Goal: Task Accomplishment & Management: Complete application form

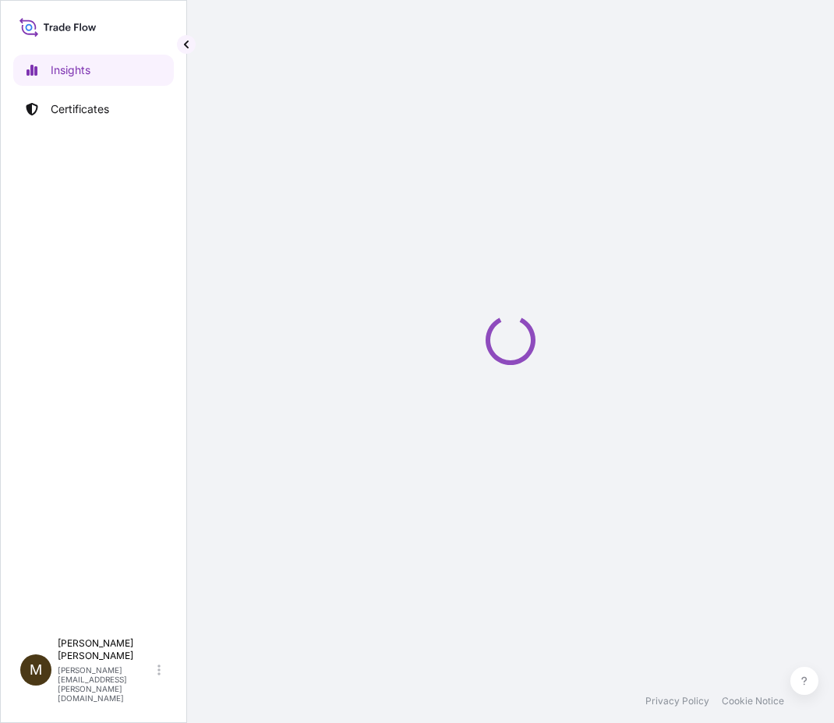
select select "2025"
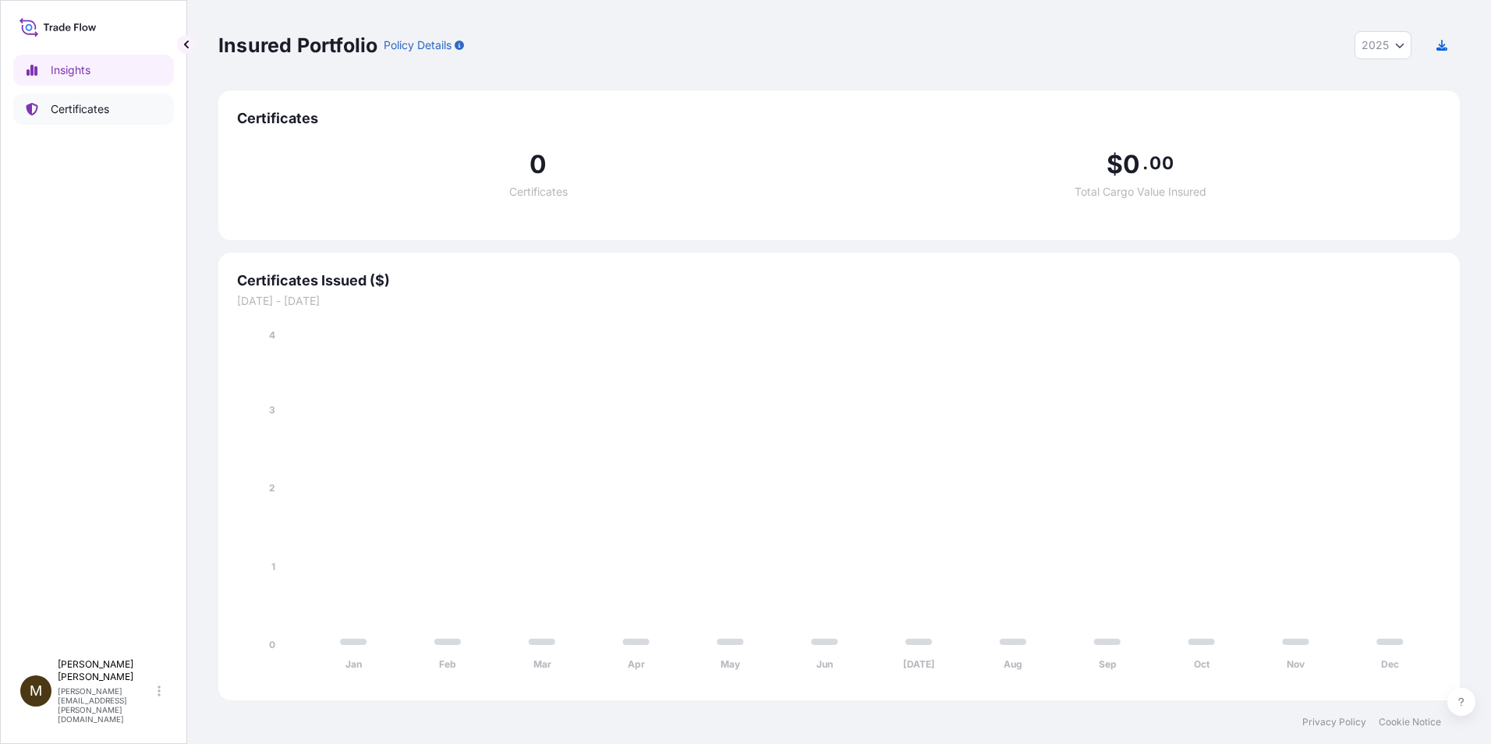
click at [89, 108] on p "Certificates" at bounding box center [80, 109] width 58 height 16
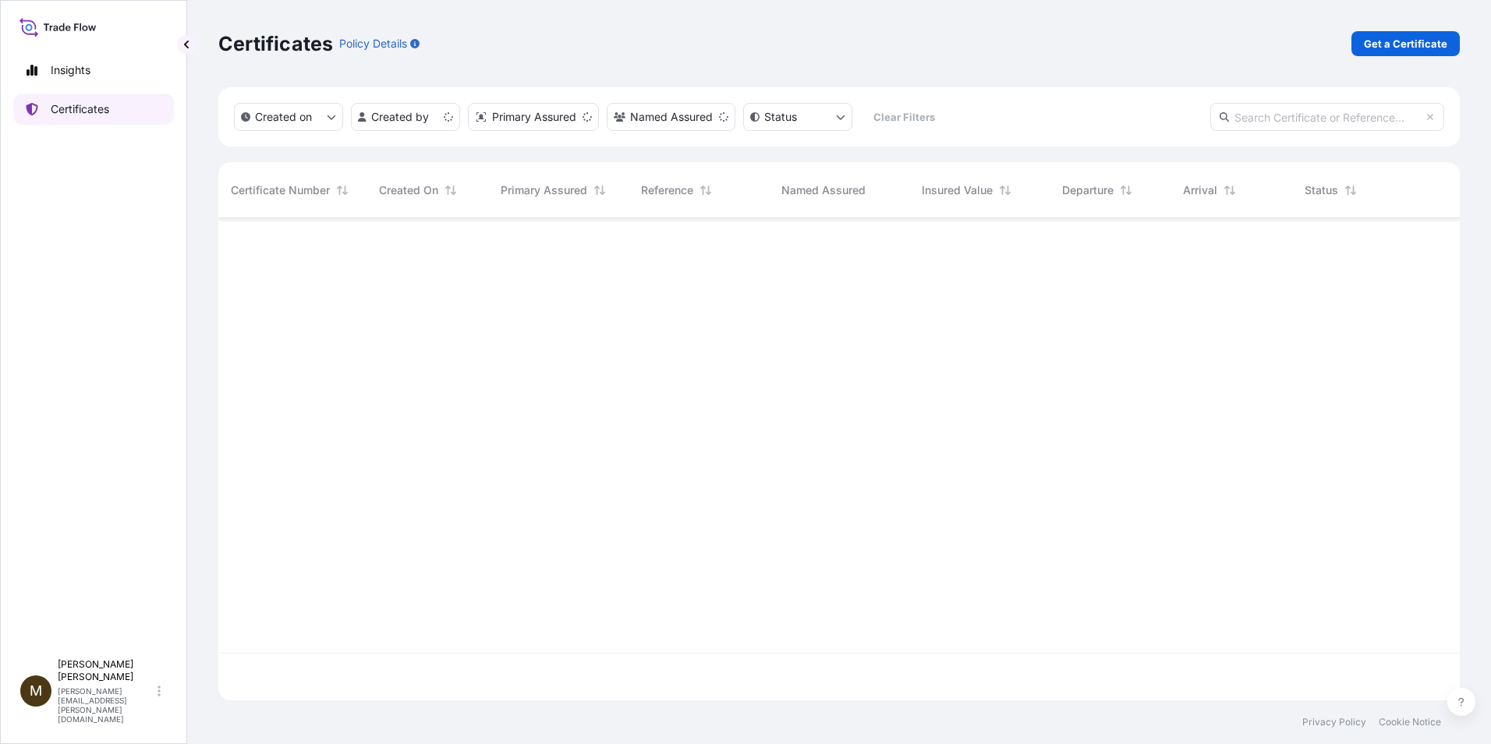
scroll to position [479, 1230]
click at [834, 46] on p "Get a Certificate" at bounding box center [1405, 44] width 83 height 16
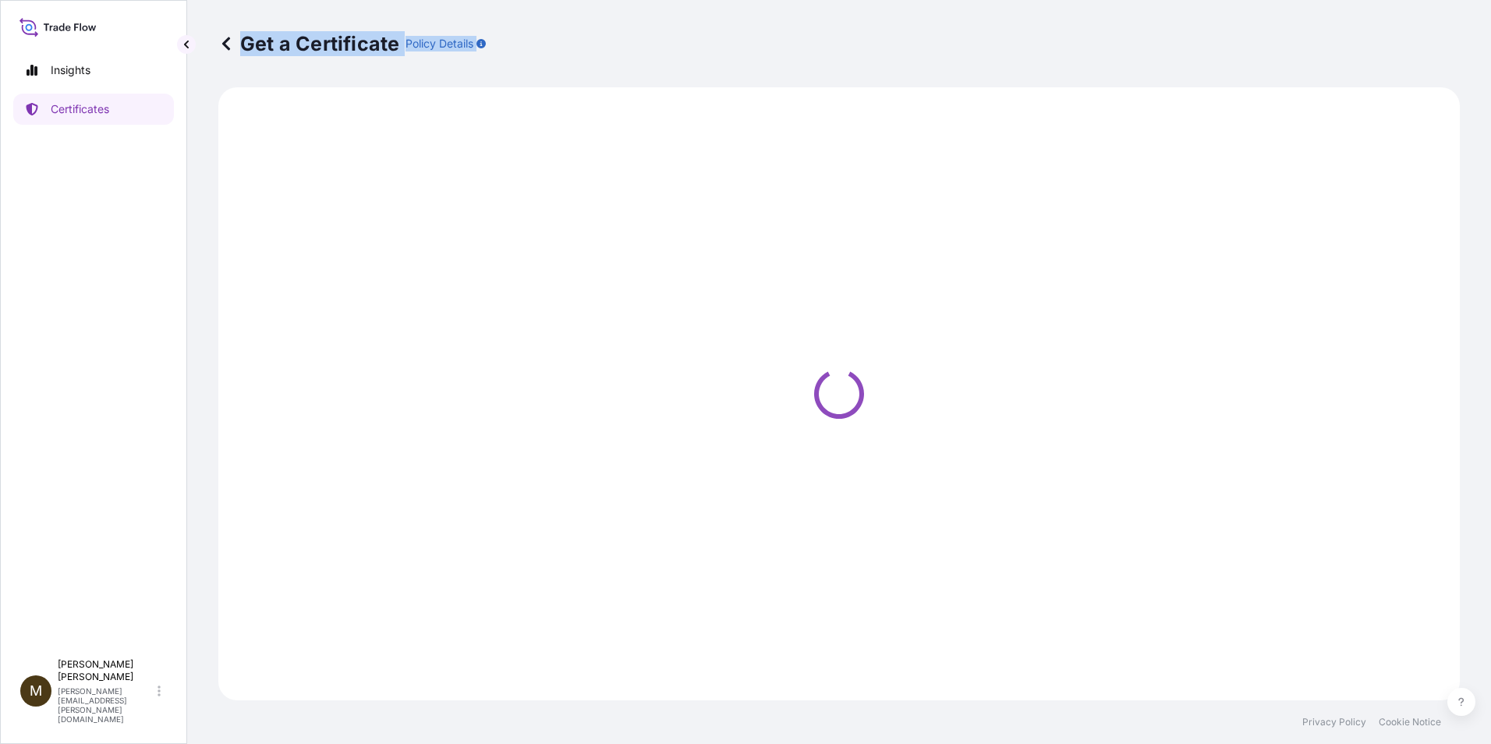
select select "Barge"
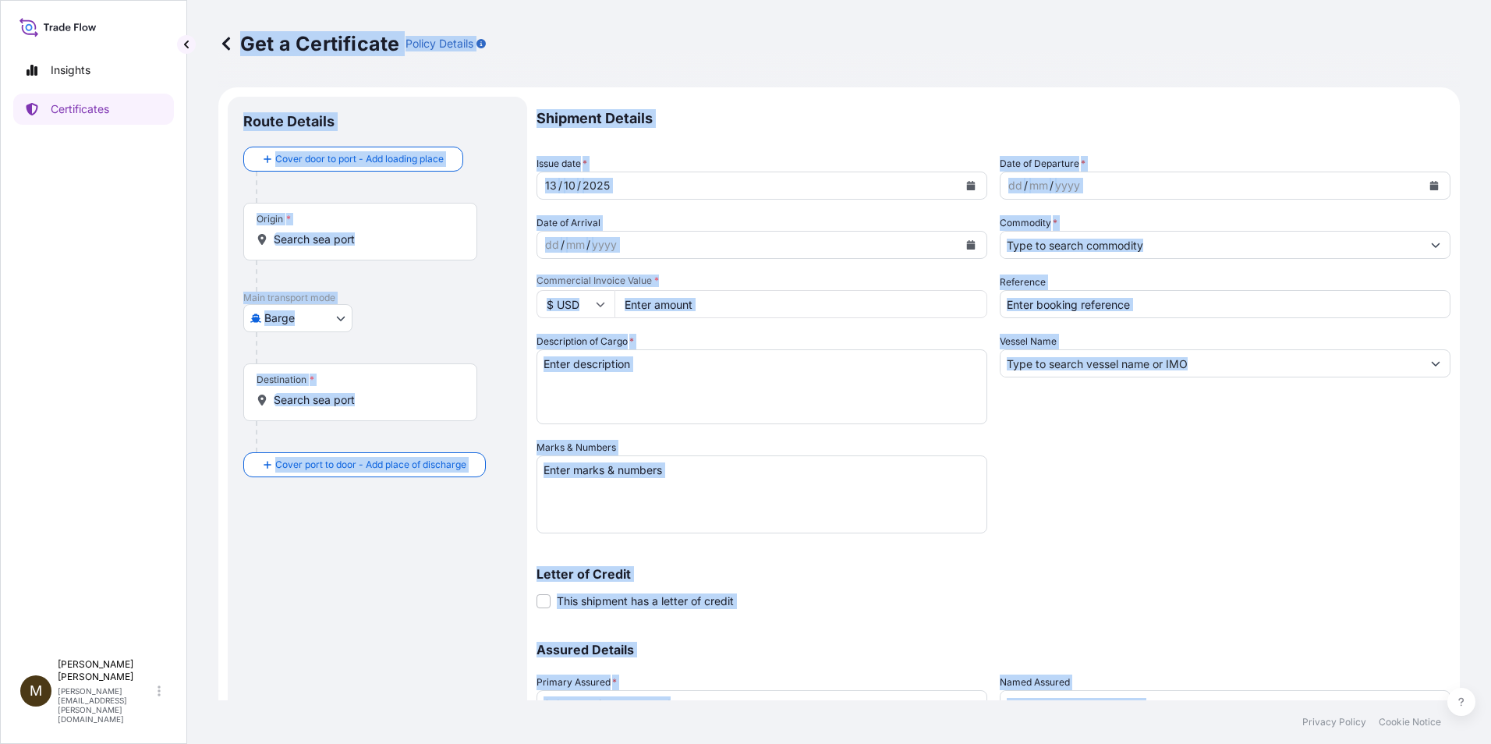
click at [834, 490] on textarea "Marks & Numbers" at bounding box center [761, 494] width 451 height 78
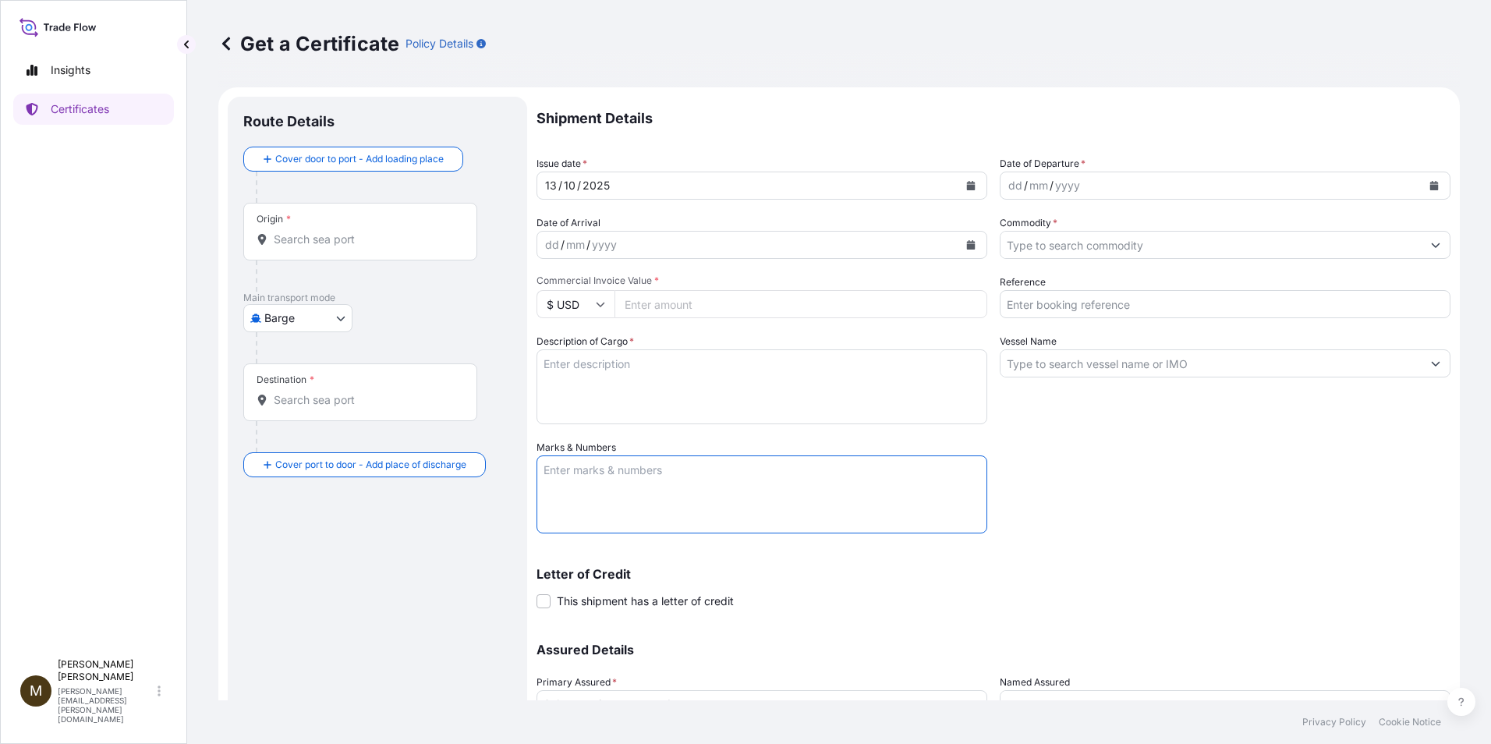
click at [834, 186] on icon "Calendar" at bounding box center [971, 185] width 9 height 9
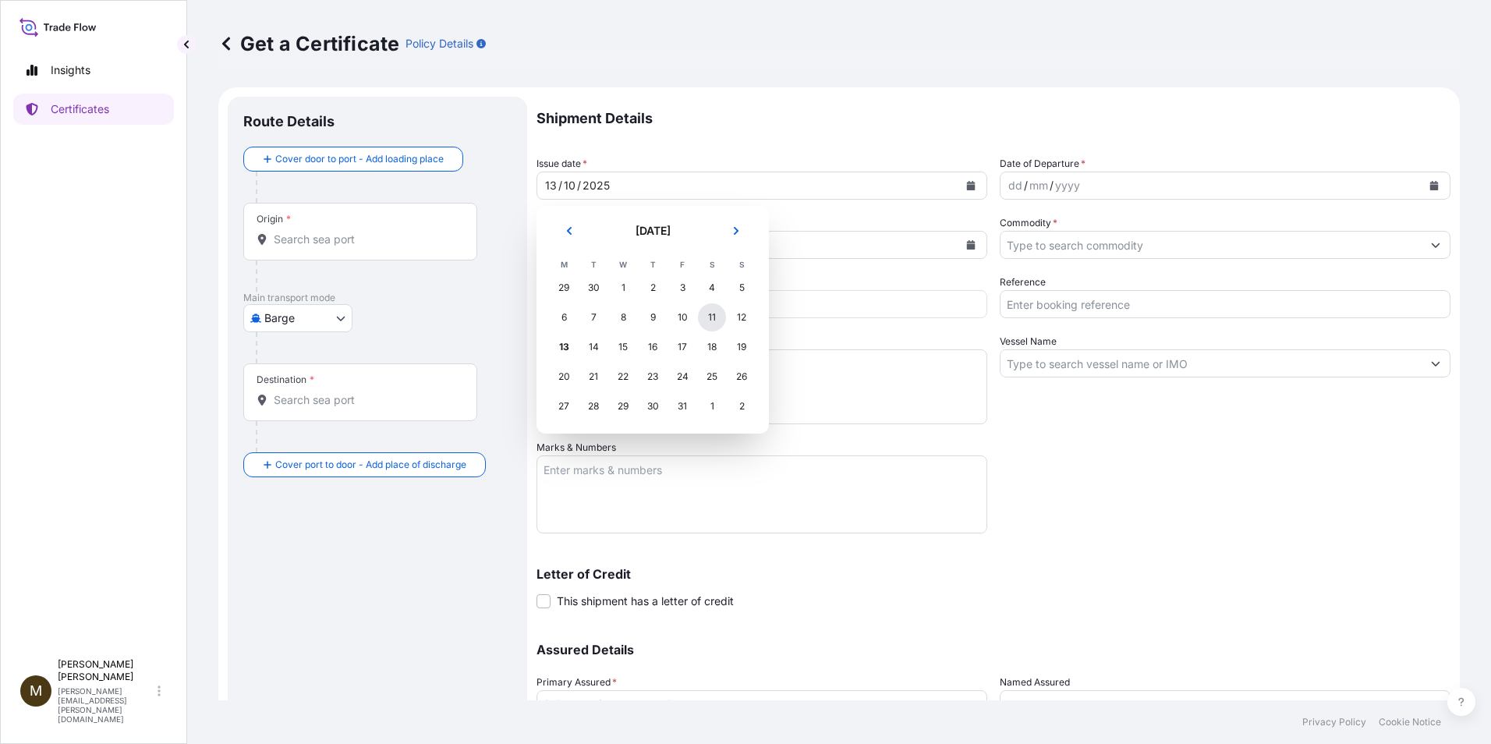
click at [709, 317] on div "11" at bounding box center [712, 317] width 28 height 28
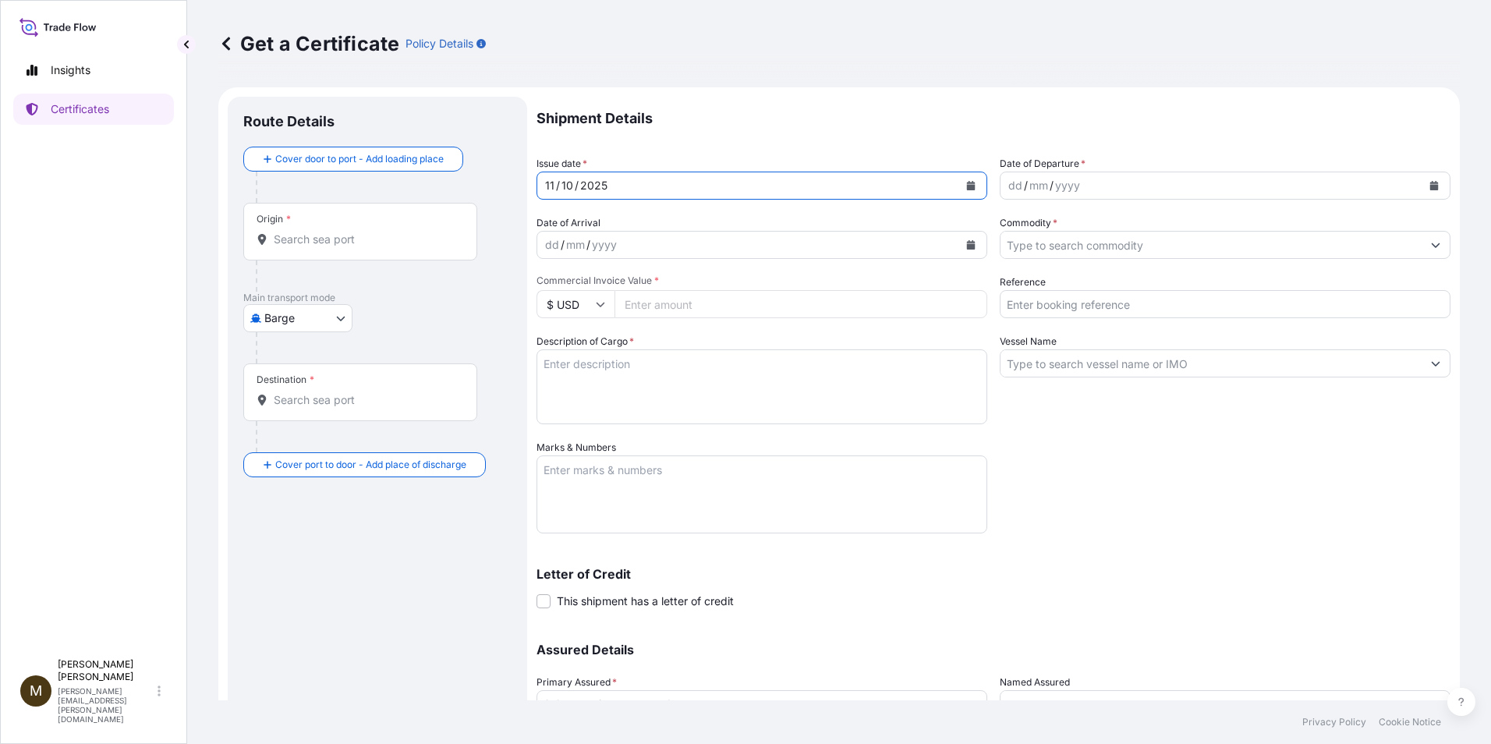
click at [834, 187] on icon "Calendar" at bounding box center [1434, 185] width 9 height 9
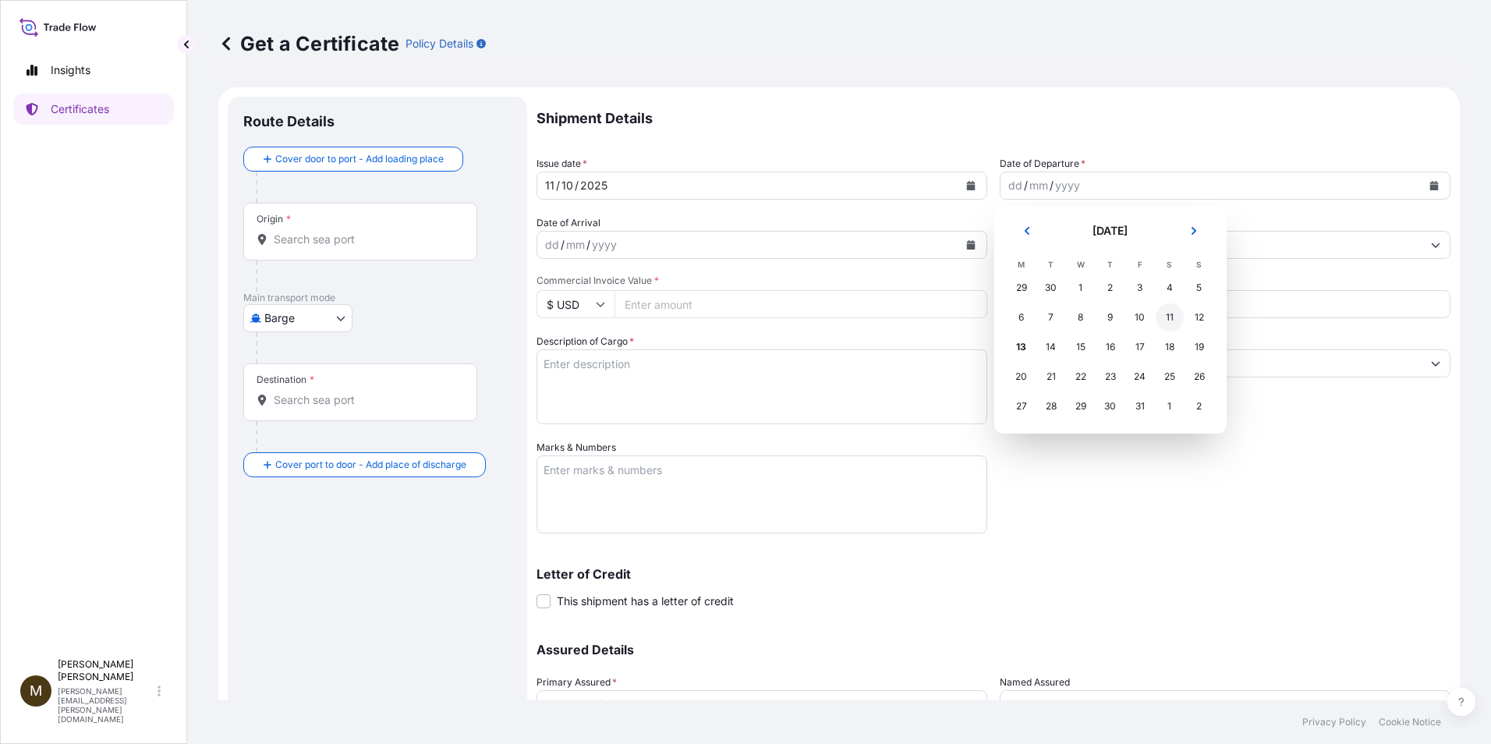
click at [834, 320] on div "11" at bounding box center [1170, 317] width 28 height 28
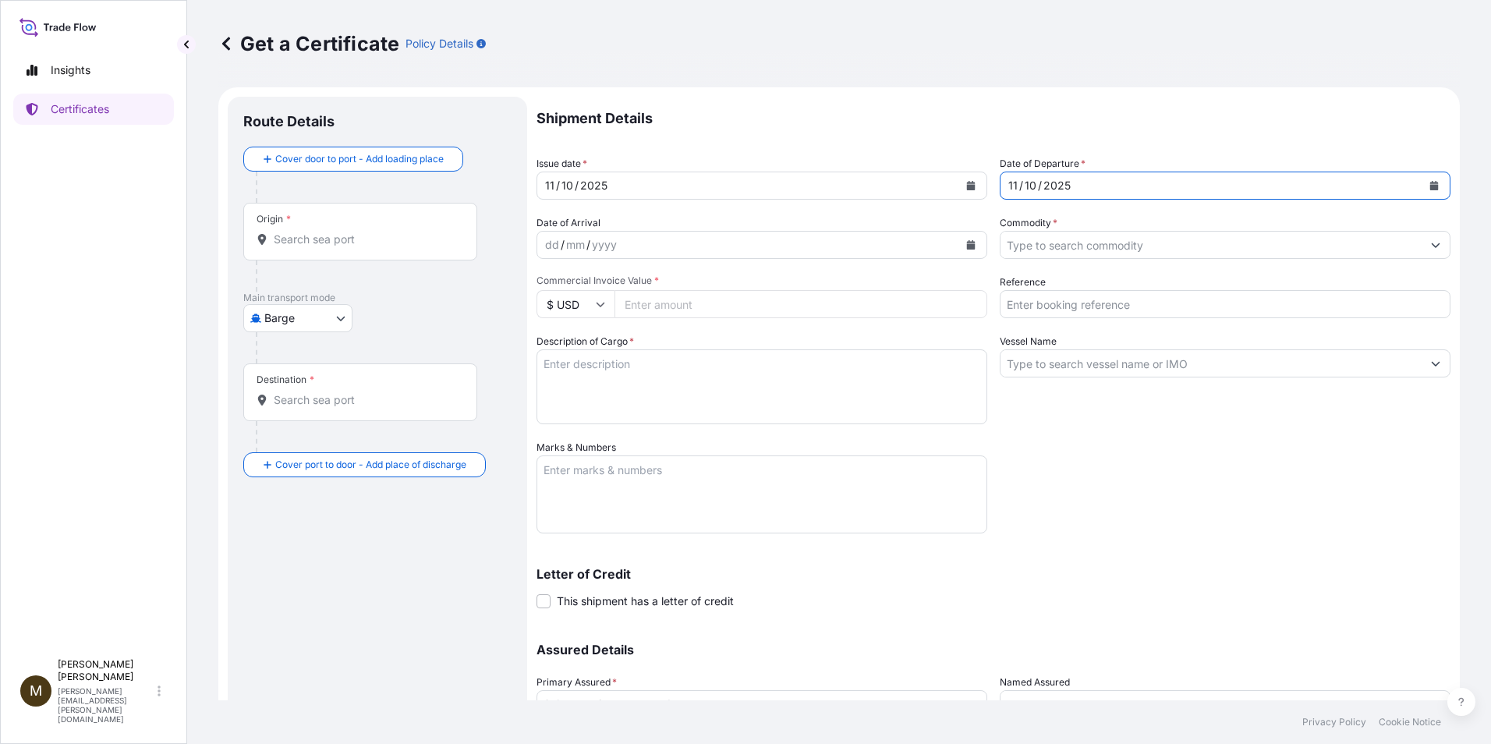
click at [834, 248] on input "Commodity *" at bounding box center [1210, 245] width 421 height 28
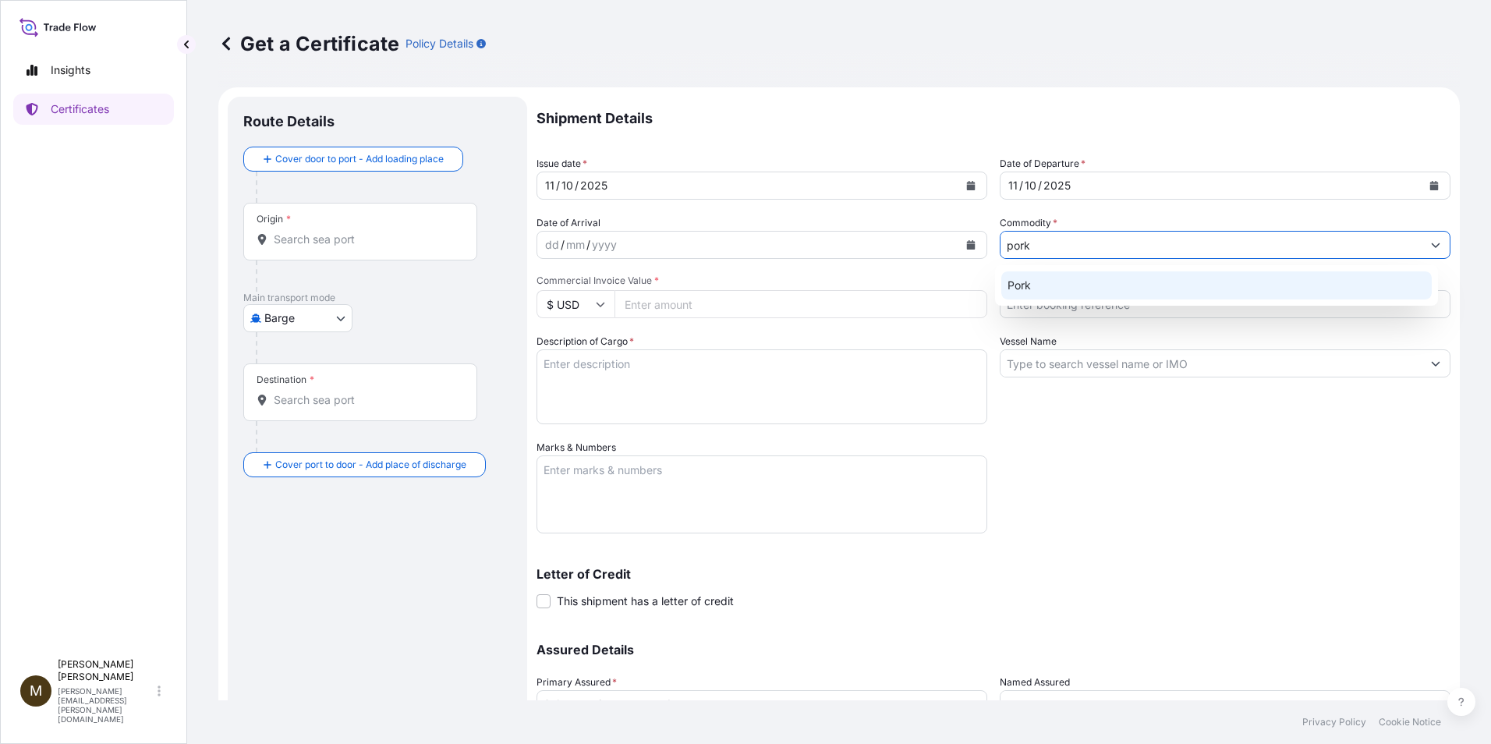
click at [834, 280] on div "Pork" at bounding box center [1216, 285] width 431 height 28
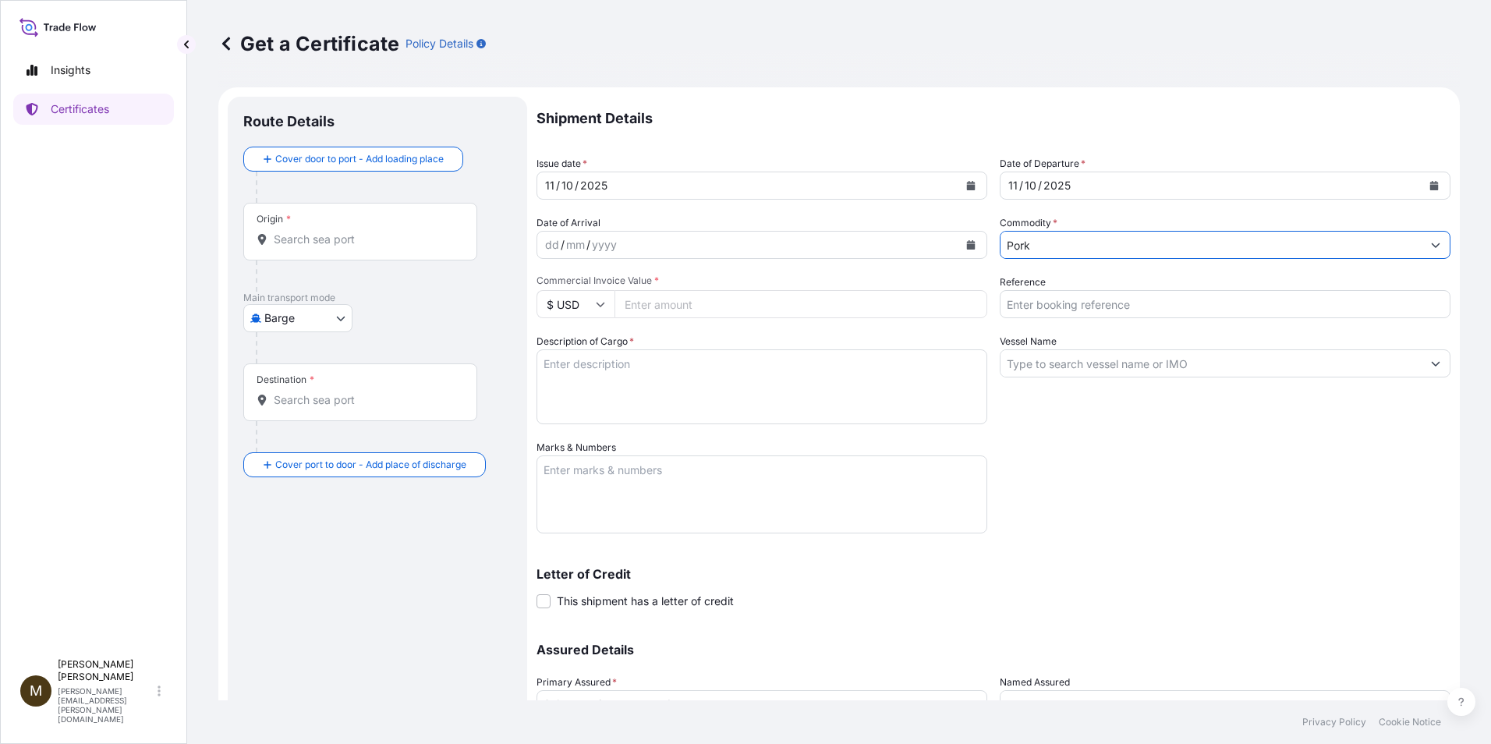
type input "Pork"
click at [834, 366] on input "Vessel Name" at bounding box center [1210, 363] width 421 height 28
click at [834, 371] on input "Vessel Name" at bounding box center [1210, 363] width 421 height 28
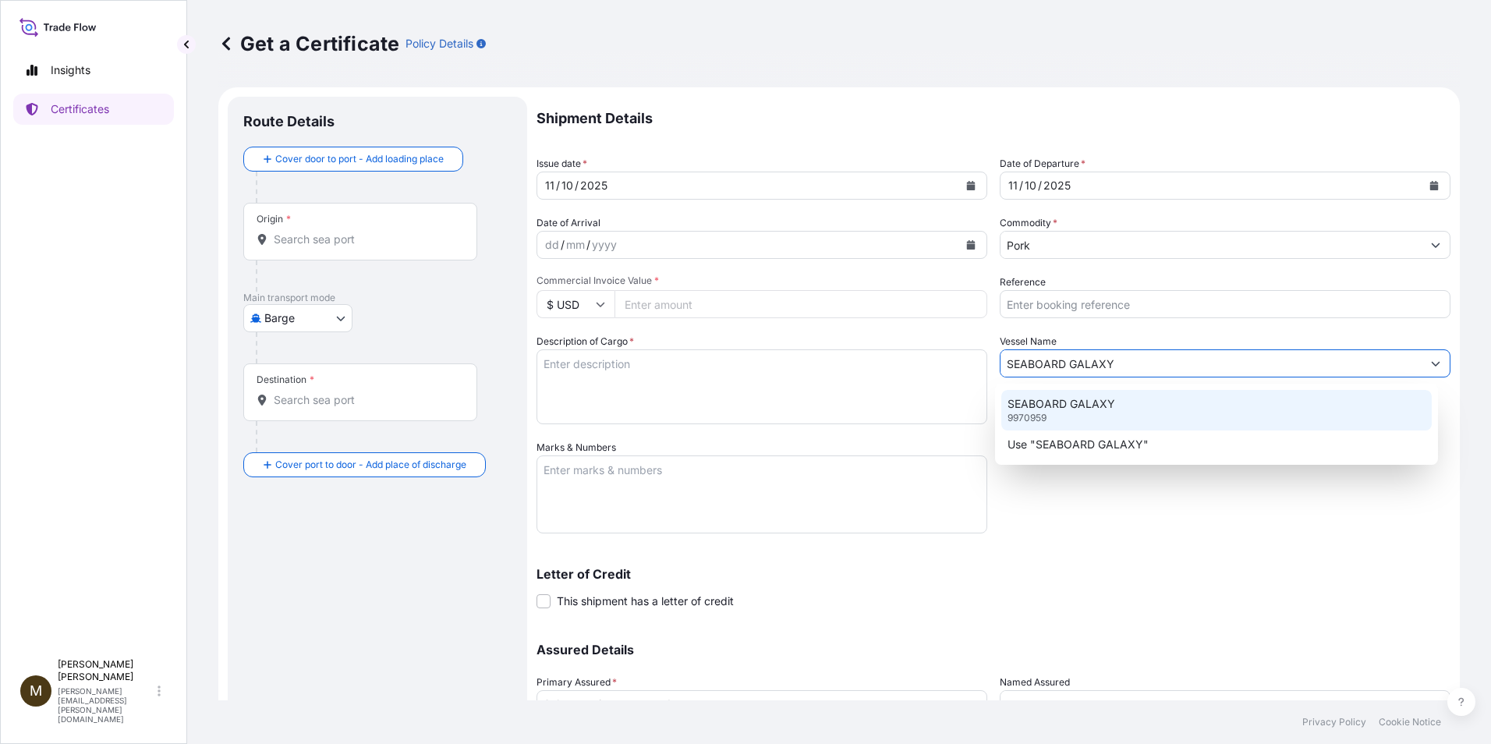
click at [834, 413] on div "SEABOARD GALAXY 9970959" at bounding box center [1216, 410] width 431 height 41
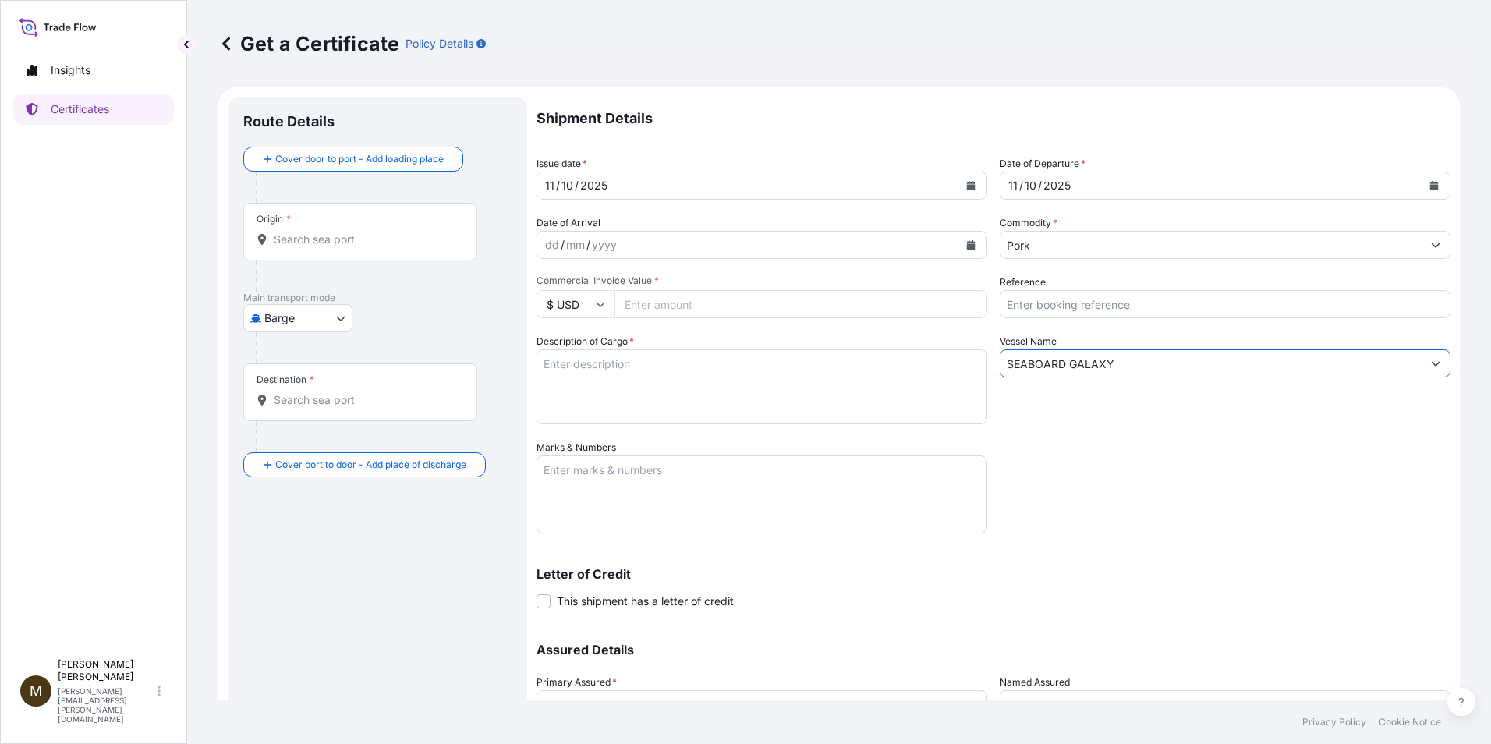
type input "SEABOARD GALAXY"
click at [834, 305] on input "Reference" at bounding box center [1225, 304] width 451 height 28
paste input "2903495"
type input "2903495"
click at [692, 305] on input "Commercial Invoice Value *" at bounding box center [800, 304] width 373 height 28
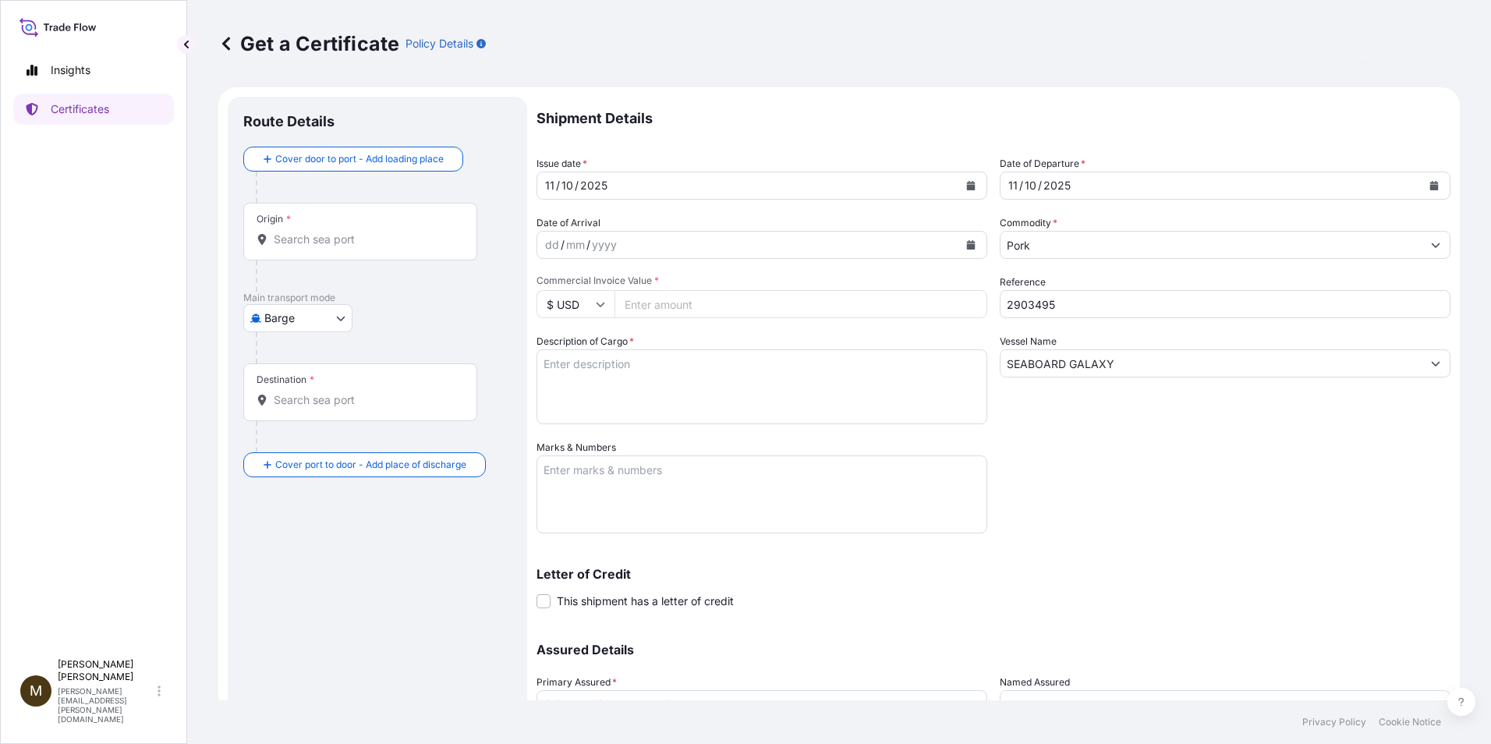
paste input "60226.42"
type input "60226.42"
click at [568, 467] on textarea "Marks & Numbers" at bounding box center [761, 494] width 451 height 78
paste textarea "FROZEN PORK SIRLOIN BONE IN COV PUNTA DE CHULETA DE CERDO CON HUESO CONGELADA"
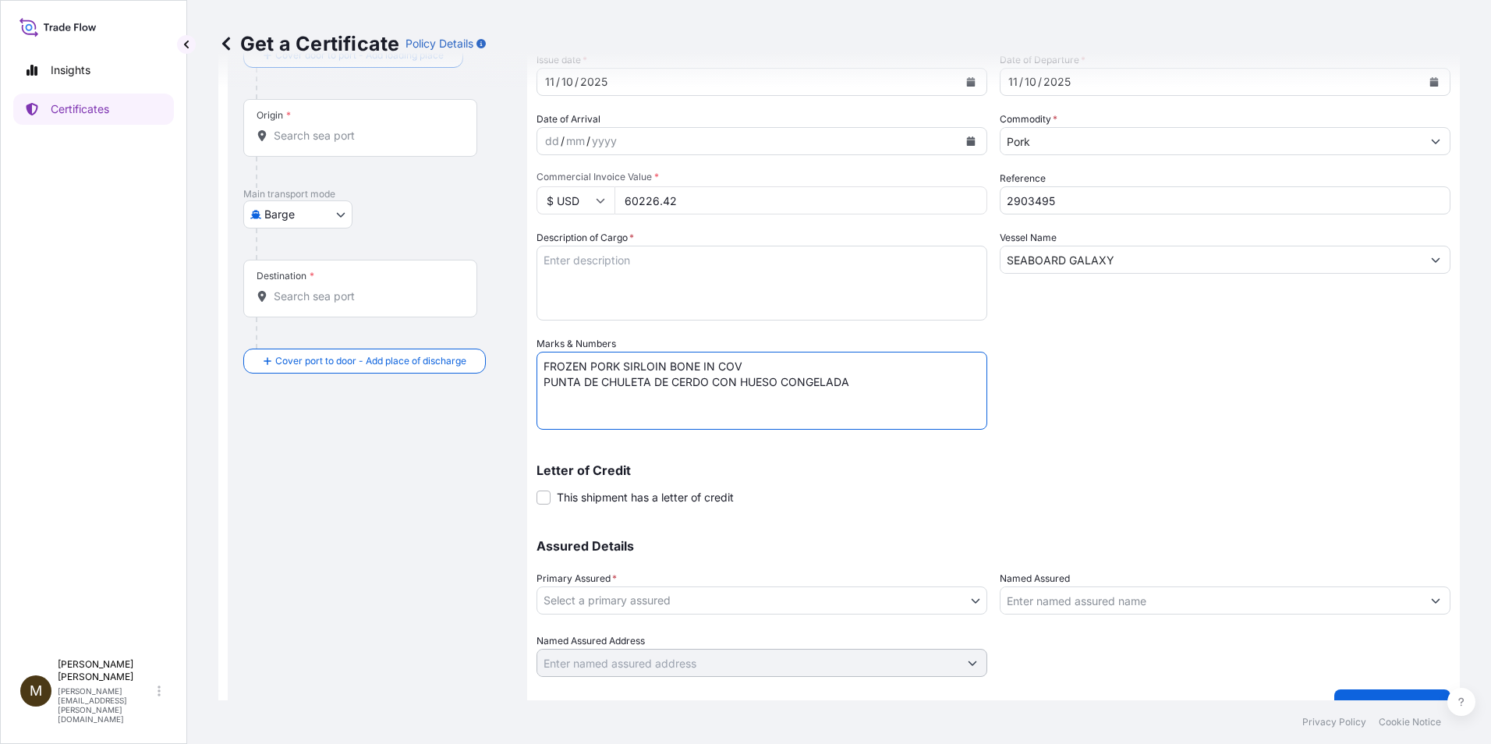
scroll to position [133, 0]
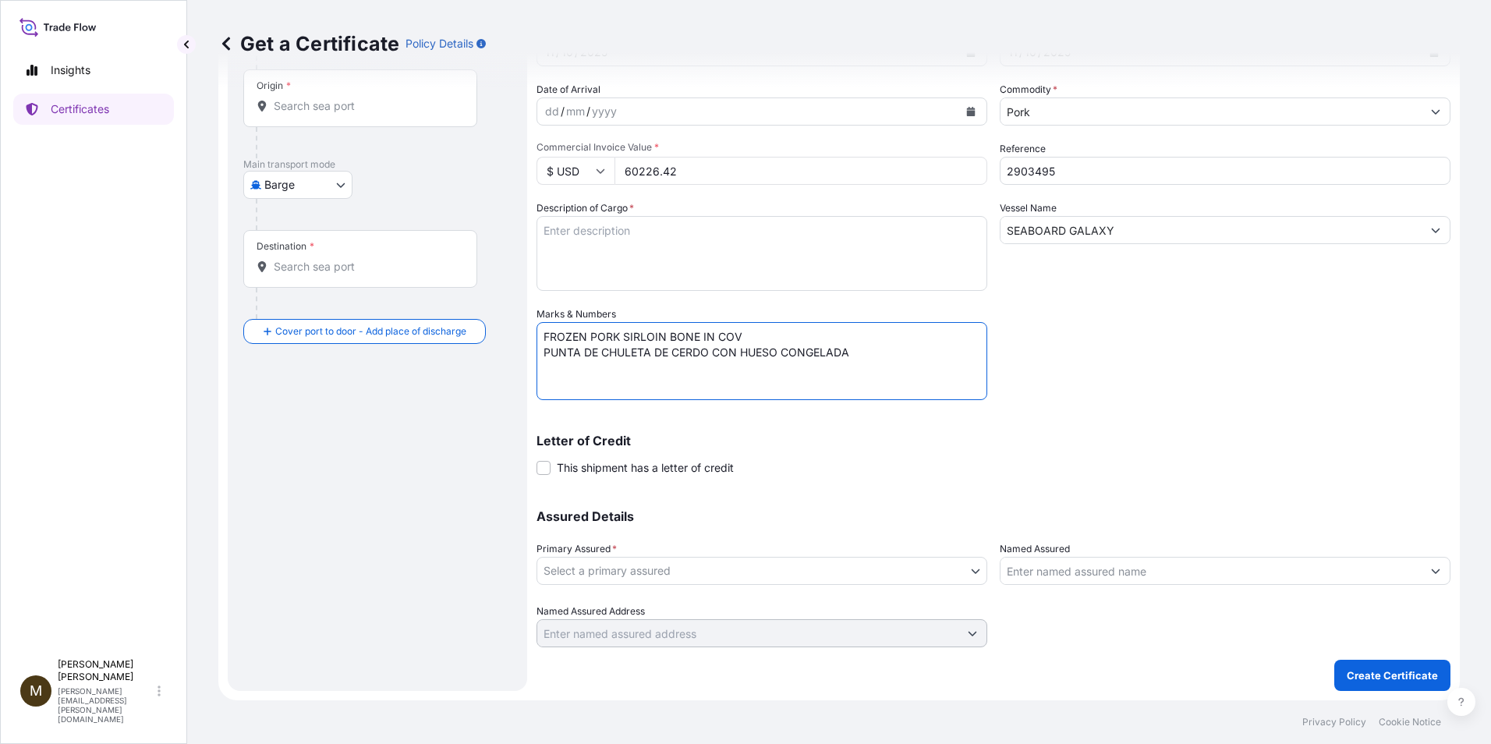
type textarea "FROZEN PORK SIRLOIN BONE IN COV PUNTA DE CHULETA DE CERDO CON HUESO CONGELADA"
click at [688, 572] on body "Insights Certificates M [PERSON_NAME] [PERSON_NAME][EMAIL_ADDRESS][PERSON_NAME]…" at bounding box center [745, 372] width 1491 height 744
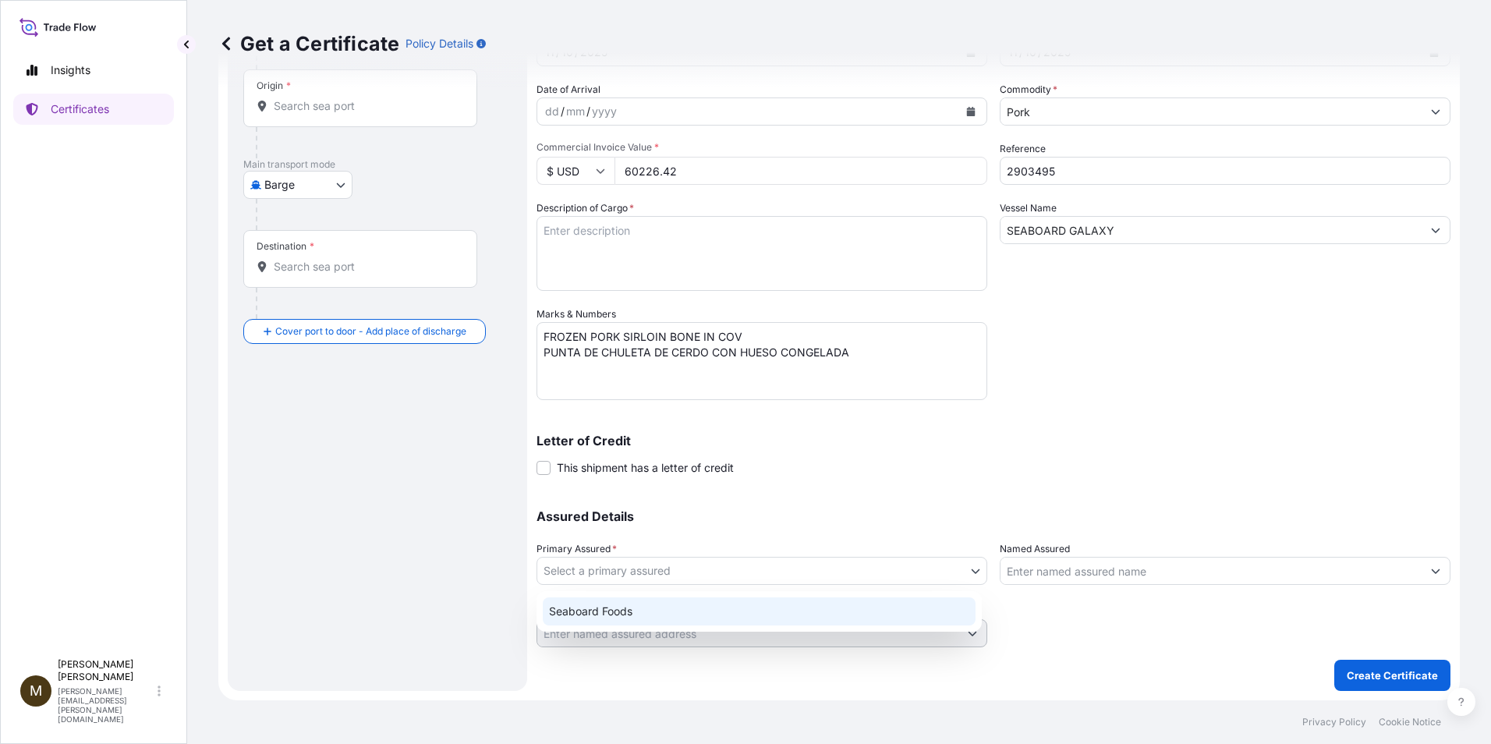
click at [629, 618] on div "Seaboard Foods" at bounding box center [759, 611] width 433 height 28
select select "31638"
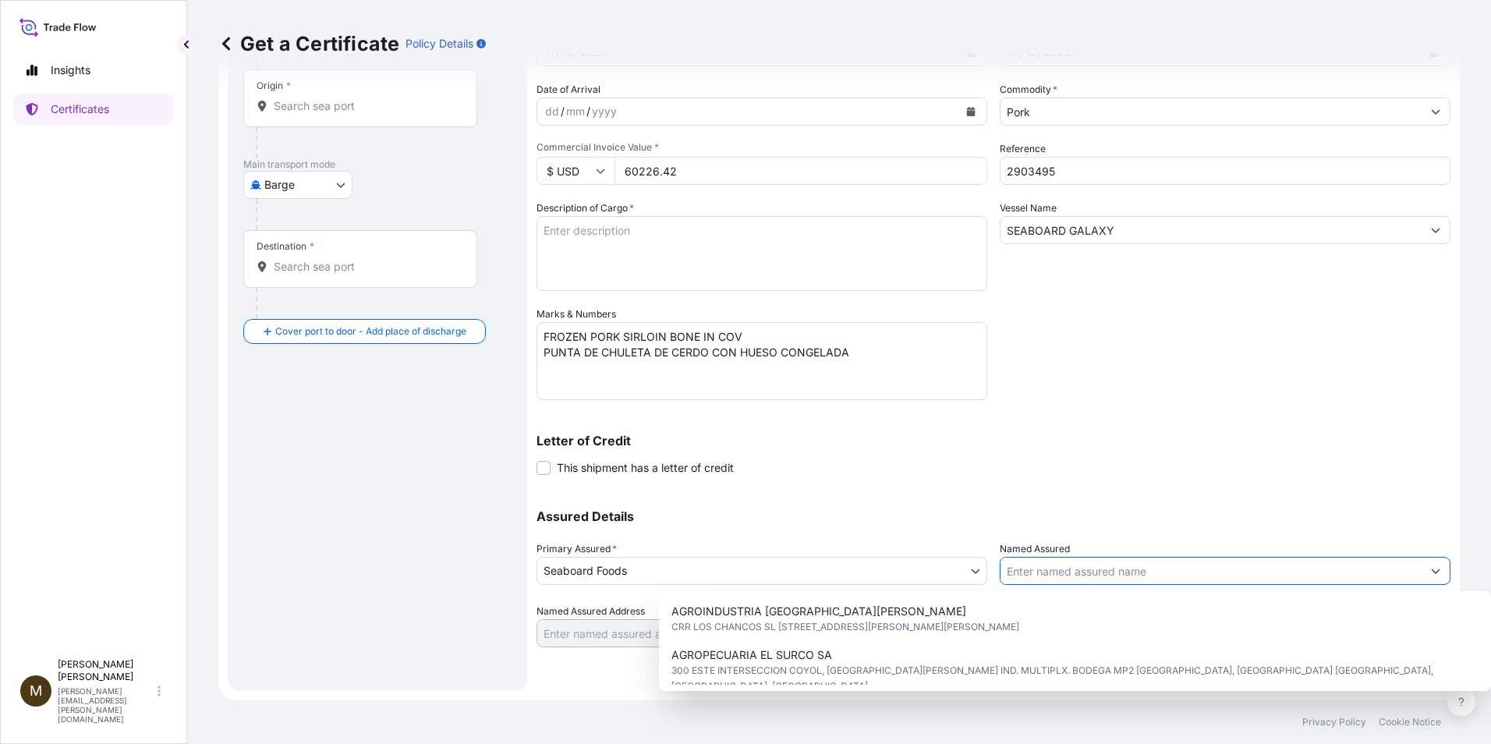
click at [834, 578] on input "Named Assured" at bounding box center [1210, 571] width 421 height 28
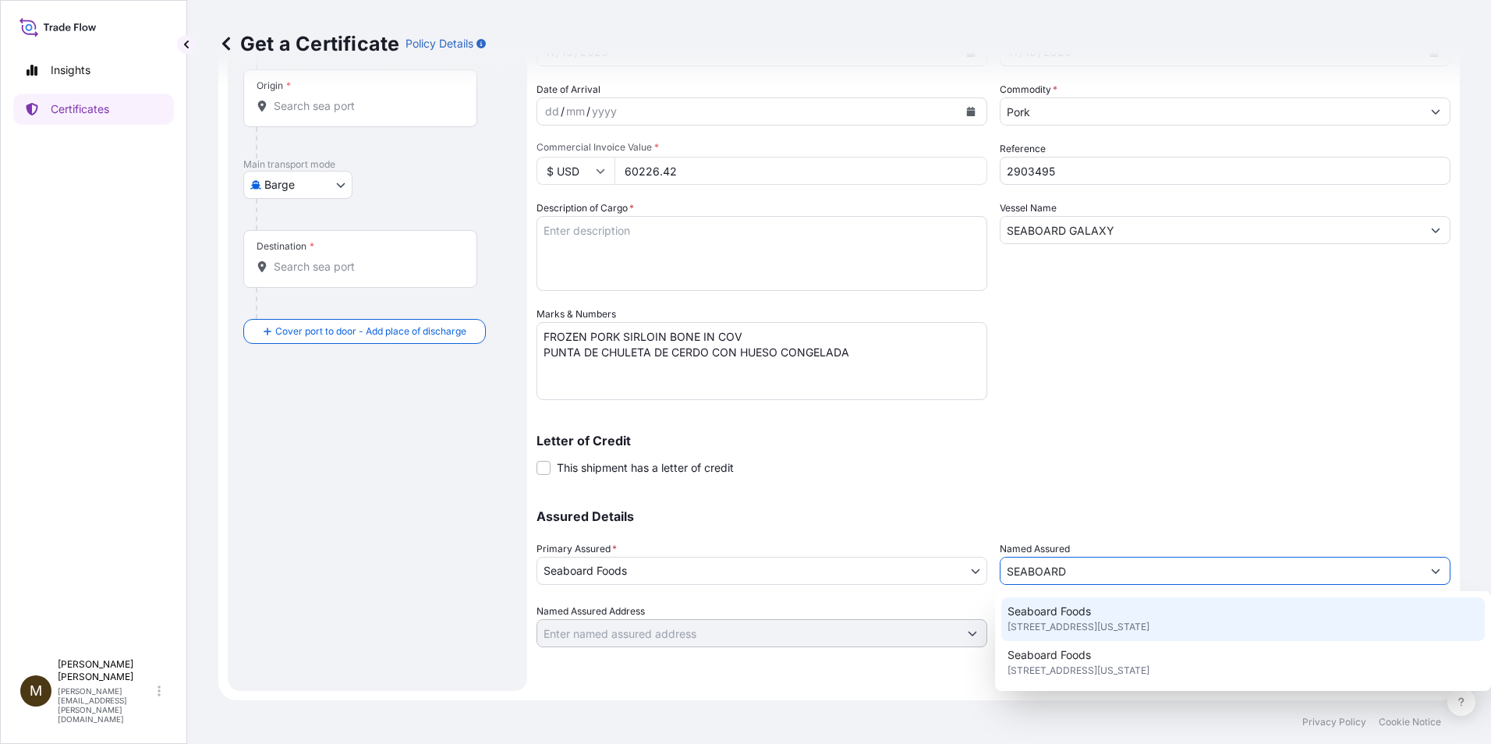
click at [834, 621] on span "[STREET_ADDRESS][US_STATE]" at bounding box center [1078, 627] width 142 height 16
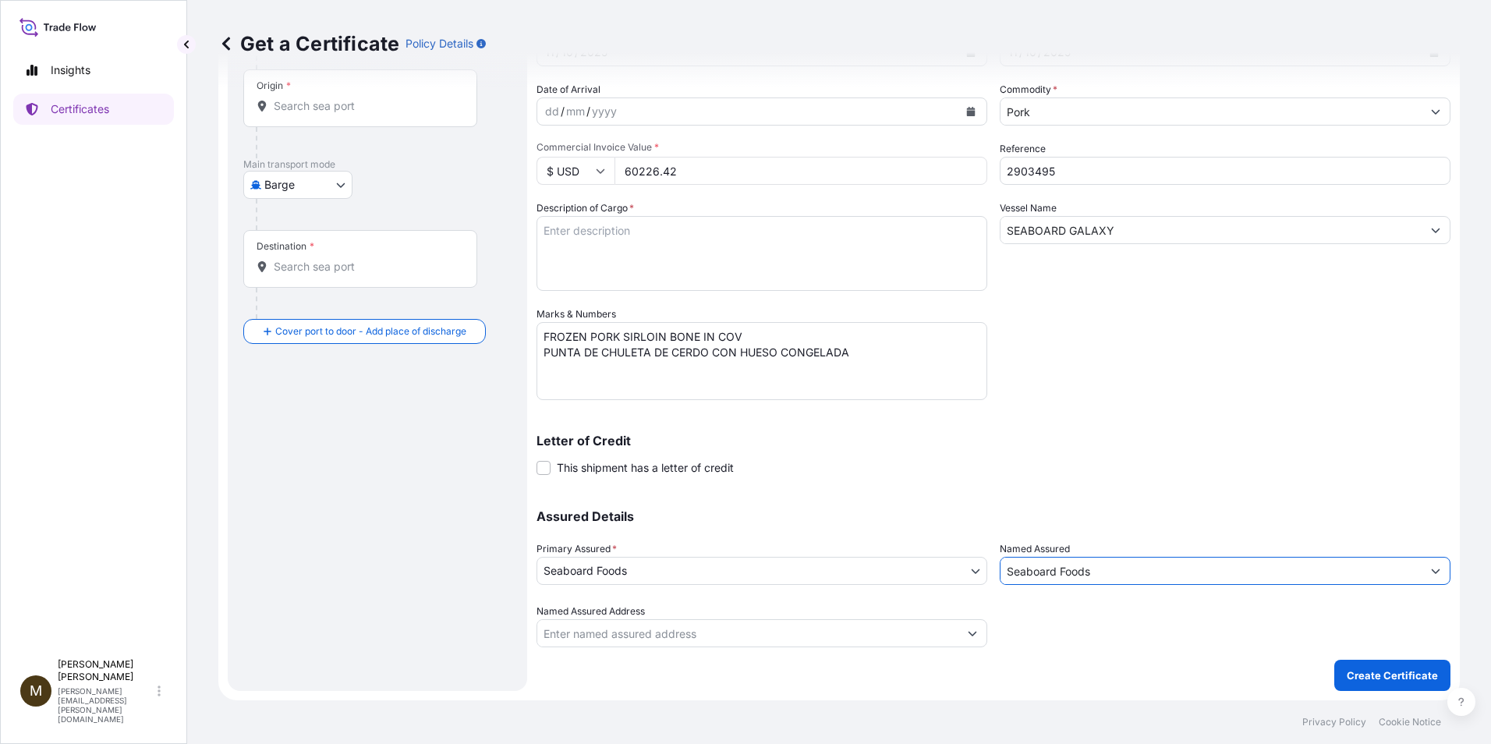
type input "Seaboard Foods"
click at [342, 189] on body "15 options available. 10 options available. 2 options available. 0 options avai…" at bounding box center [745, 372] width 1491 height 744
click at [285, 310] on span "Ocean Vessel" at bounding box center [307, 310] width 69 height 16
select select "Ocean Vessel"
click at [317, 121] on div "Origin *" at bounding box center [360, 105] width 234 height 58
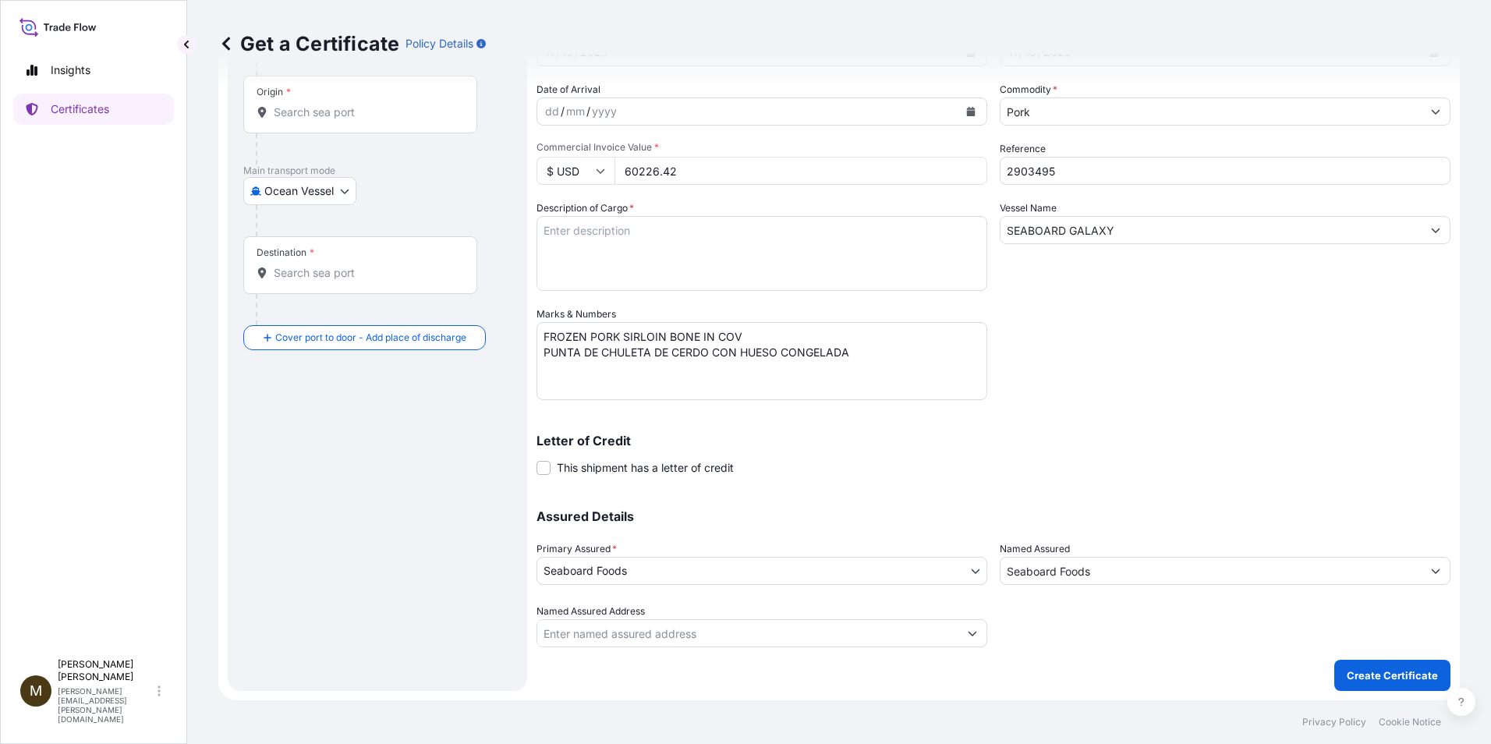
click at [317, 120] on input "Origin *" at bounding box center [366, 112] width 184 height 16
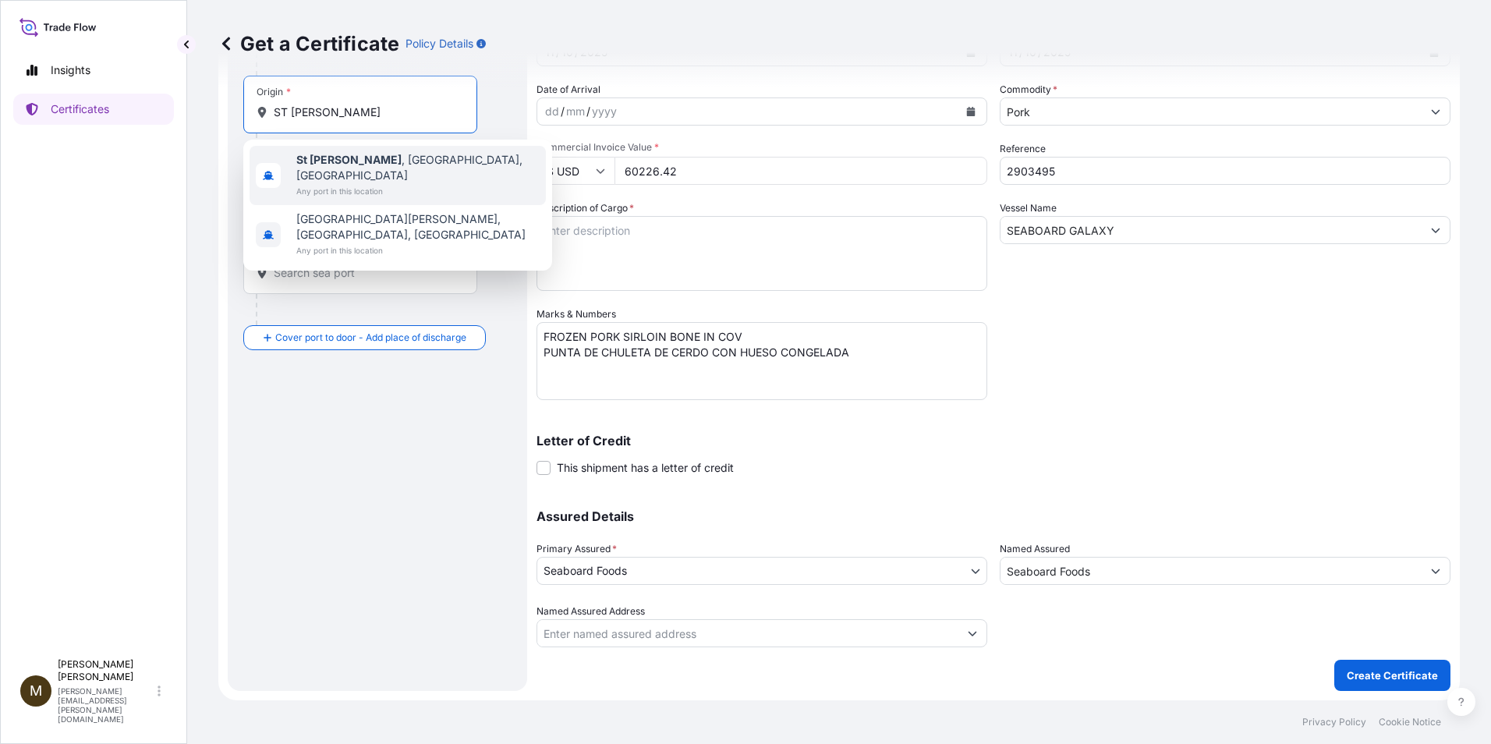
click at [367, 162] on span "[GEOGRAPHIC_DATA][PERSON_NAME] , [GEOGRAPHIC_DATA], [GEOGRAPHIC_DATA]" at bounding box center [417, 167] width 243 height 31
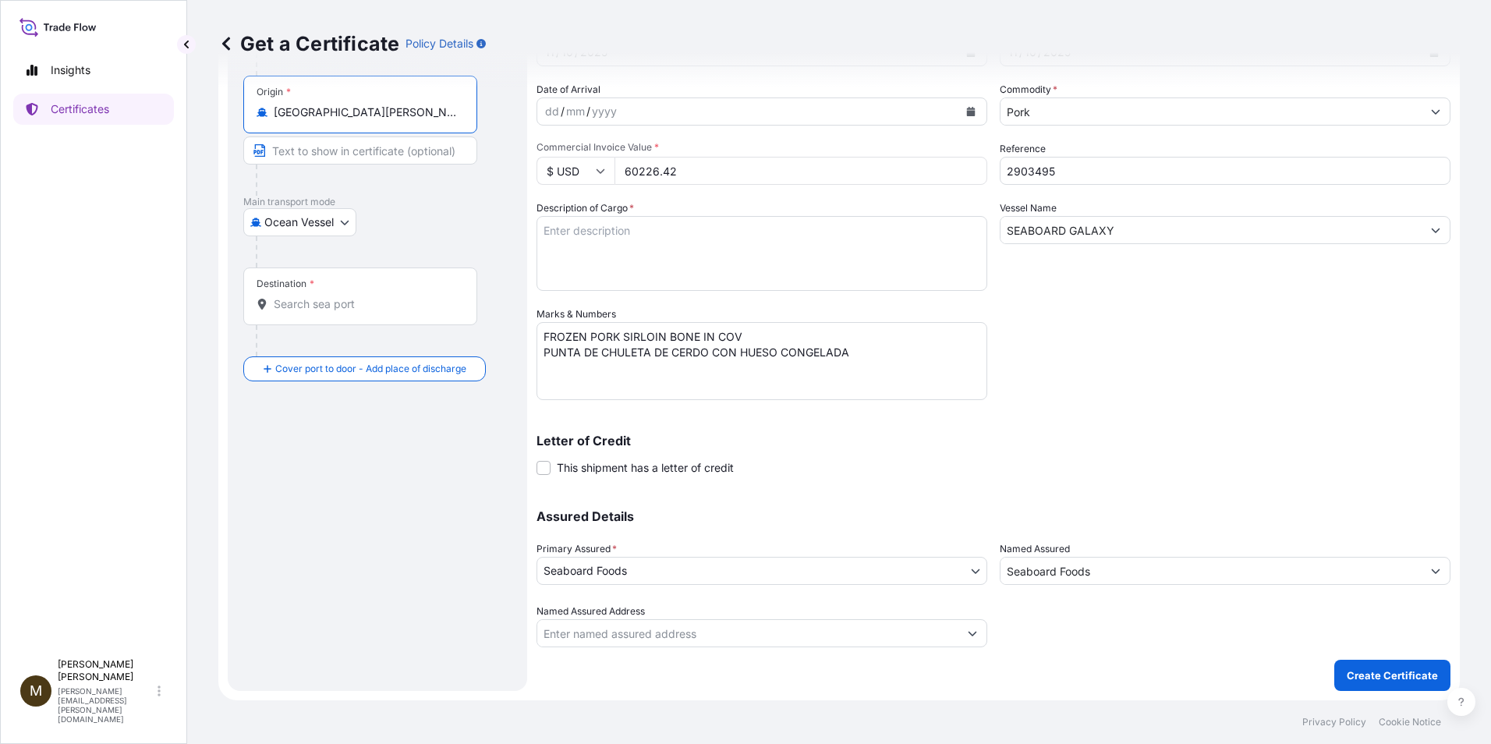
type input "[GEOGRAPHIC_DATA][PERSON_NAME], [GEOGRAPHIC_DATA], [GEOGRAPHIC_DATA]"
click at [306, 298] on input "Destination *" at bounding box center [366, 304] width 184 height 16
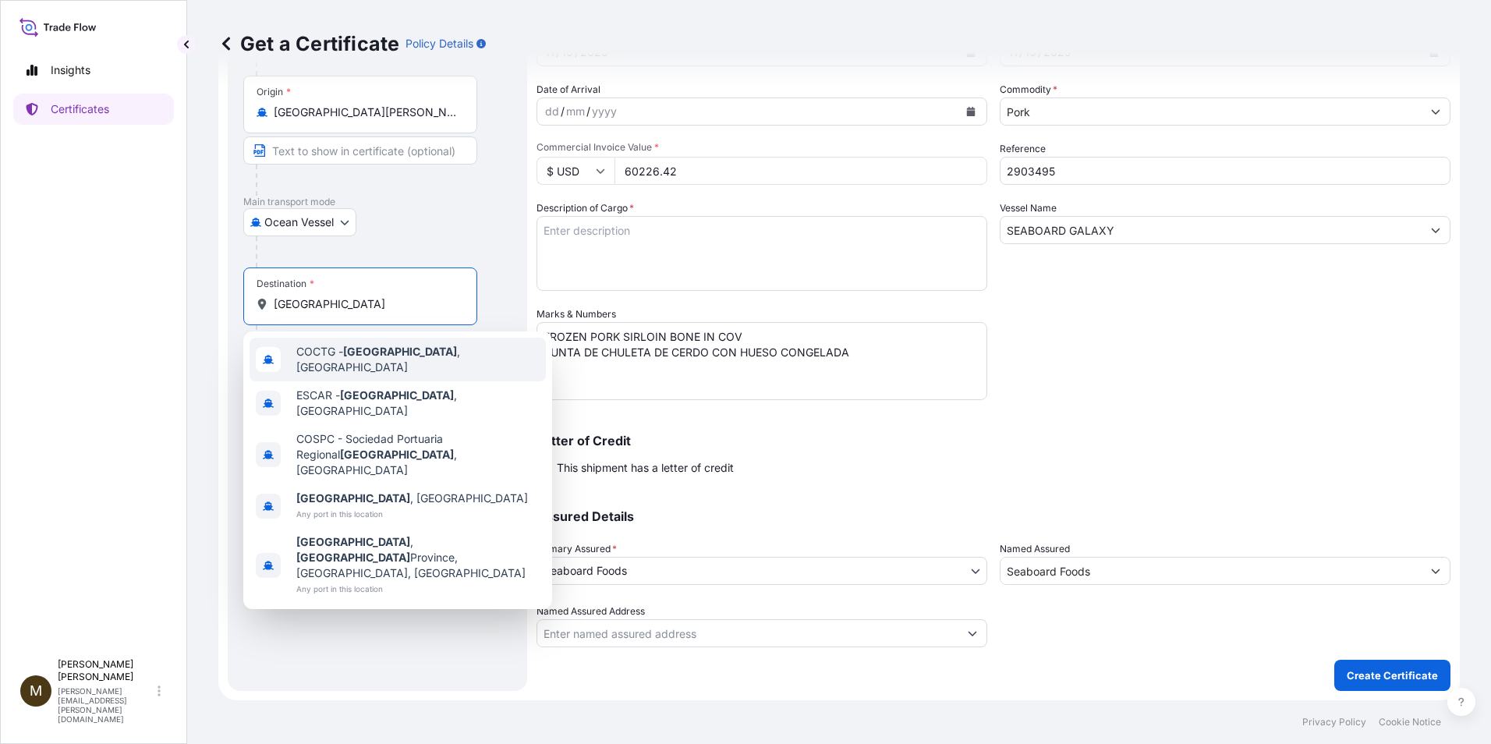
click at [411, 358] on span "COCTG - [GEOGRAPHIC_DATA] , [GEOGRAPHIC_DATA]" at bounding box center [417, 359] width 243 height 31
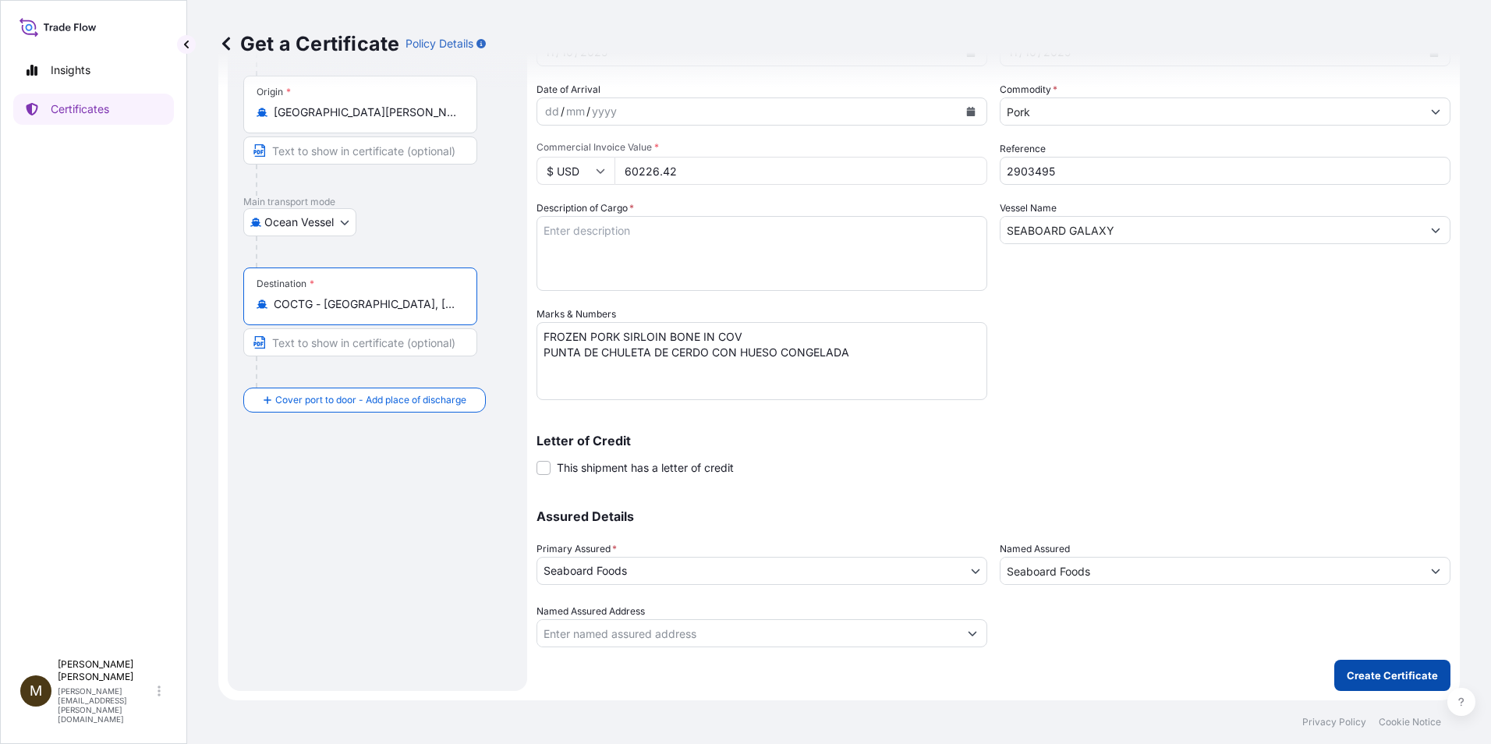
type input "COCTG - [GEOGRAPHIC_DATA], [GEOGRAPHIC_DATA]"
click at [834, 681] on p "Create Certificate" at bounding box center [1392, 675] width 91 height 16
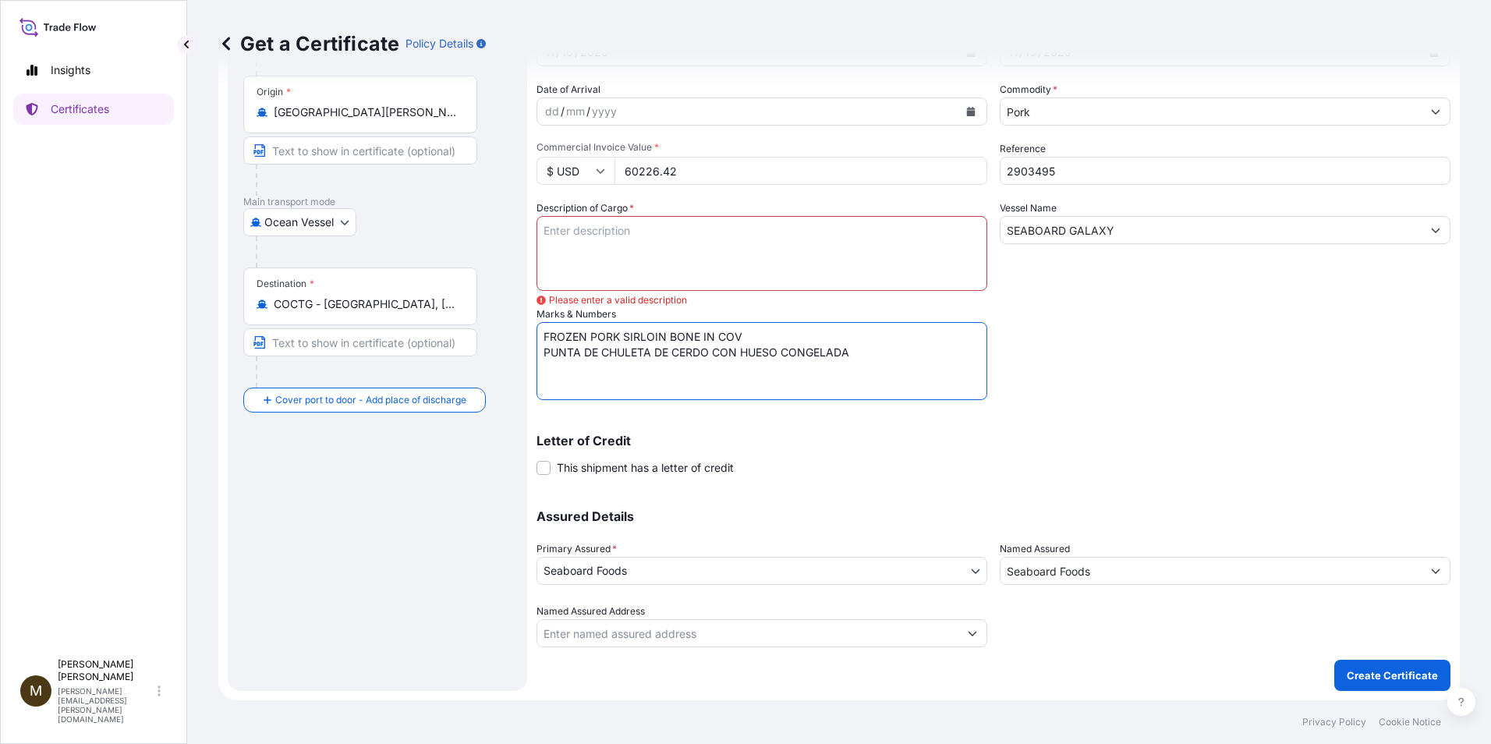
drag, startPoint x: 818, startPoint y: 359, endPoint x: 543, endPoint y: 335, distance: 276.2
click at [543, 335] on textarea "FROZEN PORK SIRLOIN BONE IN COV PUNTA DE CHULETA DE CERDO CON HUESO CONGELADA" at bounding box center [761, 361] width 451 height 78
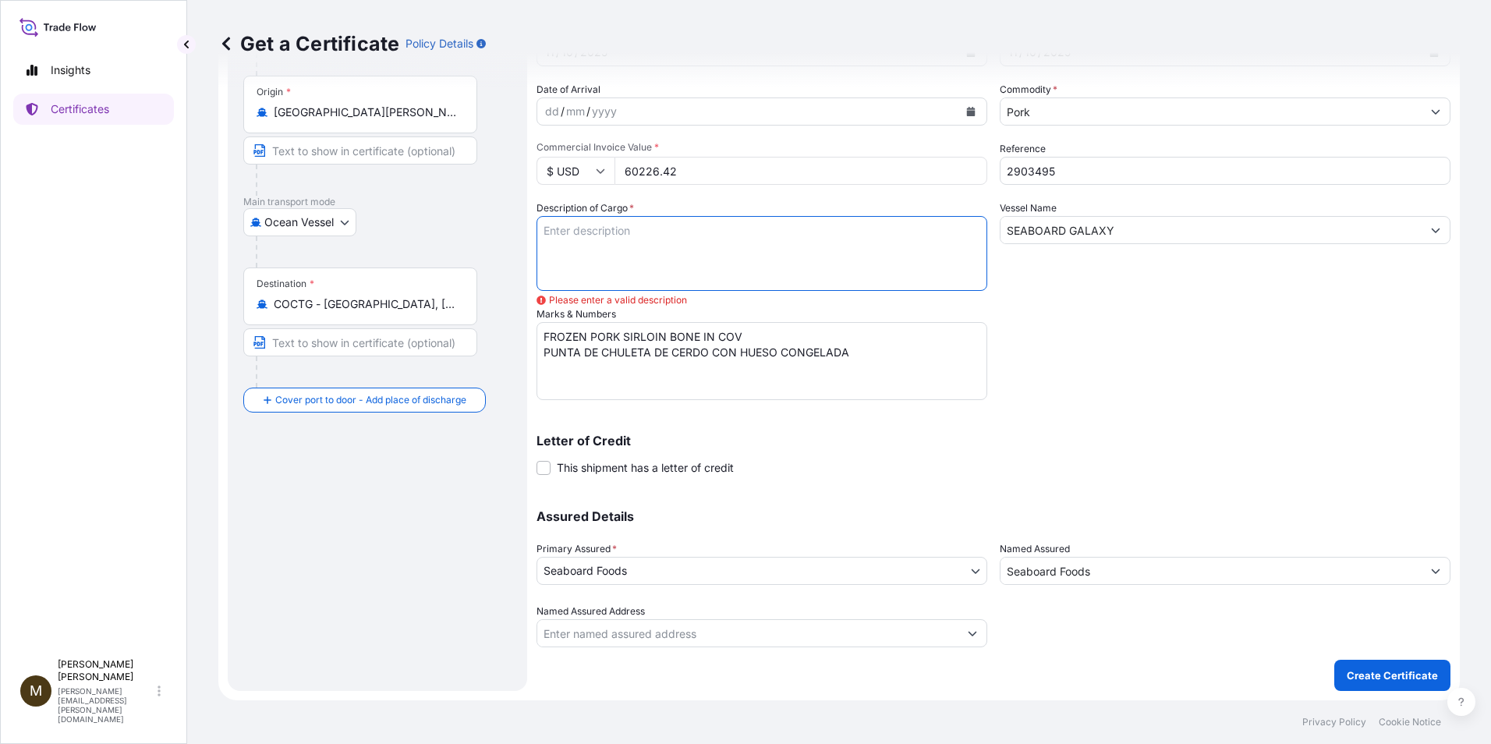
click at [572, 239] on textarea "Description of Cargo *" at bounding box center [761, 253] width 451 height 75
paste textarea "FROZEN PORK SIRLOIN BONE IN COV PUNTA DE CHULETA DE CERDO CON HUESO CONGELADA"
type textarea "FROZEN PORK SIRLOIN BONE IN COV PUNTA DE CHULETA DE CERDO CON HUESO CONGELADA"
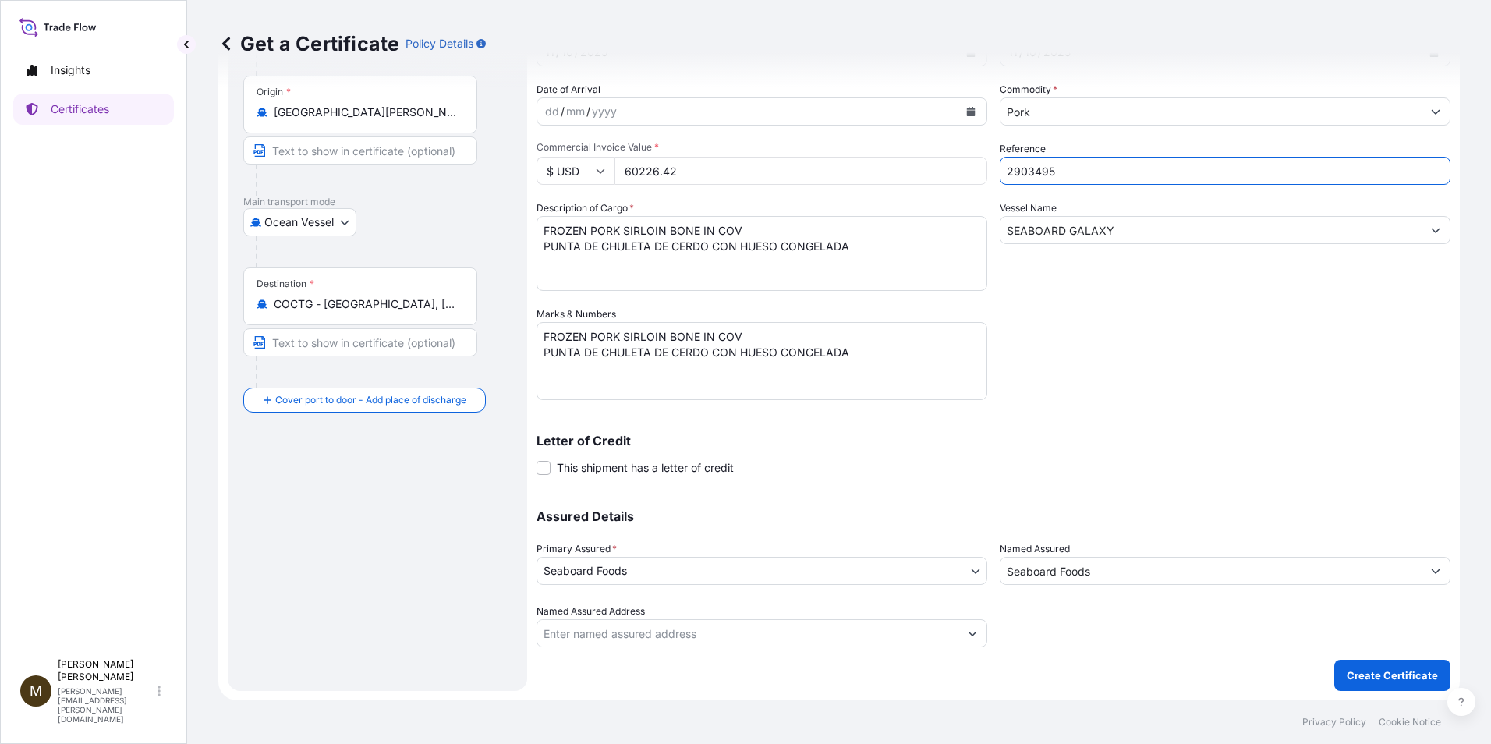
drag, startPoint x: 1060, startPoint y: 170, endPoint x: 1000, endPoint y: 168, distance: 59.3
click at [834, 168] on input "2903495" at bounding box center [1225, 171] width 451 height 28
drag, startPoint x: 866, startPoint y: 354, endPoint x: 518, endPoint y: 320, distance: 350.2
click at [518, 320] on form "Route Details Reset Route Details Cover door to port - Add loading place Place …" at bounding box center [838, 327] width 1241 height 746
paste textarea "2903495"
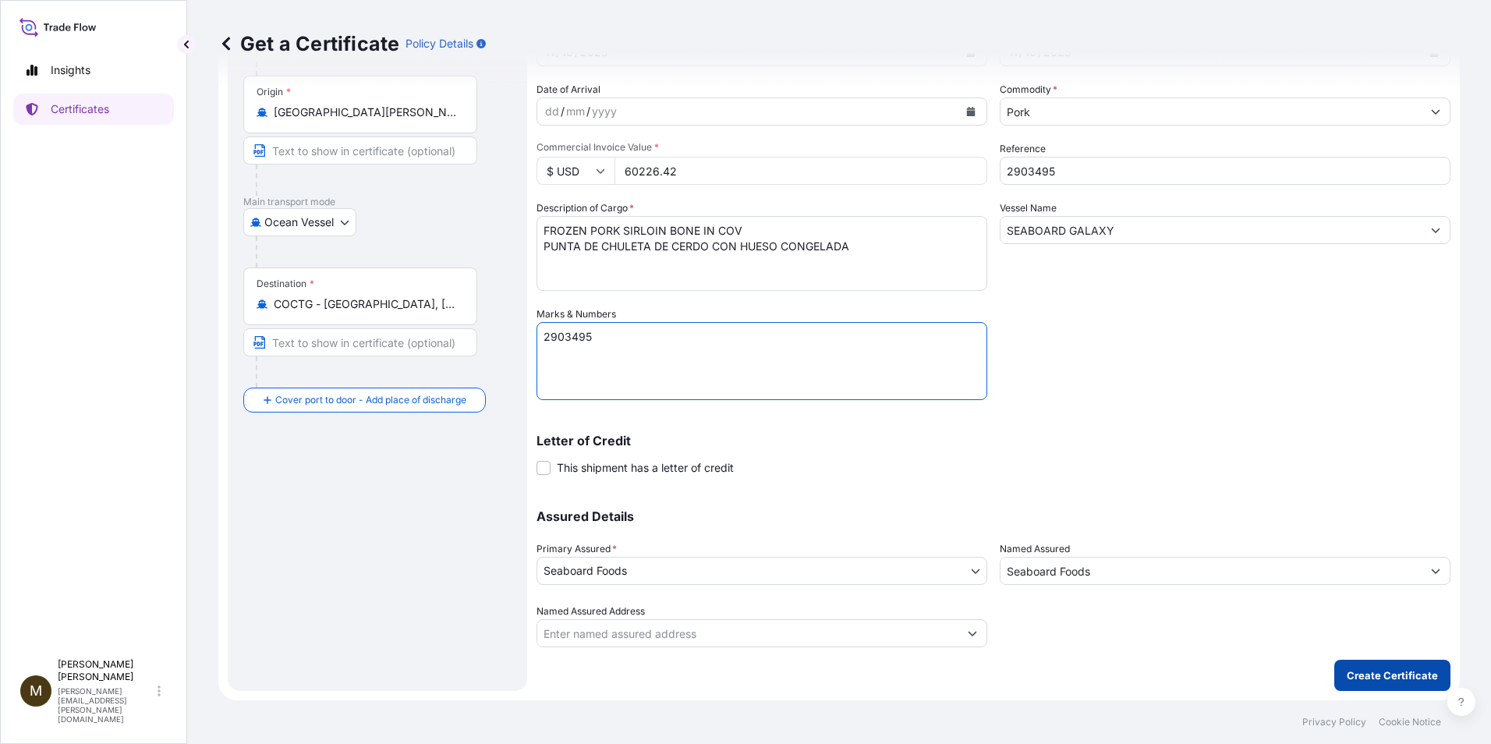
type textarea "2903495"
click at [834, 674] on p "Create Certificate" at bounding box center [1392, 675] width 91 height 16
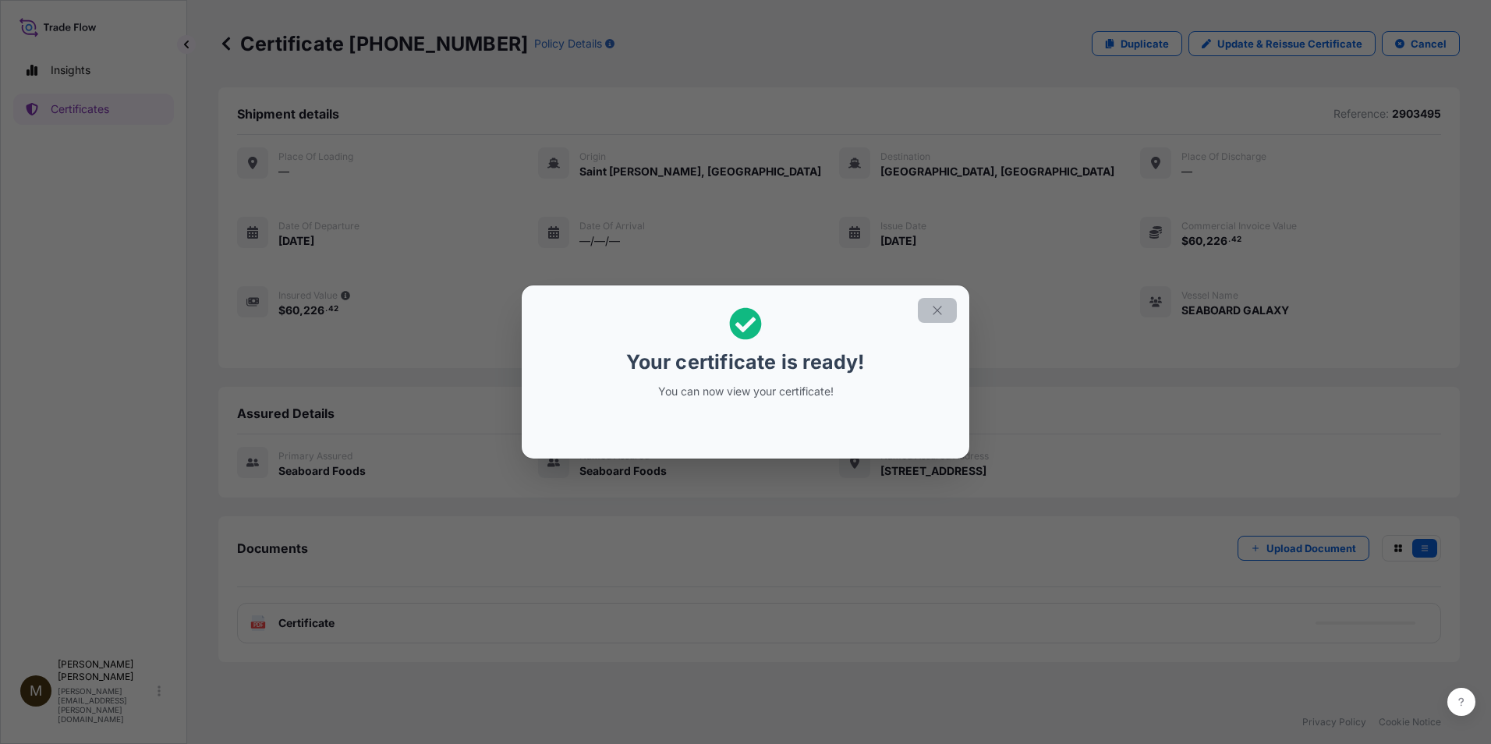
click at [834, 314] on icon "button" at bounding box center [937, 310] width 9 height 9
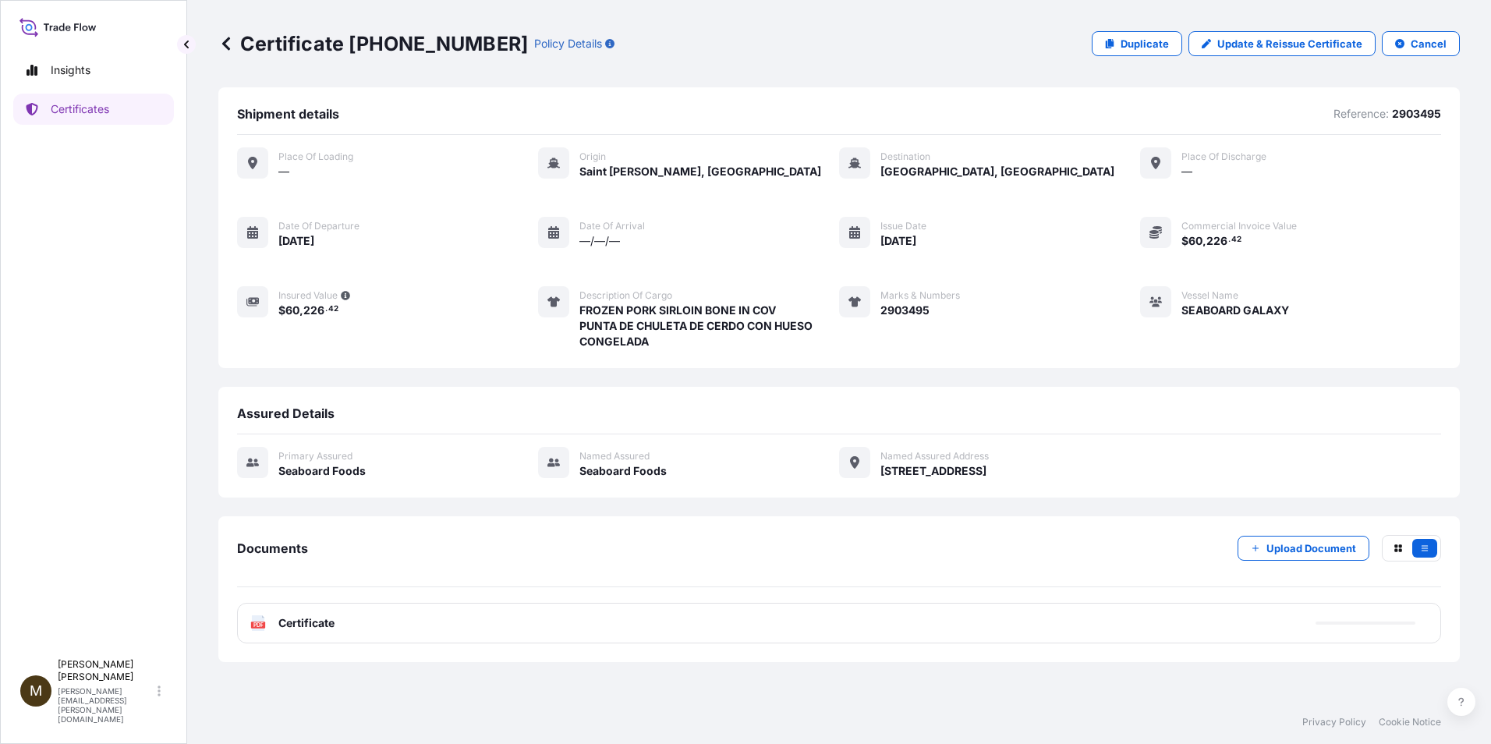
click at [283, 627] on span "Certificate" at bounding box center [306, 623] width 56 height 16
click at [257, 625] on text "PDF" at bounding box center [258, 624] width 10 height 5
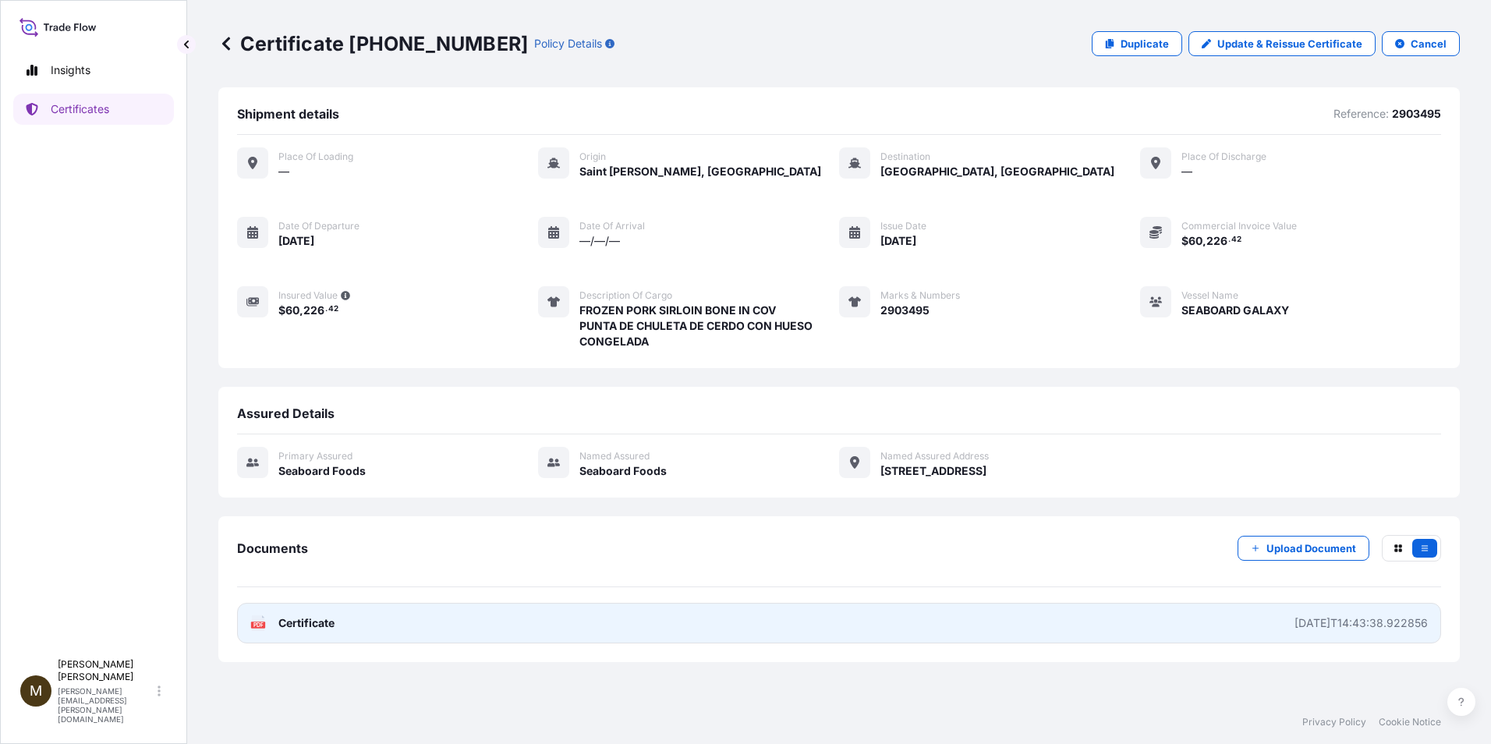
click at [257, 625] on text "PDF" at bounding box center [258, 624] width 10 height 5
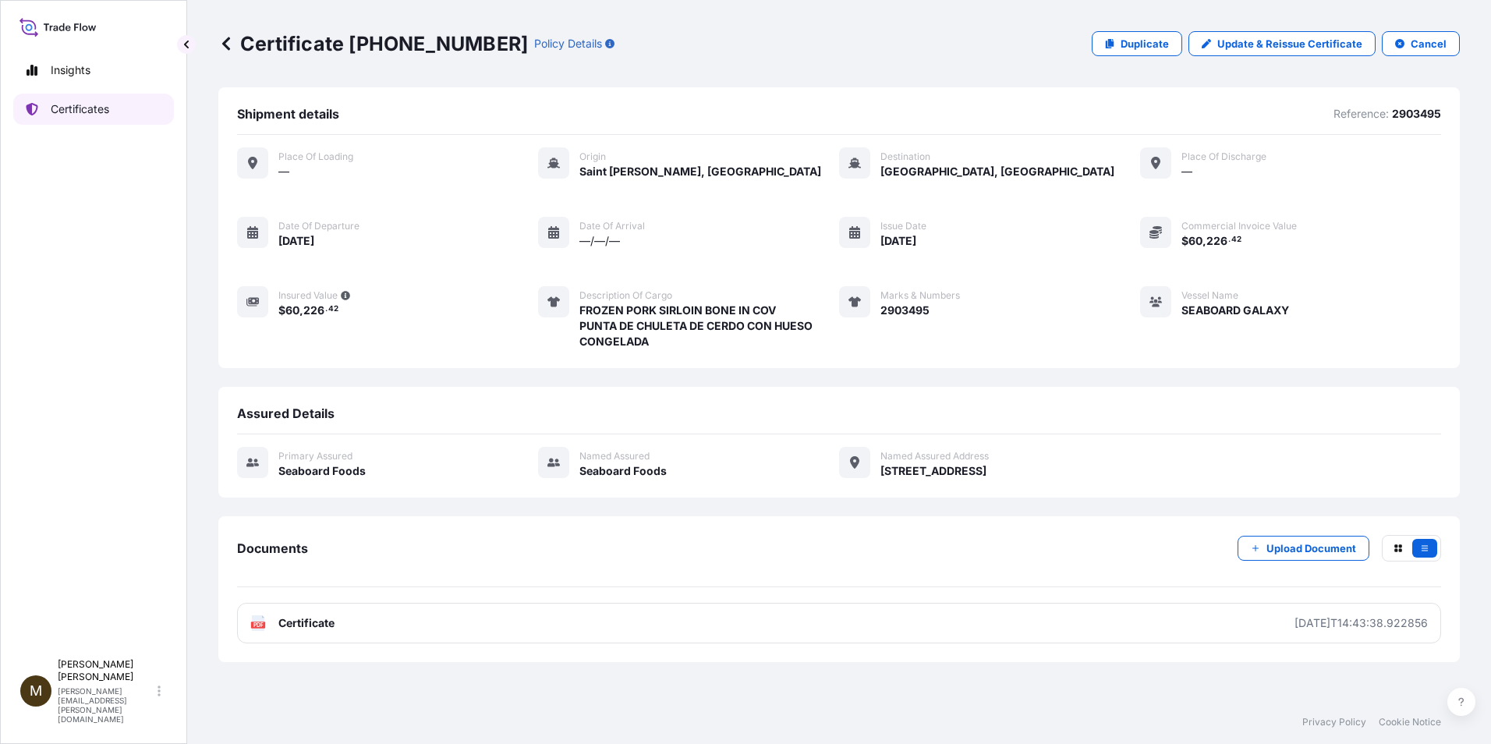
click at [76, 114] on p "Certificates" at bounding box center [80, 109] width 58 height 16
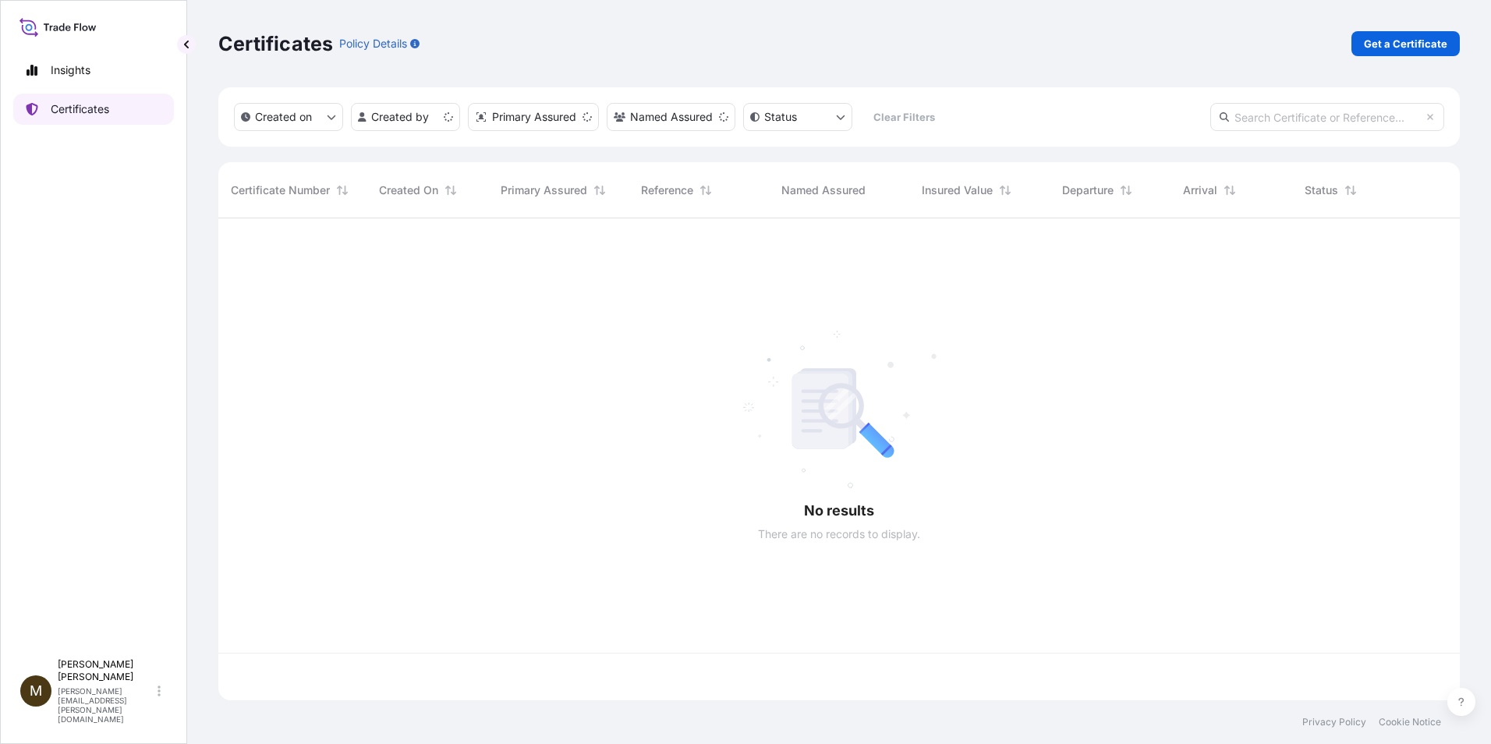
scroll to position [479, 1230]
click at [834, 39] on p "Get a Certificate" at bounding box center [1405, 44] width 83 height 16
select select "Barge"
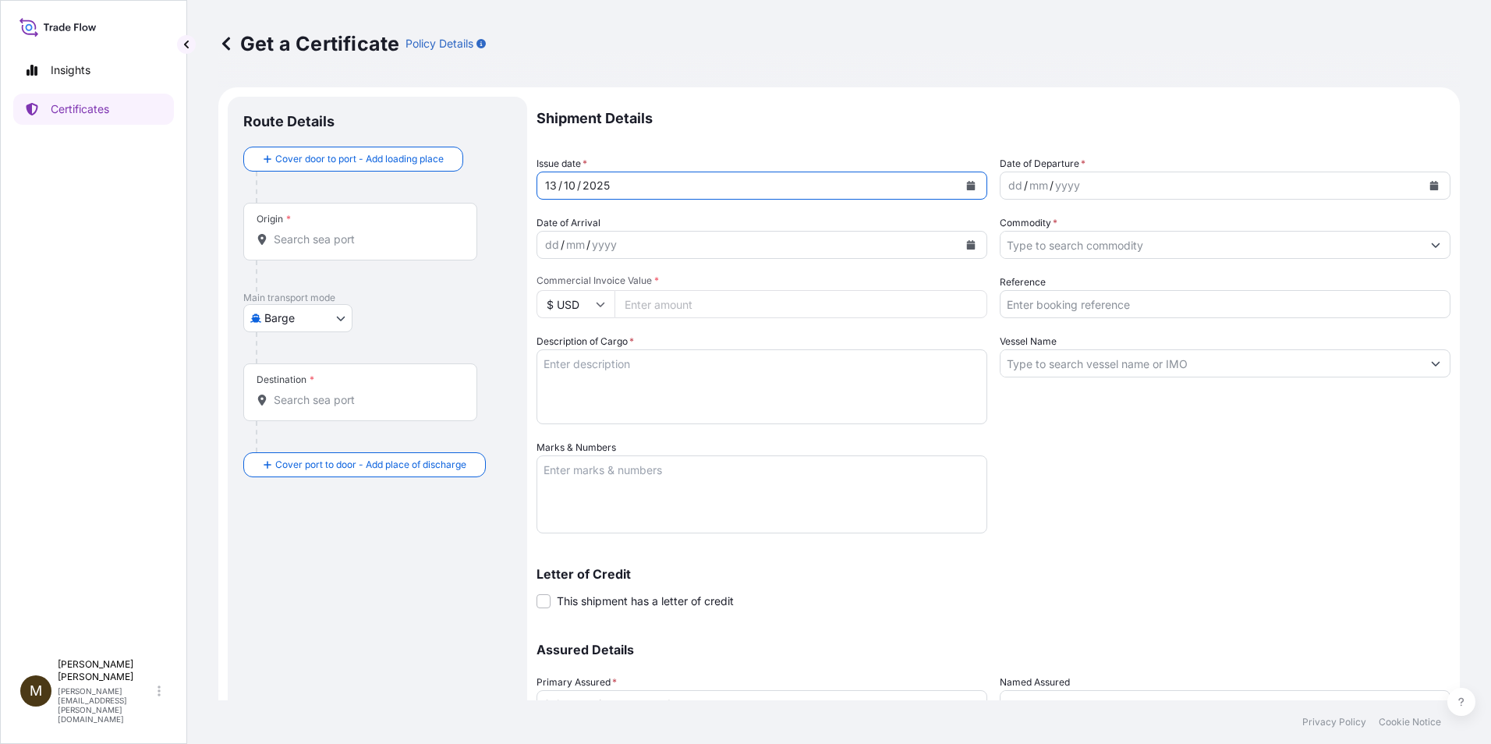
click at [834, 184] on icon "Calendar" at bounding box center [970, 185] width 9 height 9
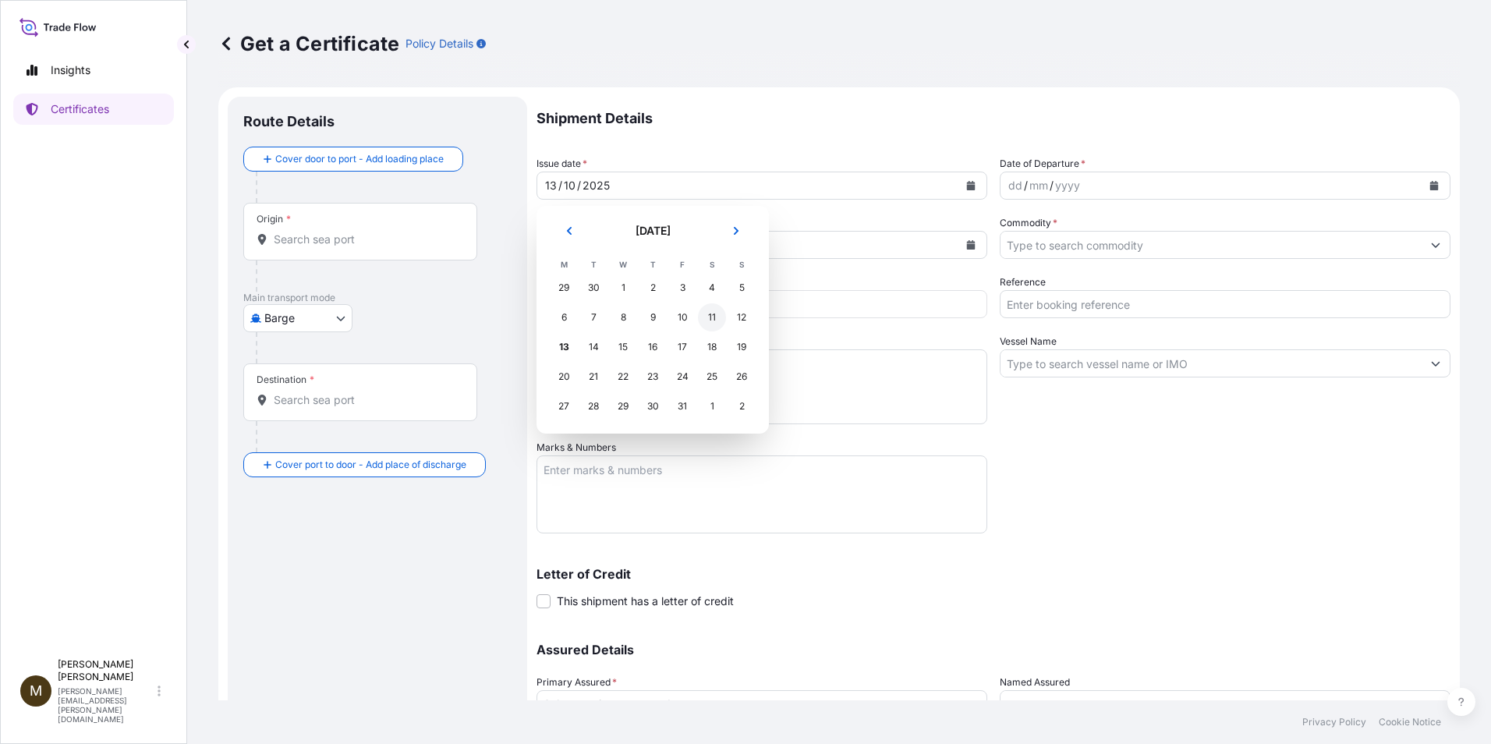
click at [709, 317] on div "11" at bounding box center [712, 317] width 28 height 28
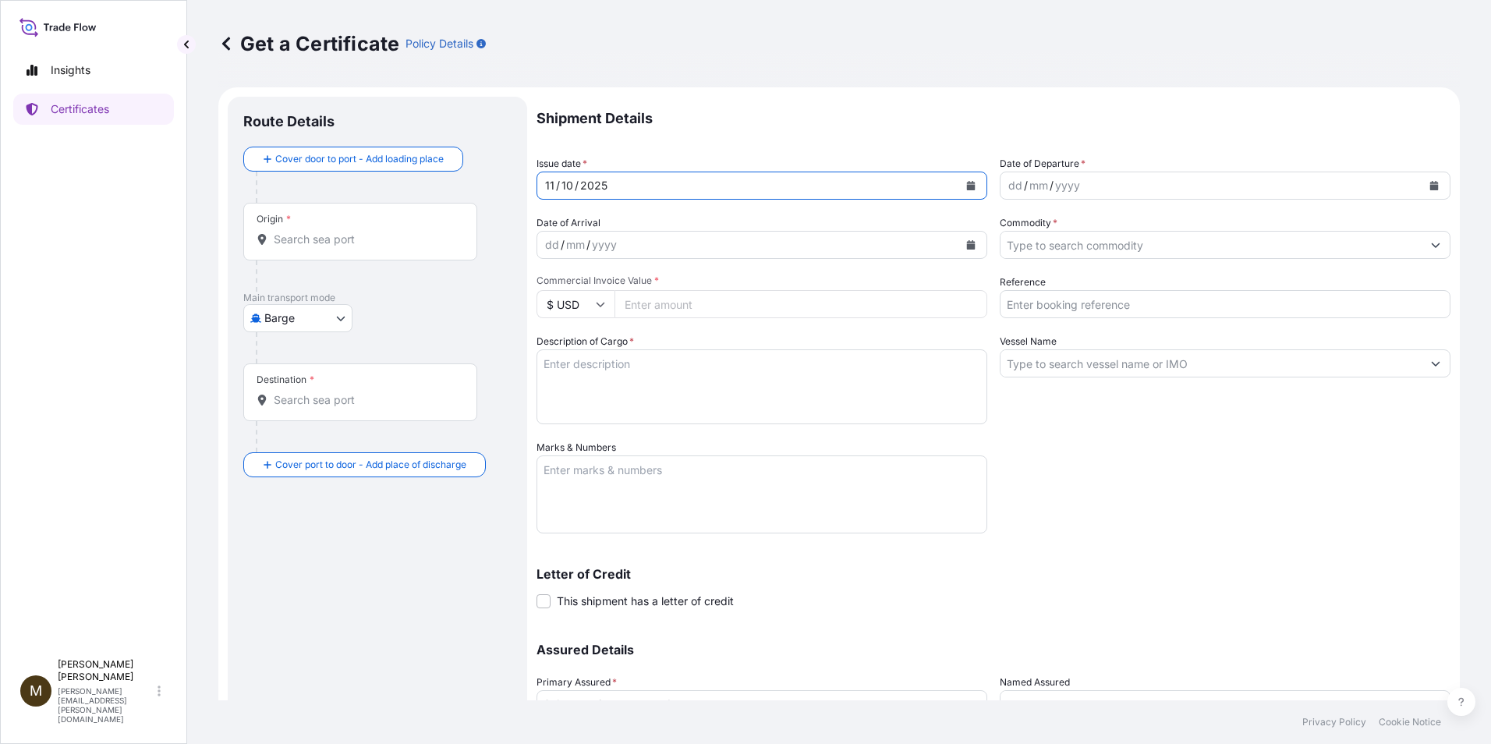
click at [834, 189] on icon "Calendar" at bounding box center [1434, 185] width 9 height 9
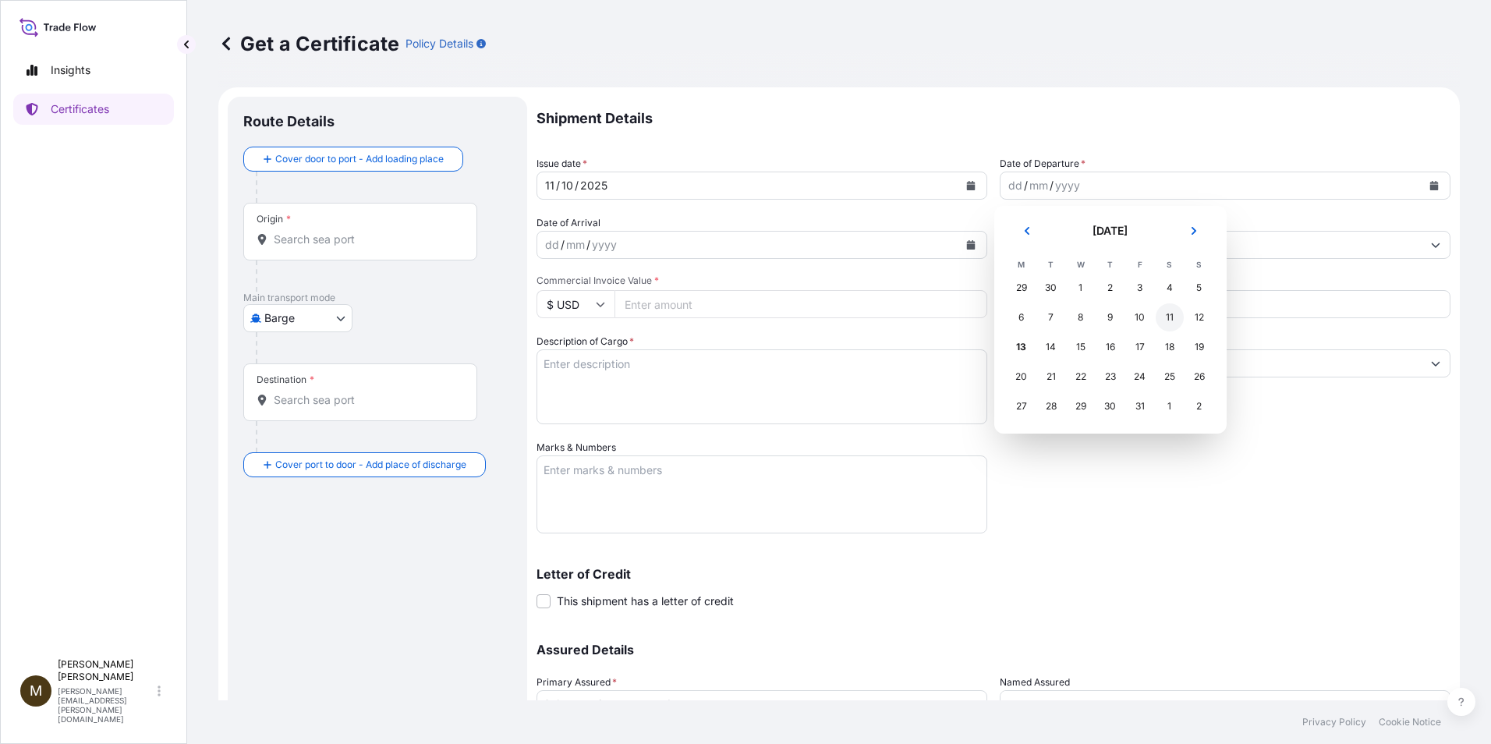
click at [834, 318] on div "11" at bounding box center [1170, 317] width 28 height 28
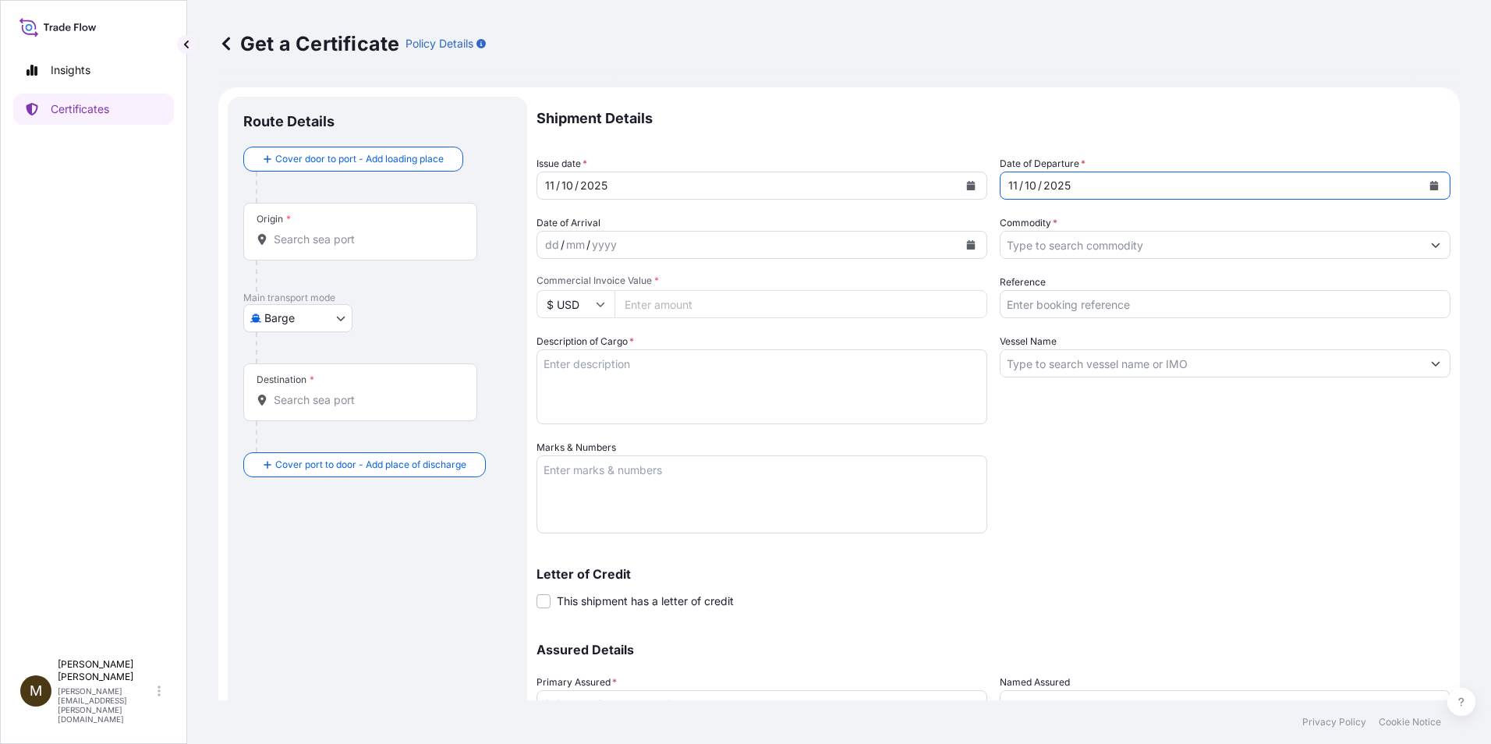
click at [834, 253] on input "Commodity *" at bounding box center [1210, 245] width 421 height 28
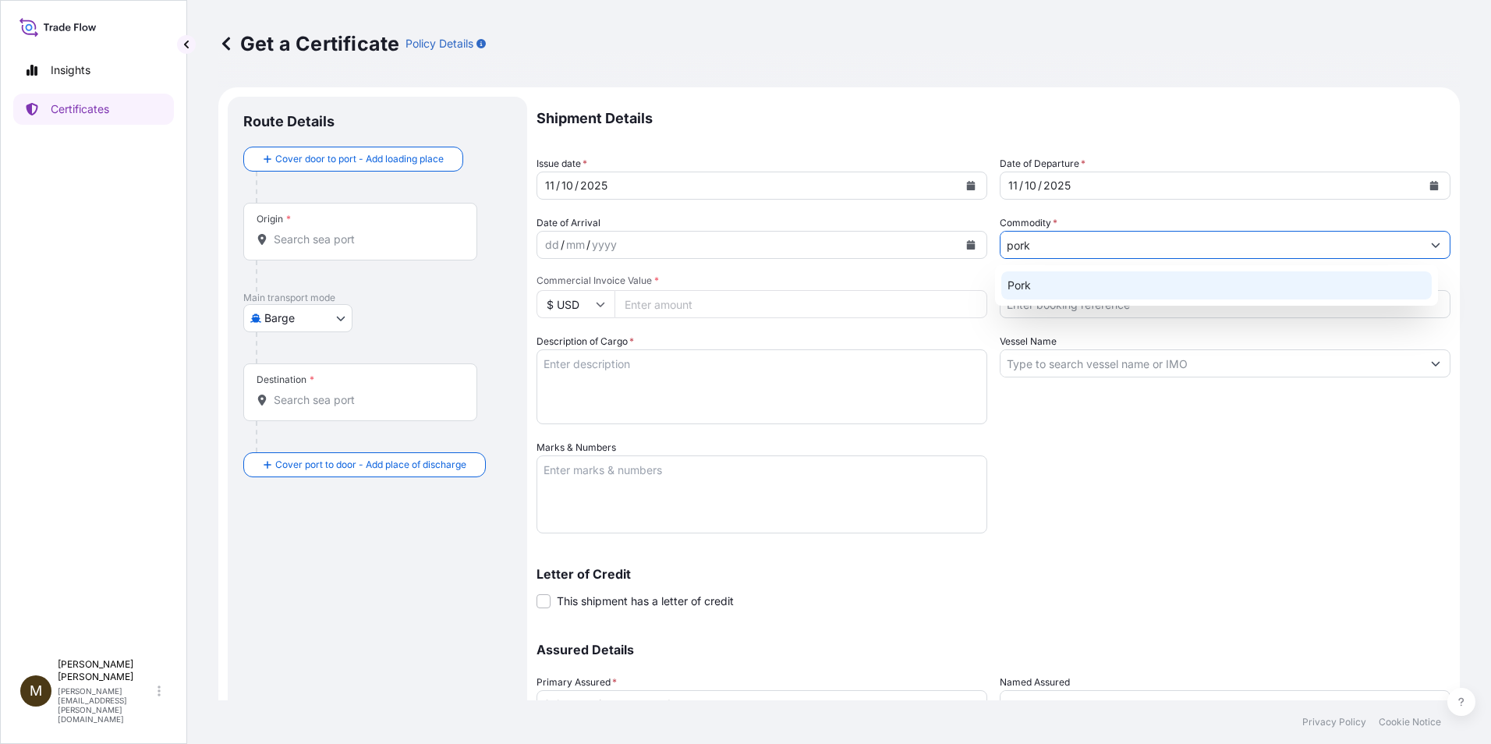
click at [834, 282] on div "Pork" at bounding box center [1216, 285] width 431 height 28
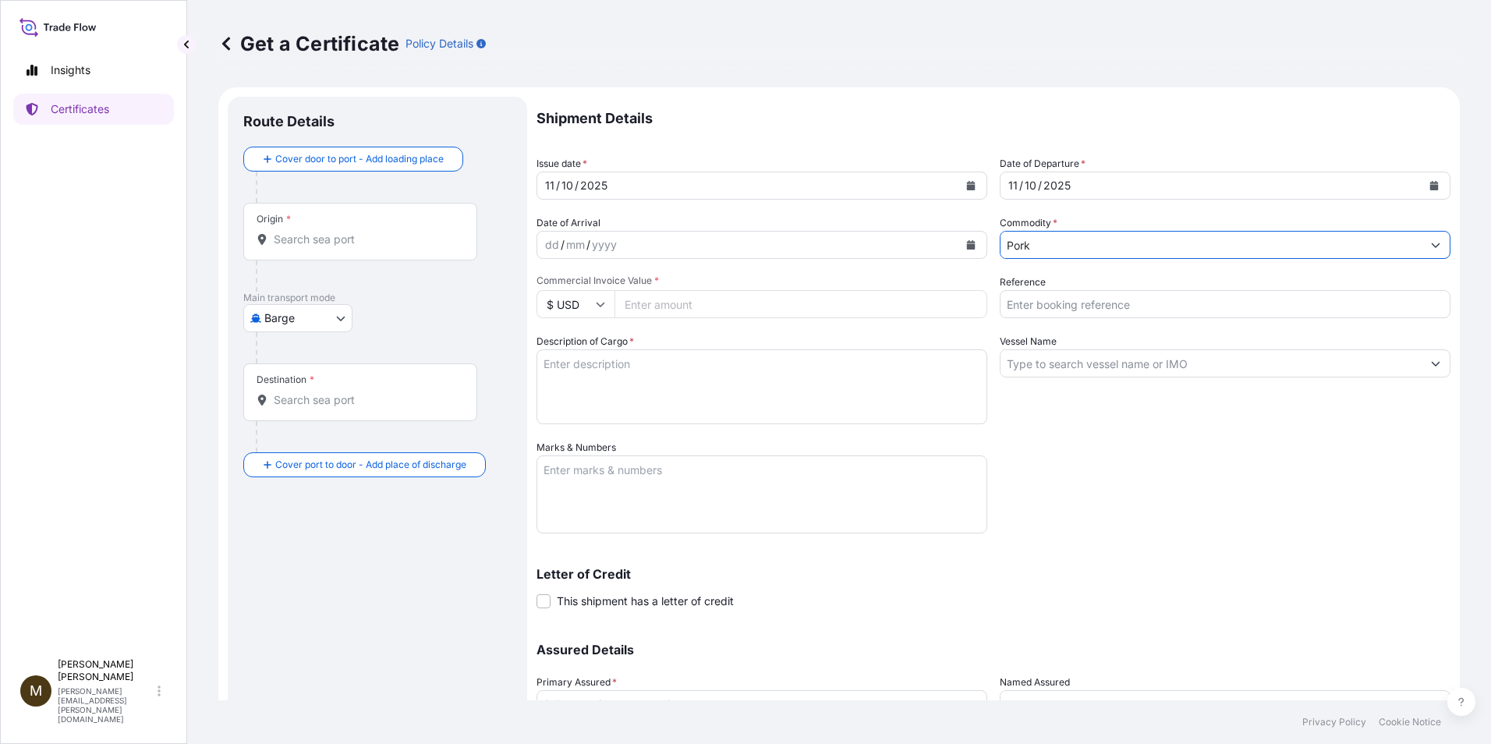
type input "Pork"
click at [834, 370] on input "Vessel Name" at bounding box center [1210, 363] width 421 height 28
click at [834, 371] on input "Vessel Name" at bounding box center [1210, 363] width 421 height 28
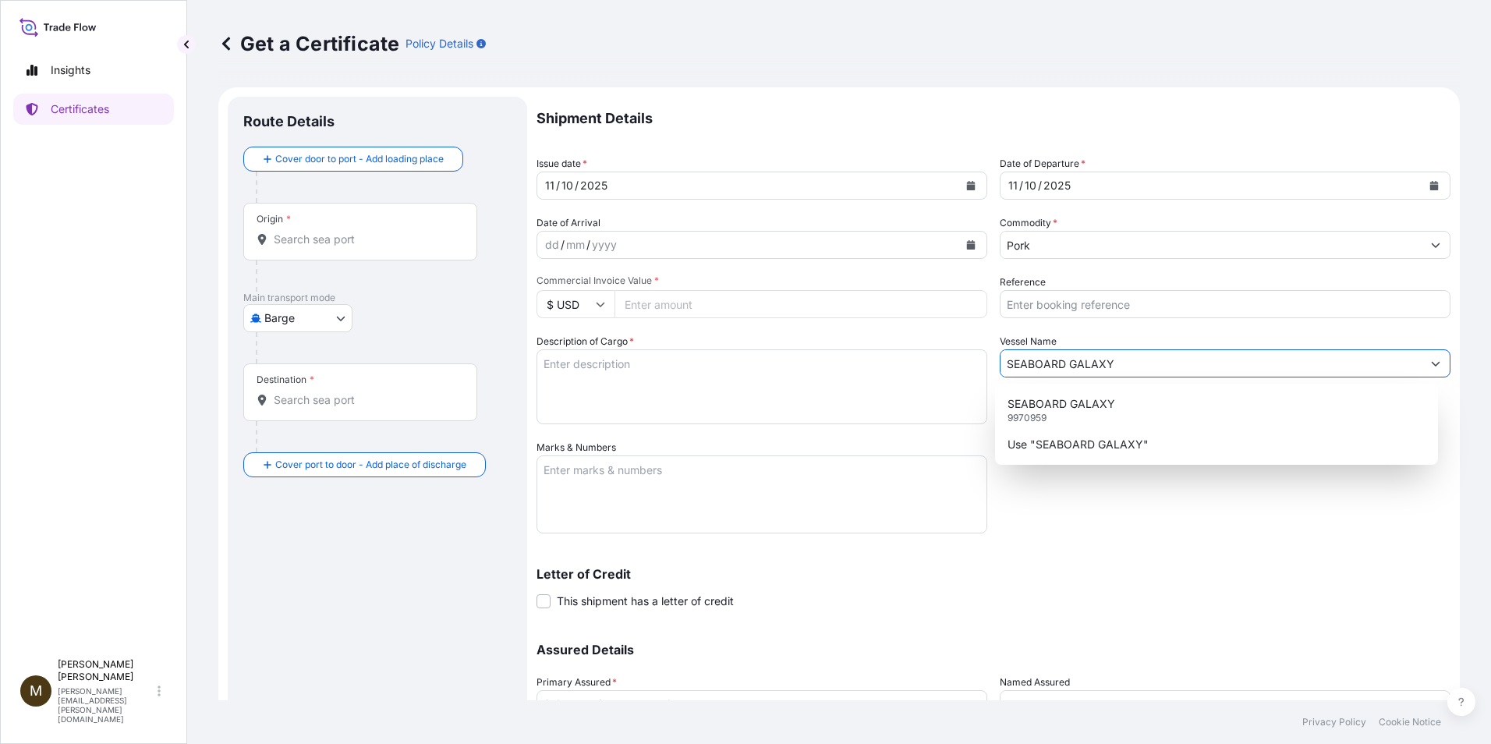
type input "SEABOARD GALAXY"
click at [834, 302] on input "Reference" at bounding box center [1225, 304] width 451 height 28
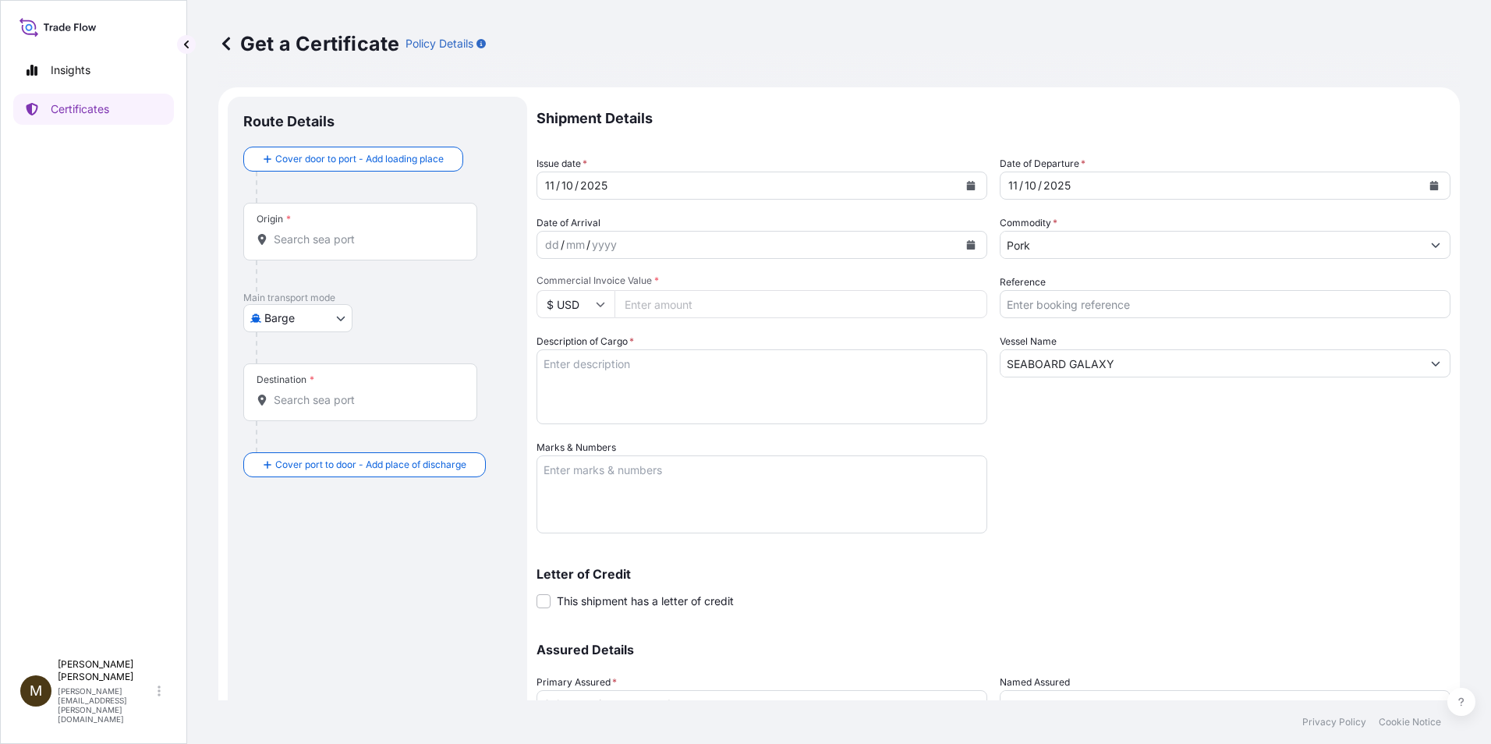
click at [834, 311] on input "Reference" at bounding box center [1225, 304] width 451 height 28
paste input "2907997"
type input "2907997"
click at [559, 476] on textarea "Marks & Numbers" at bounding box center [761, 494] width 451 height 78
paste textarea "2907997"
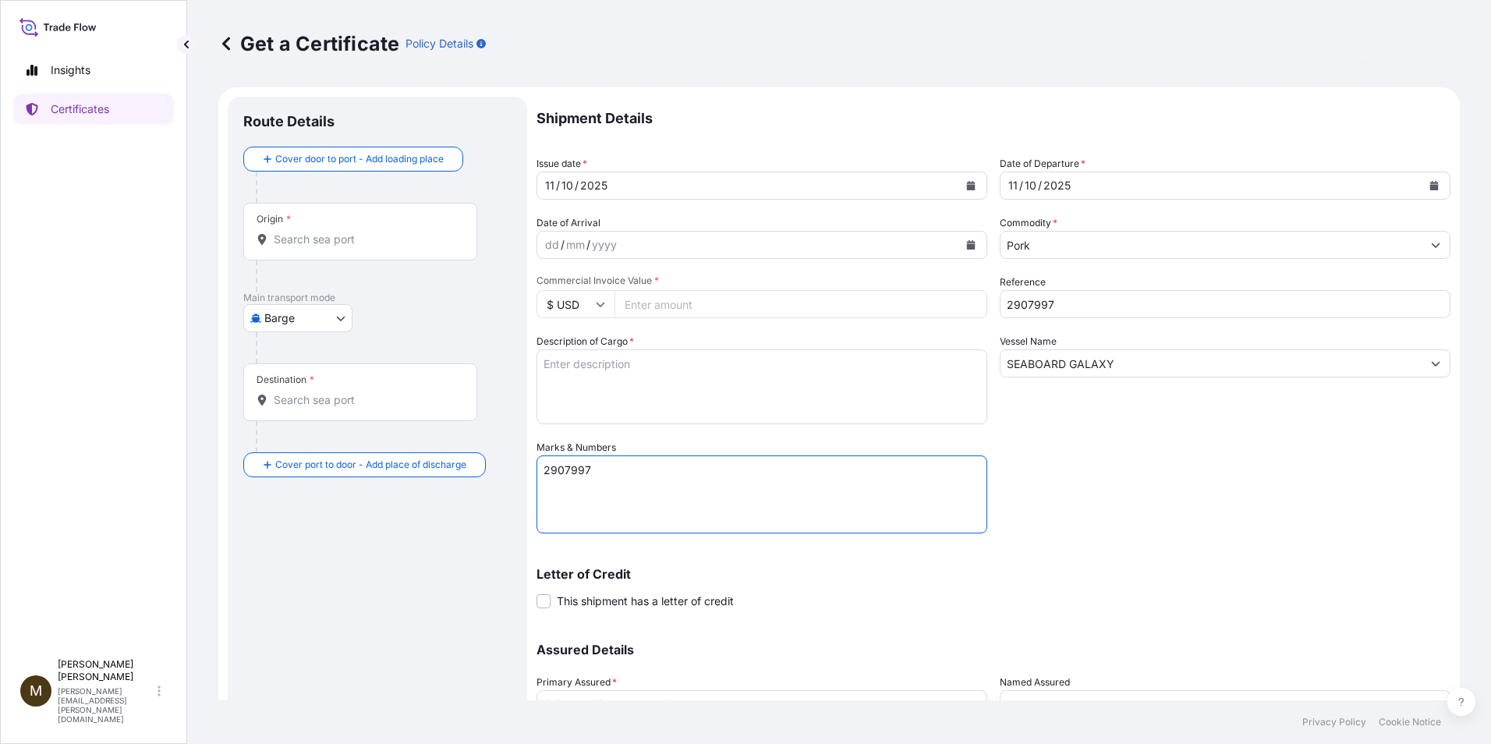
type textarea "2907997"
click at [555, 368] on textarea "Description of Cargo *" at bounding box center [761, 386] width 451 height 75
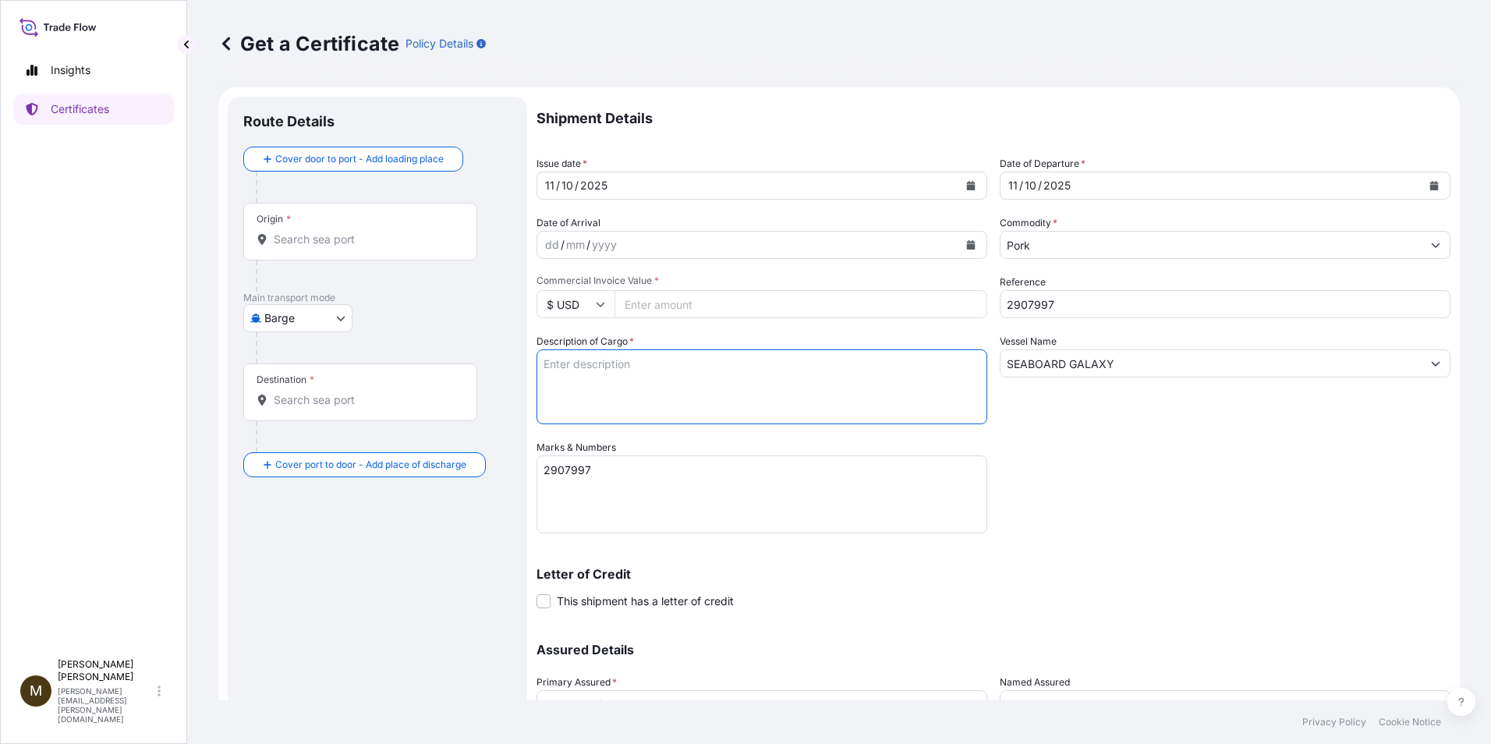
paste textarea "FROZEN PORK LOIN BONE IN MEDIUM 1/4" TRIM LOMO DE CERDO CON HUESO CONGELADO"
type textarea "FROZEN PORK LOIN BONE IN MEDIUM 1/4" TRIM LOMO DE CERDO CON HUESO CONGELADO"
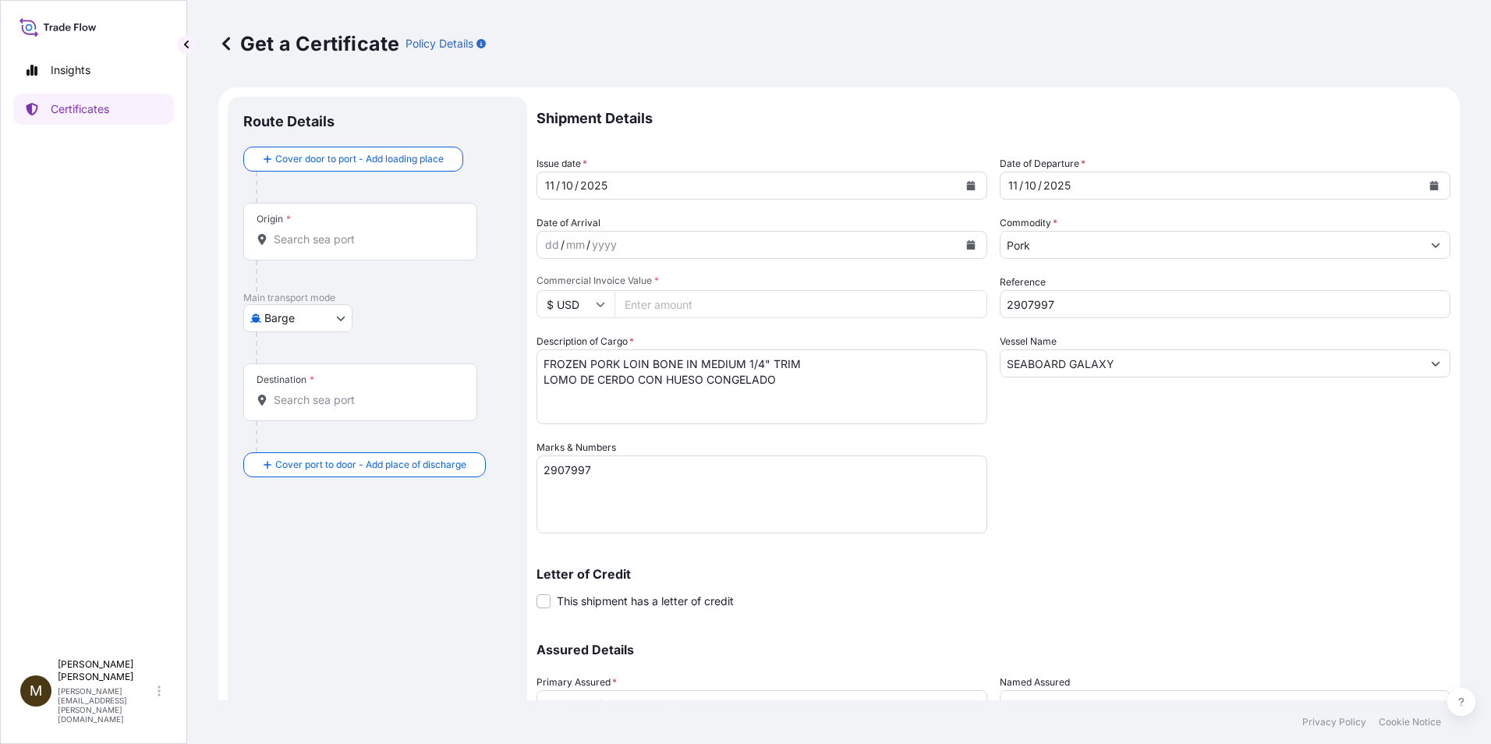
click at [653, 303] on input "Commercial Invoice Value *" at bounding box center [800, 304] width 373 height 28
paste input "64443.61"
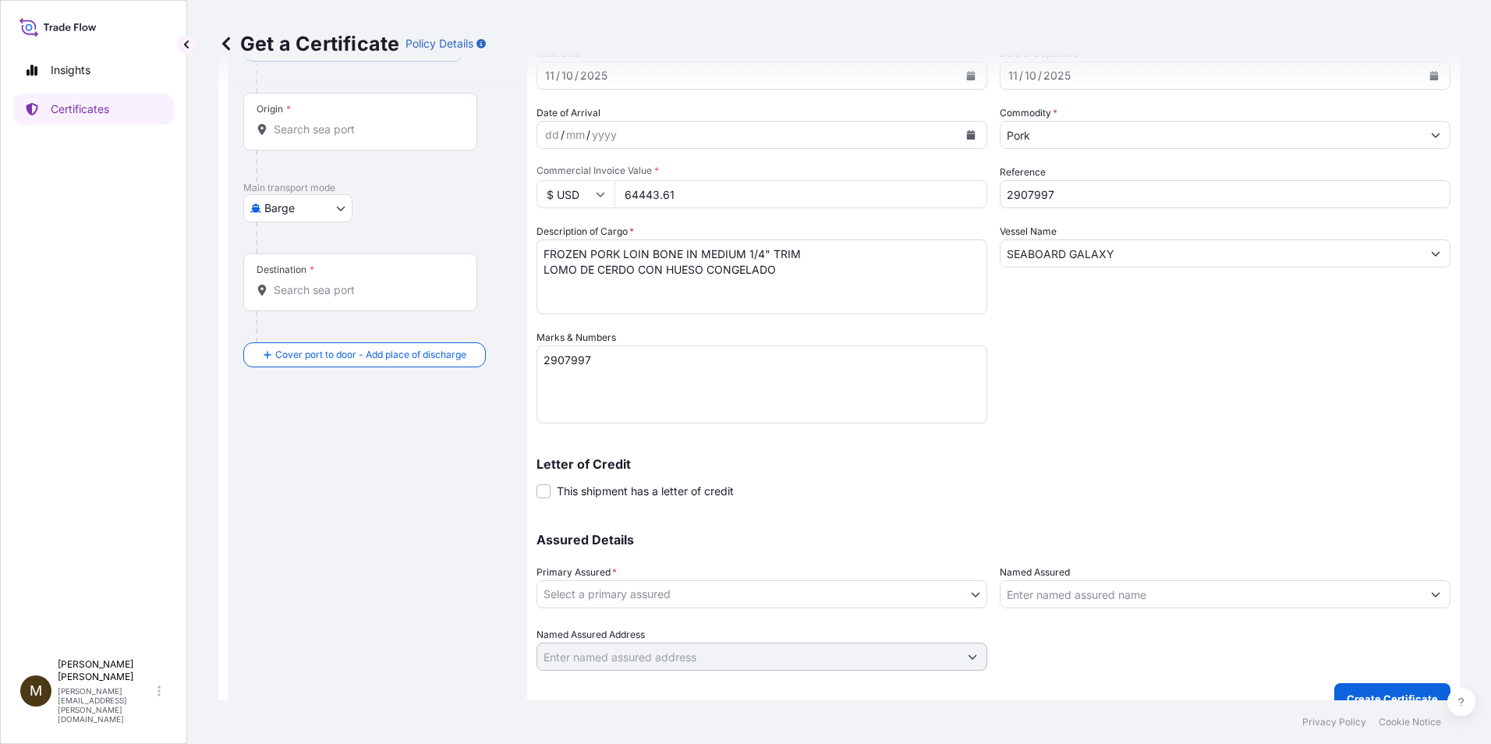
scroll to position [133, 0]
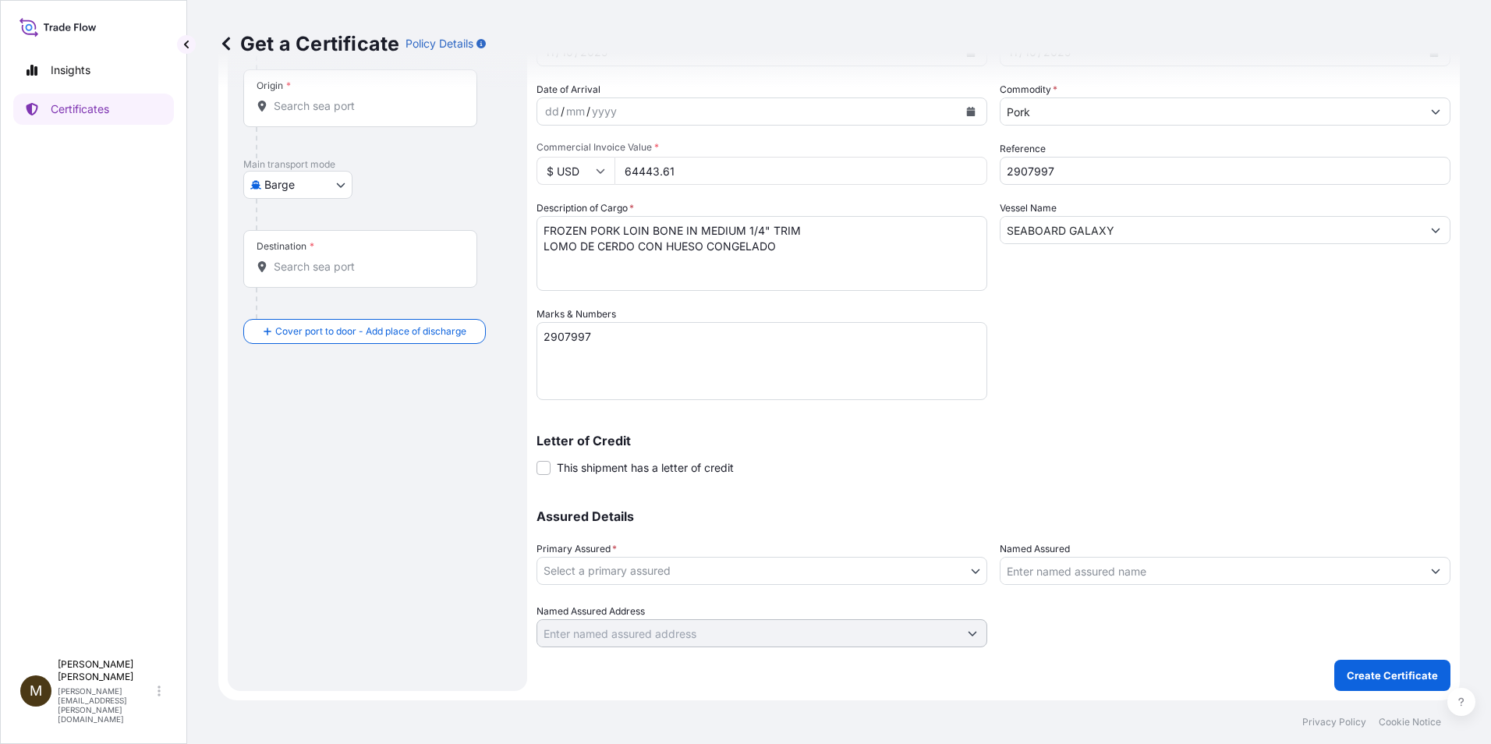
type input "64443.61"
click at [568, 575] on body "Insights Certificates M [PERSON_NAME] [PERSON_NAME][EMAIL_ADDRESS][PERSON_NAME]…" at bounding box center [745, 372] width 1491 height 744
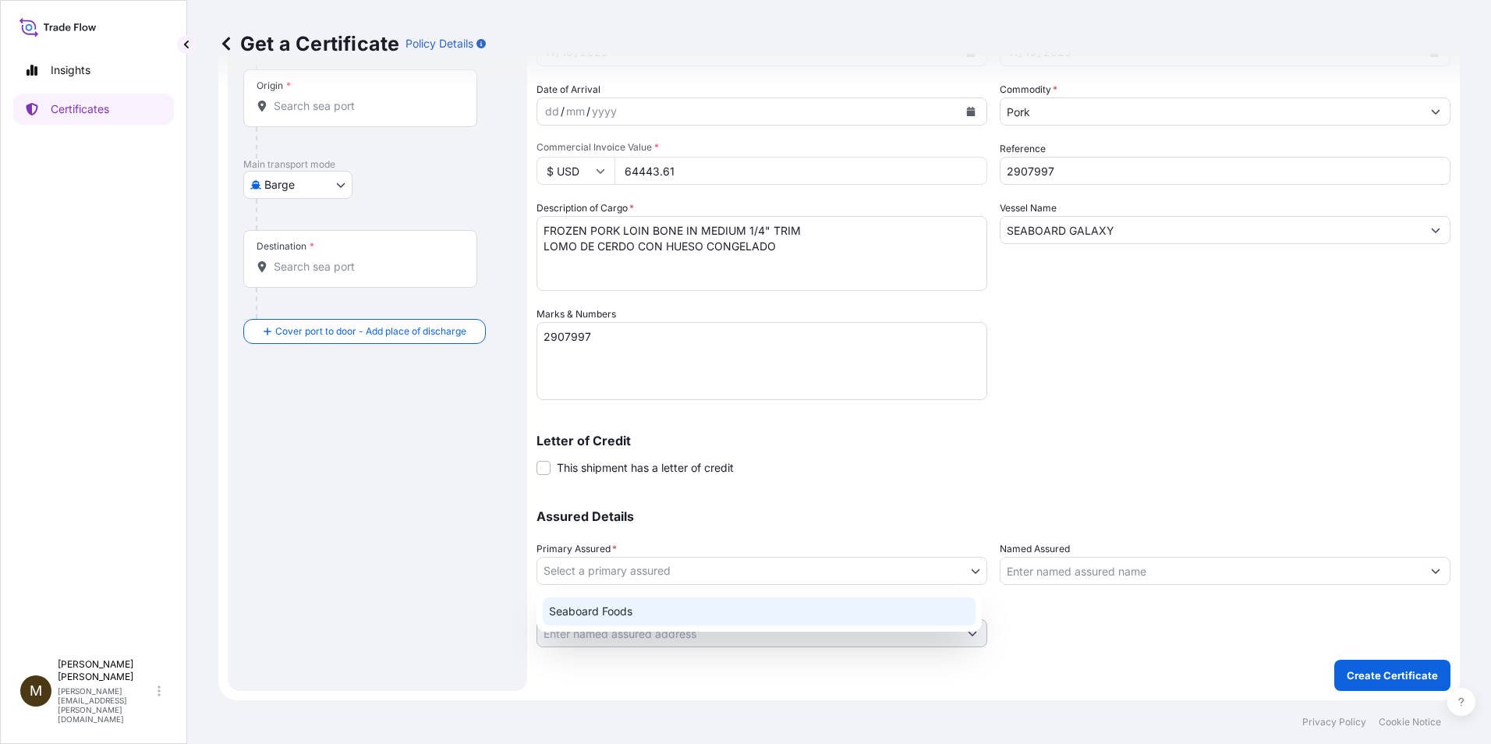
click at [608, 613] on div "Seaboard Foods" at bounding box center [759, 611] width 433 height 28
select select "31638"
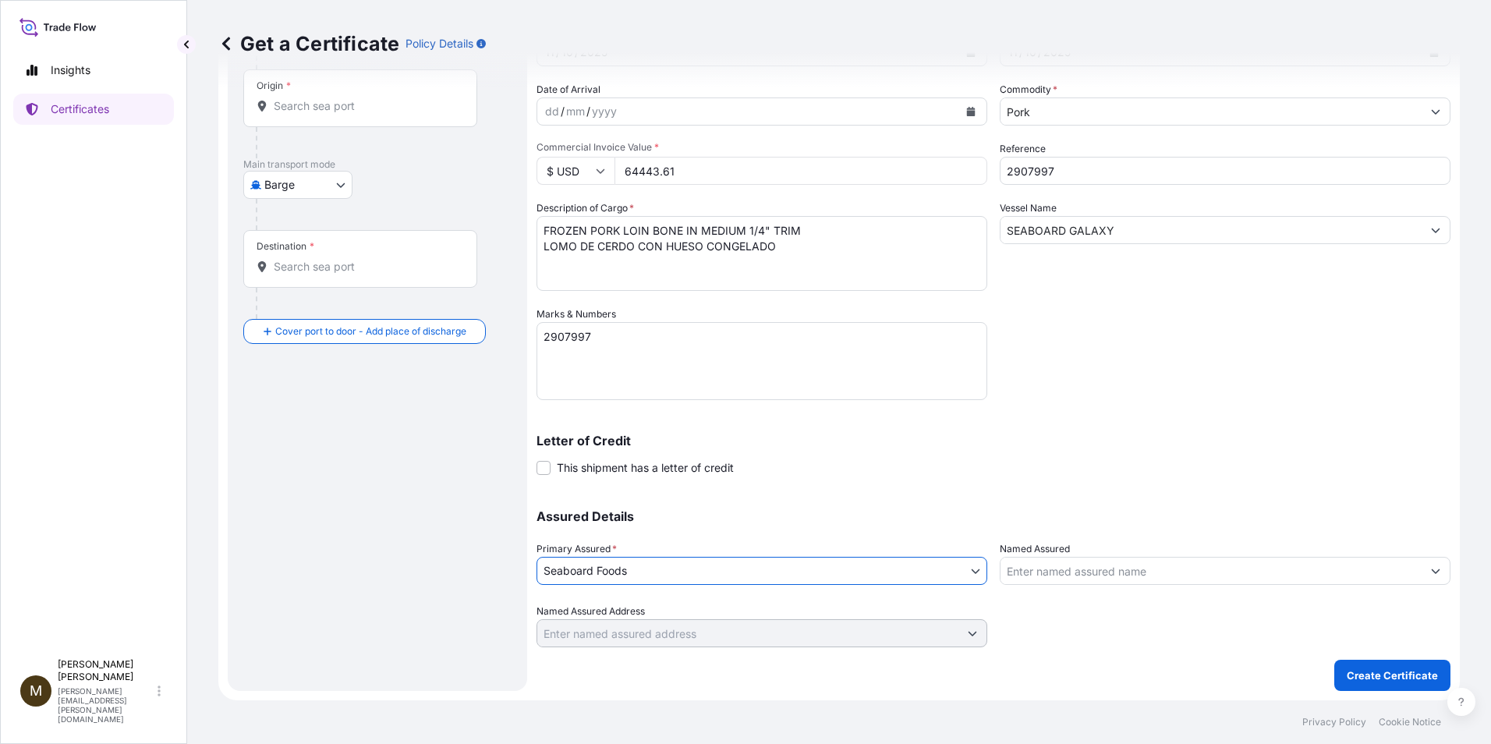
click at [834, 576] on input "Named Assured" at bounding box center [1210, 571] width 421 height 28
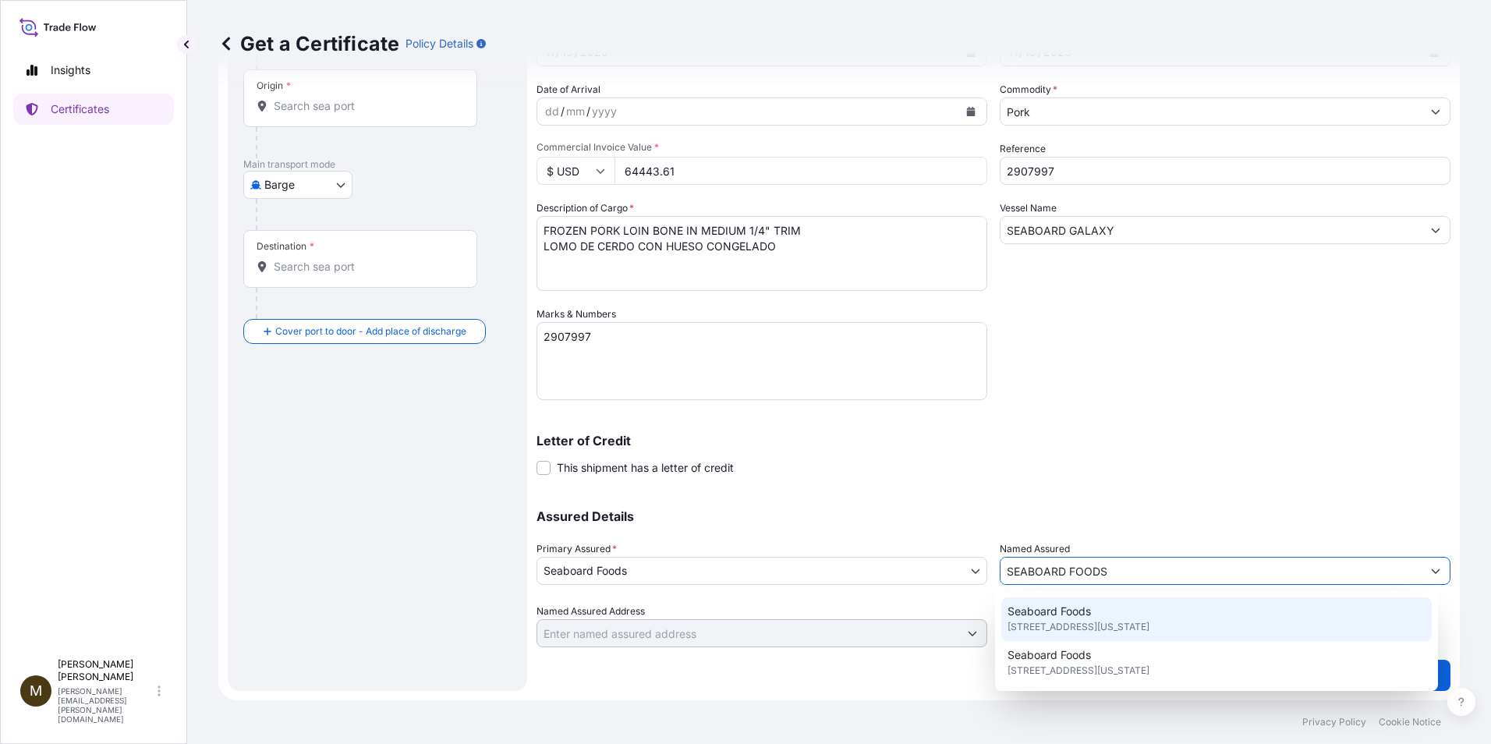
click at [834, 614] on span "Seaboard Foods" at bounding box center [1048, 612] width 83 height 16
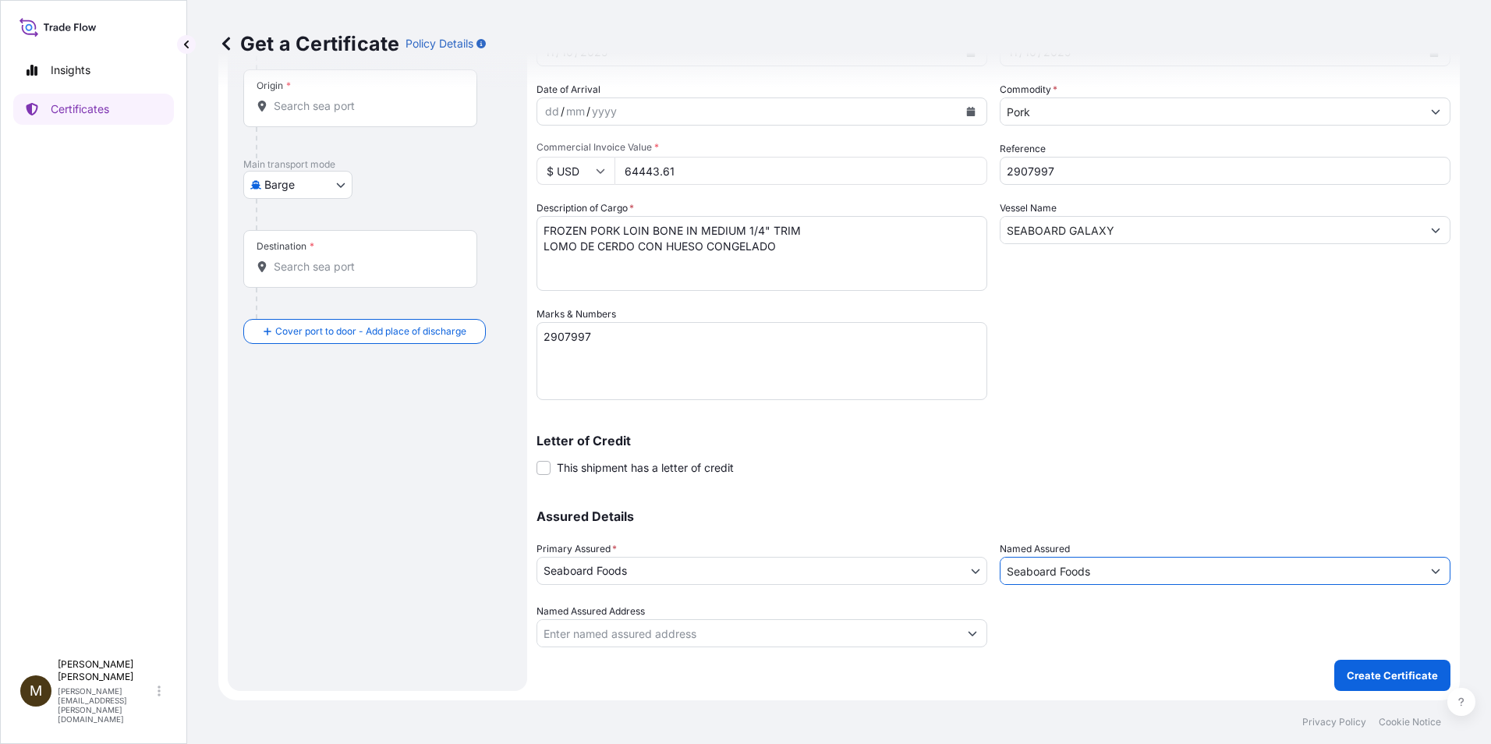
type input "Seaboard Foods"
click at [344, 184] on body "2 options available. Insights Certificates M [PERSON_NAME] [PERSON_NAME][EMAIL_…" at bounding box center [745, 372] width 1491 height 744
click at [302, 311] on span "Ocean Vessel" at bounding box center [307, 310] width 69 height 16
select select "Ocean Vessel"
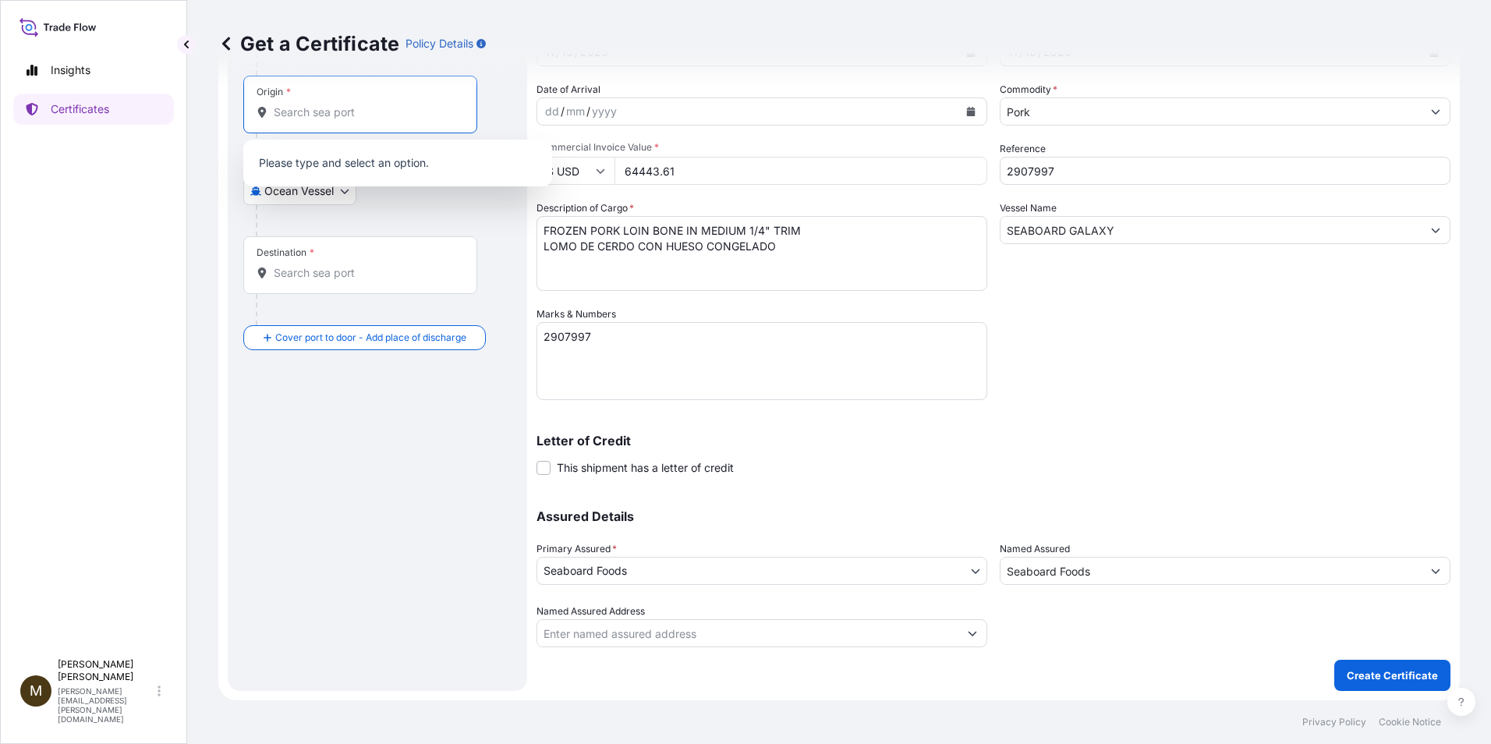
click at [313, 117] on input "Origin *" at bounding box center [366, 112] width 184 height 16
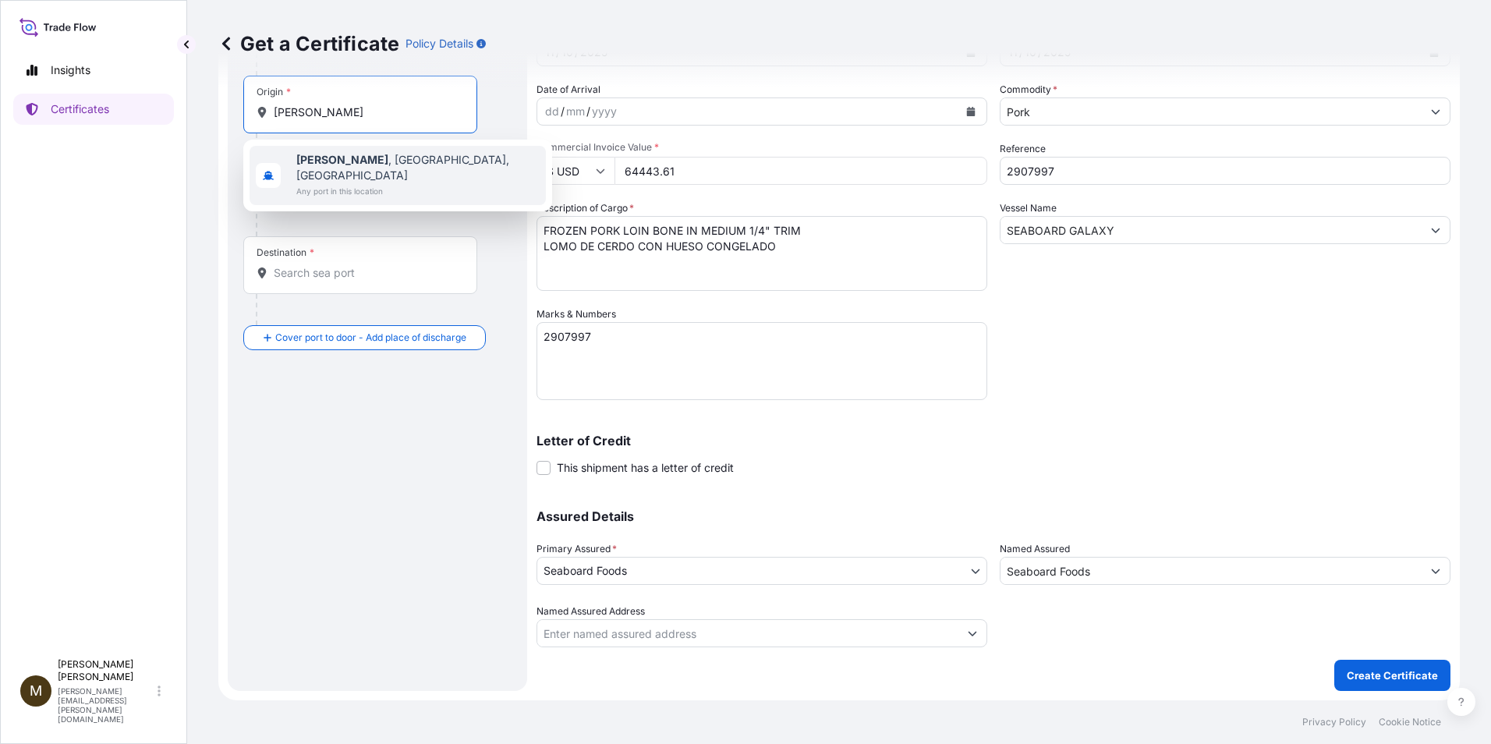
click at [360, 166] on span "Guymon , [GEOGRAPHIC_DATA], [GEOGRAPHIC_DATA]" at bounding box center [417, 167] width 243 height 31
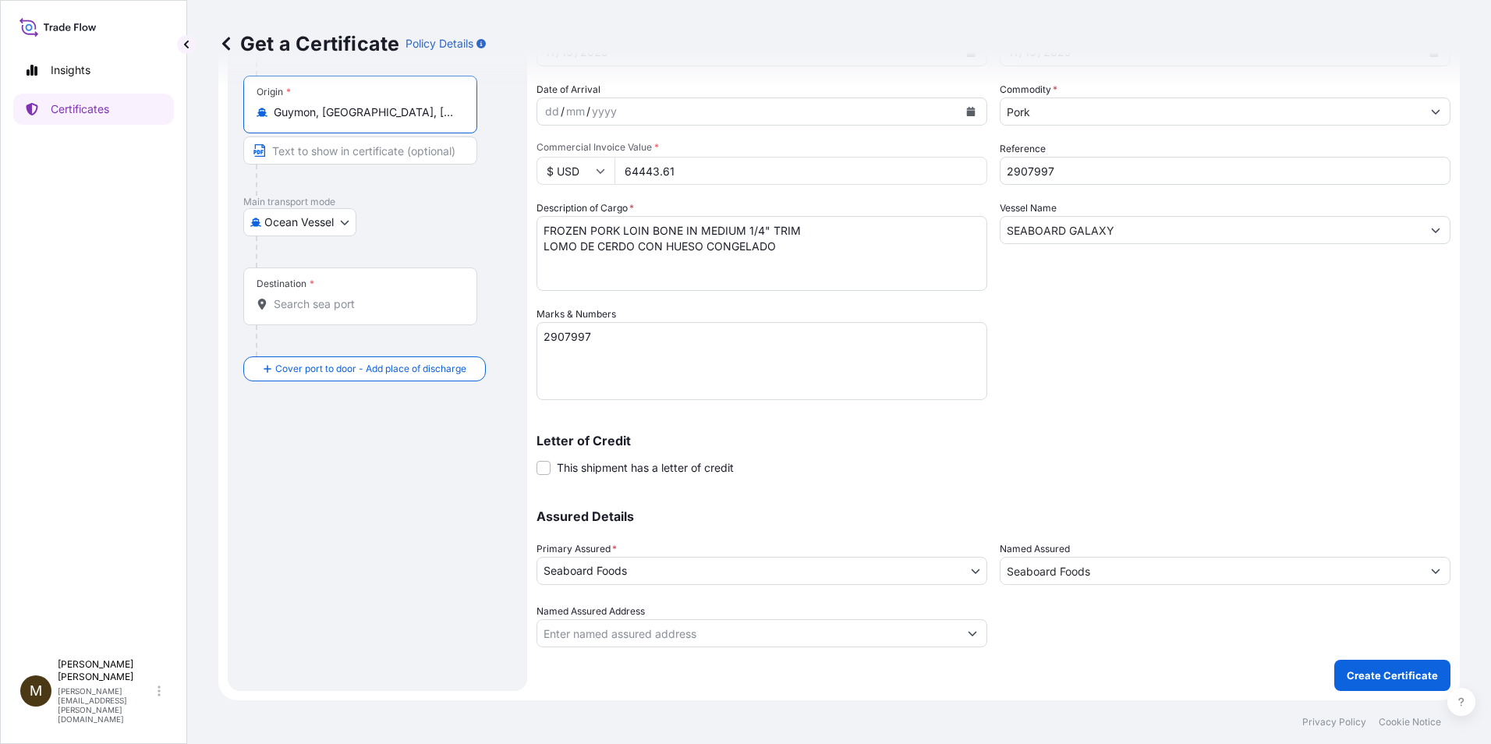
type input "Guymon, [GEOGRAPHIC_DATA], [GEOGRAPHIC_DATA]"
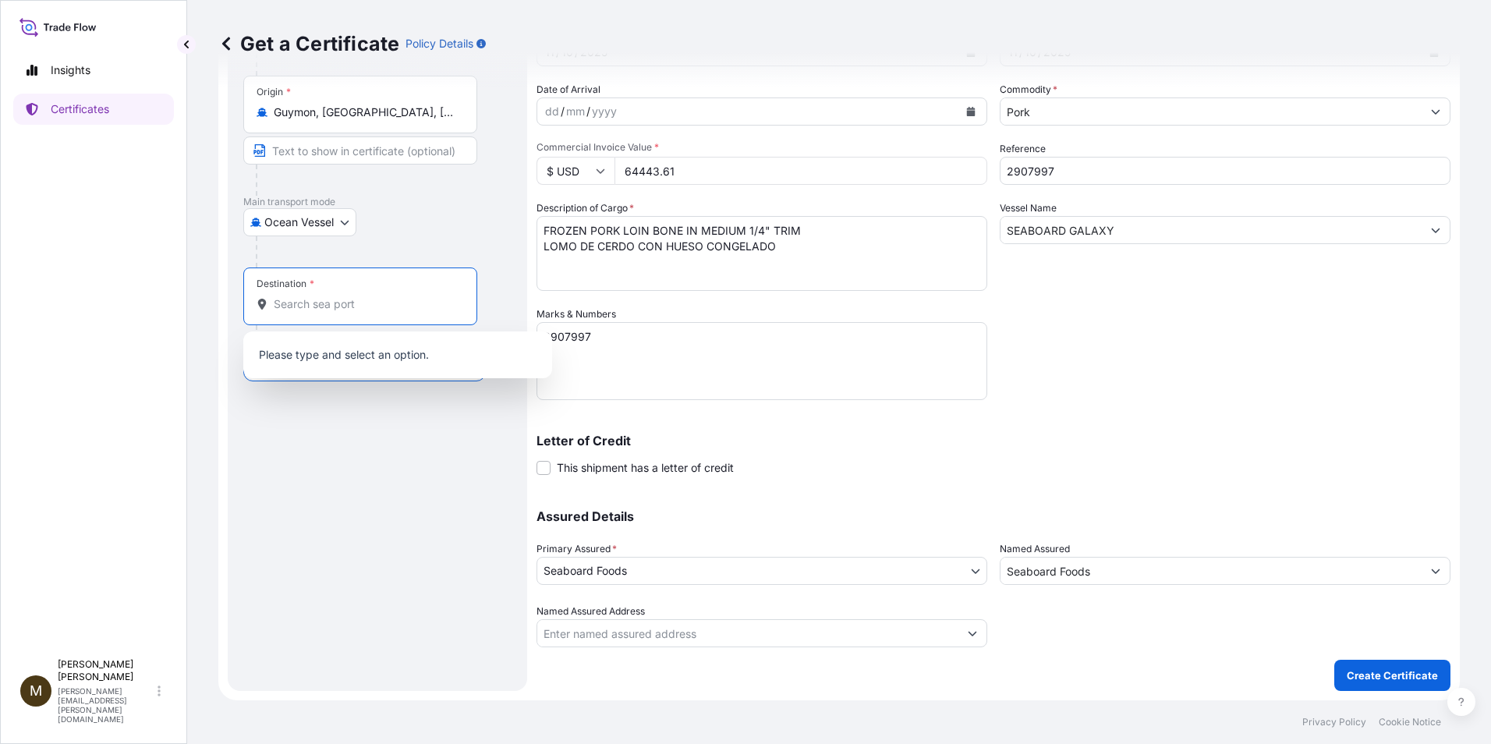
click at [317, 308] on input "Destination *" at bounding box center [366, 304] width 184 height 16
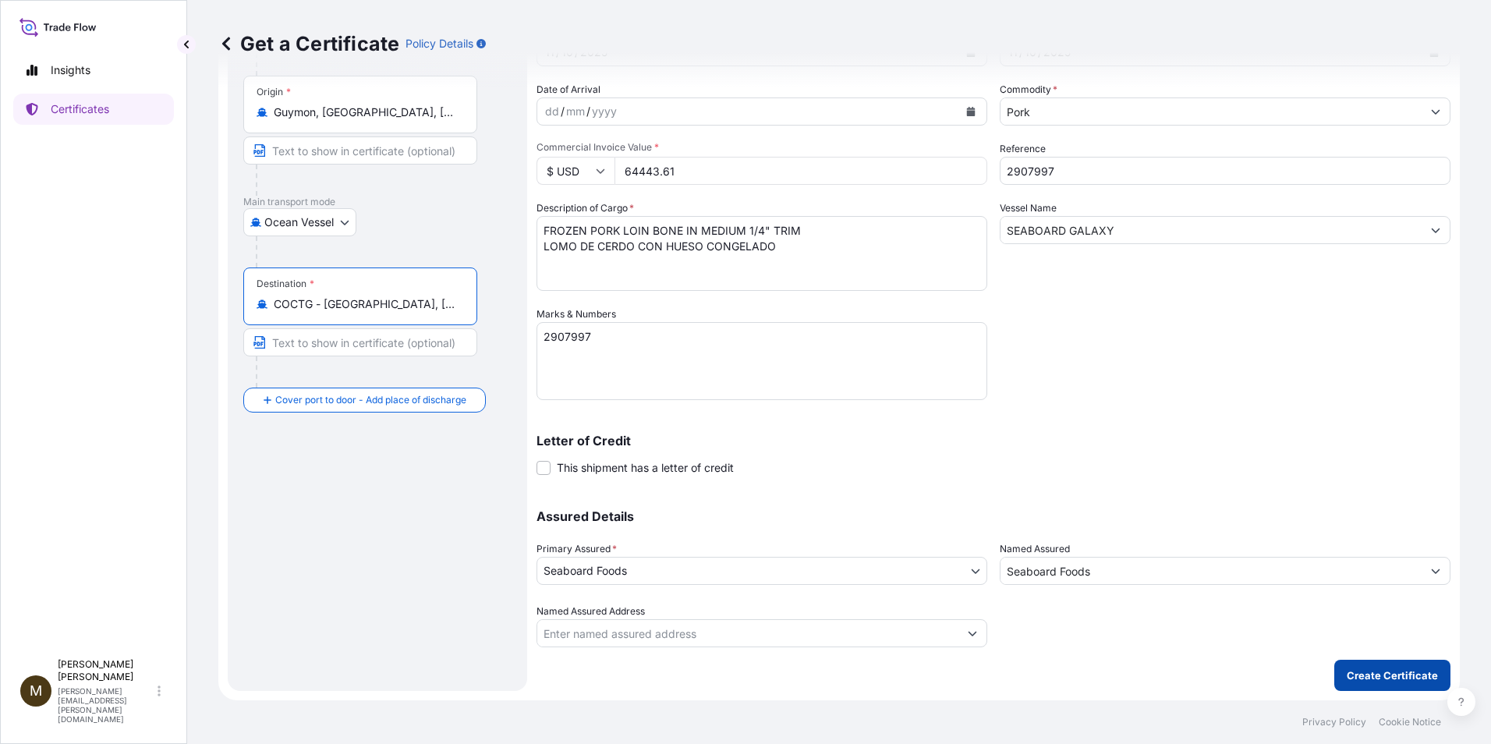
type input "COCTG - [GEOGRAPHIC_DATA], [GEOGRAPHIC_DATA]"
click at [834, 682] on p "Create Certificate" at bounding box center [1392, 675] width 91 height 16
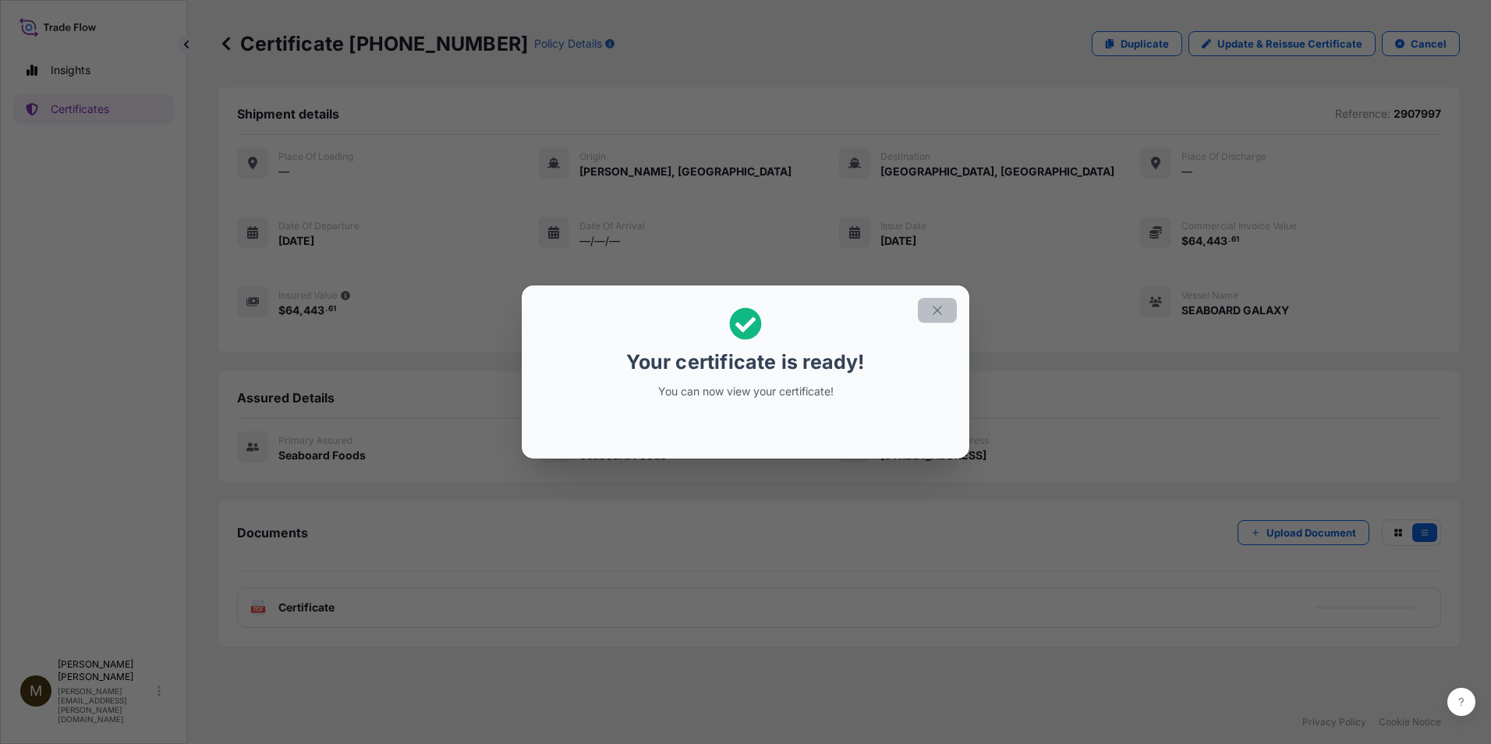
click at [834, 307] on icon "button" at bounding box center [937, 310] width 14 height 14
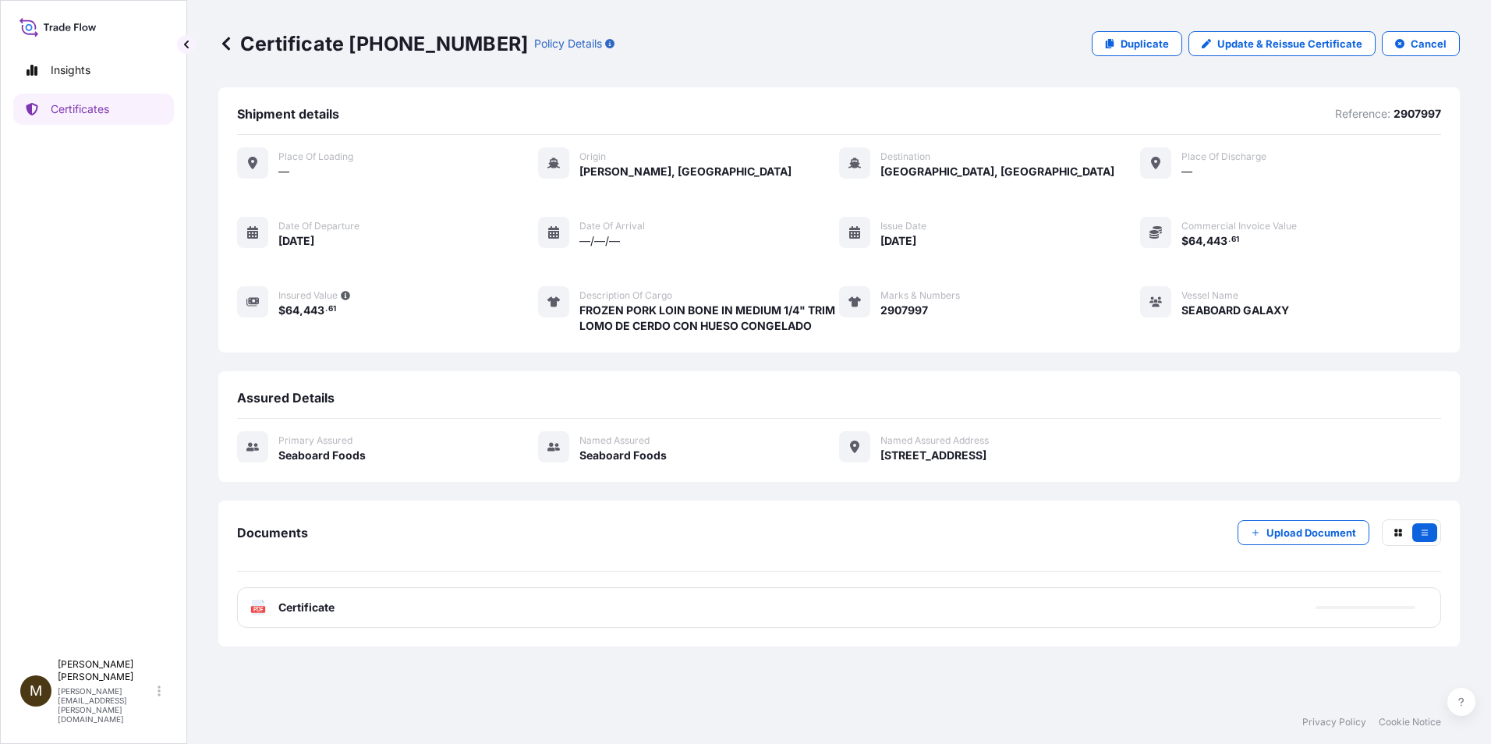
click at [259, 606] on icon at bounding box center [258, 608] width 13 height 16
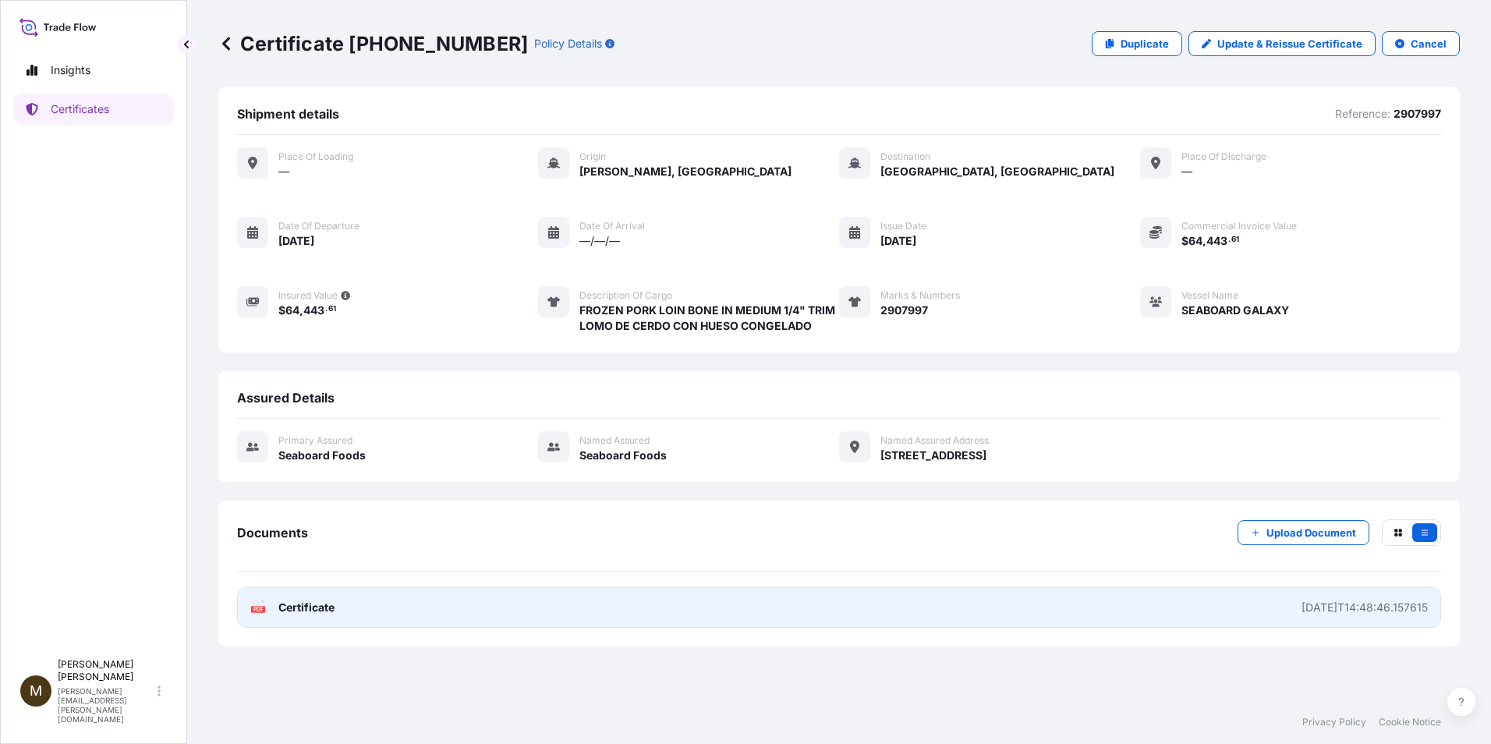
click at [260, 607] on text "PDF" at bounding box center [258, 609] width 10 height 5
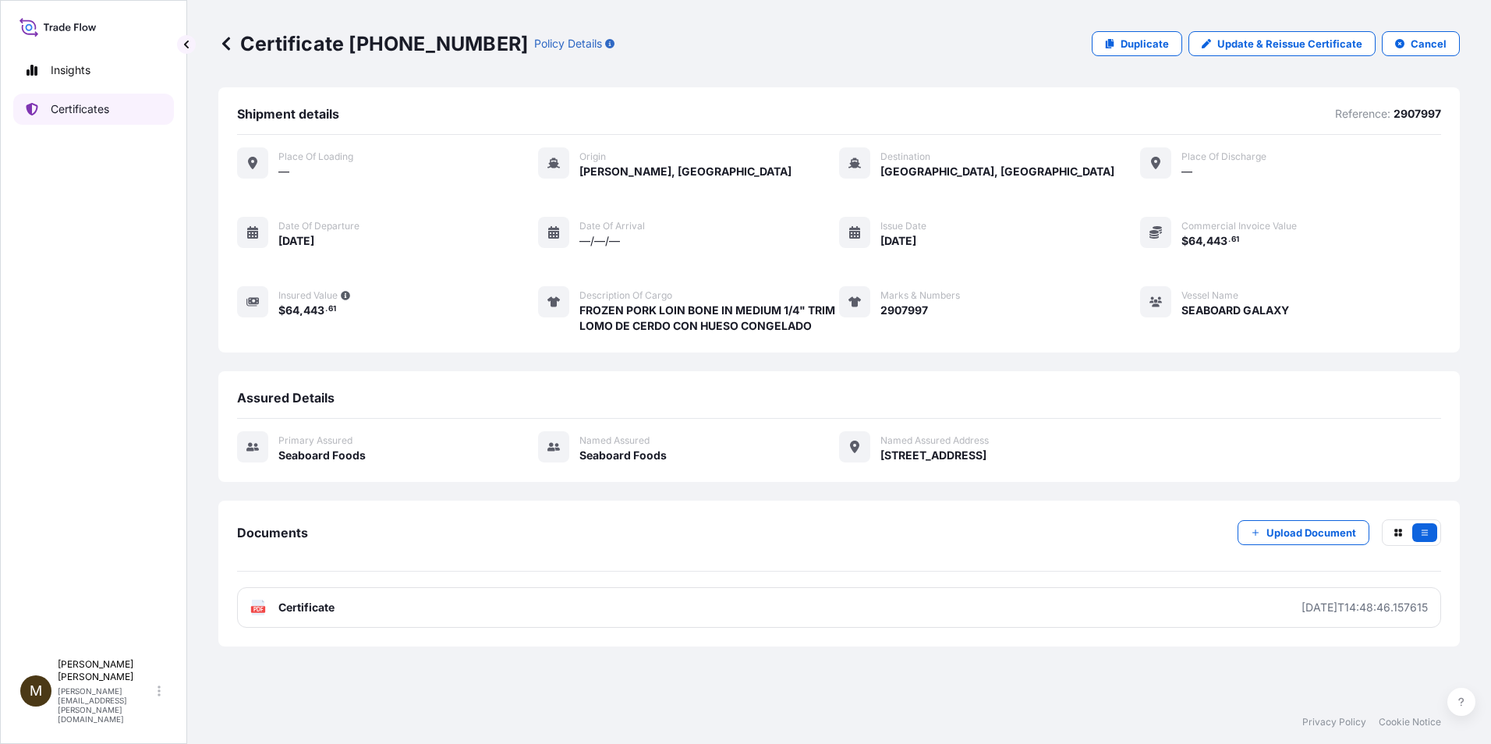
click at [66, 108] on p "Certificates" at bounding box center [80, 109] width 58 height 16
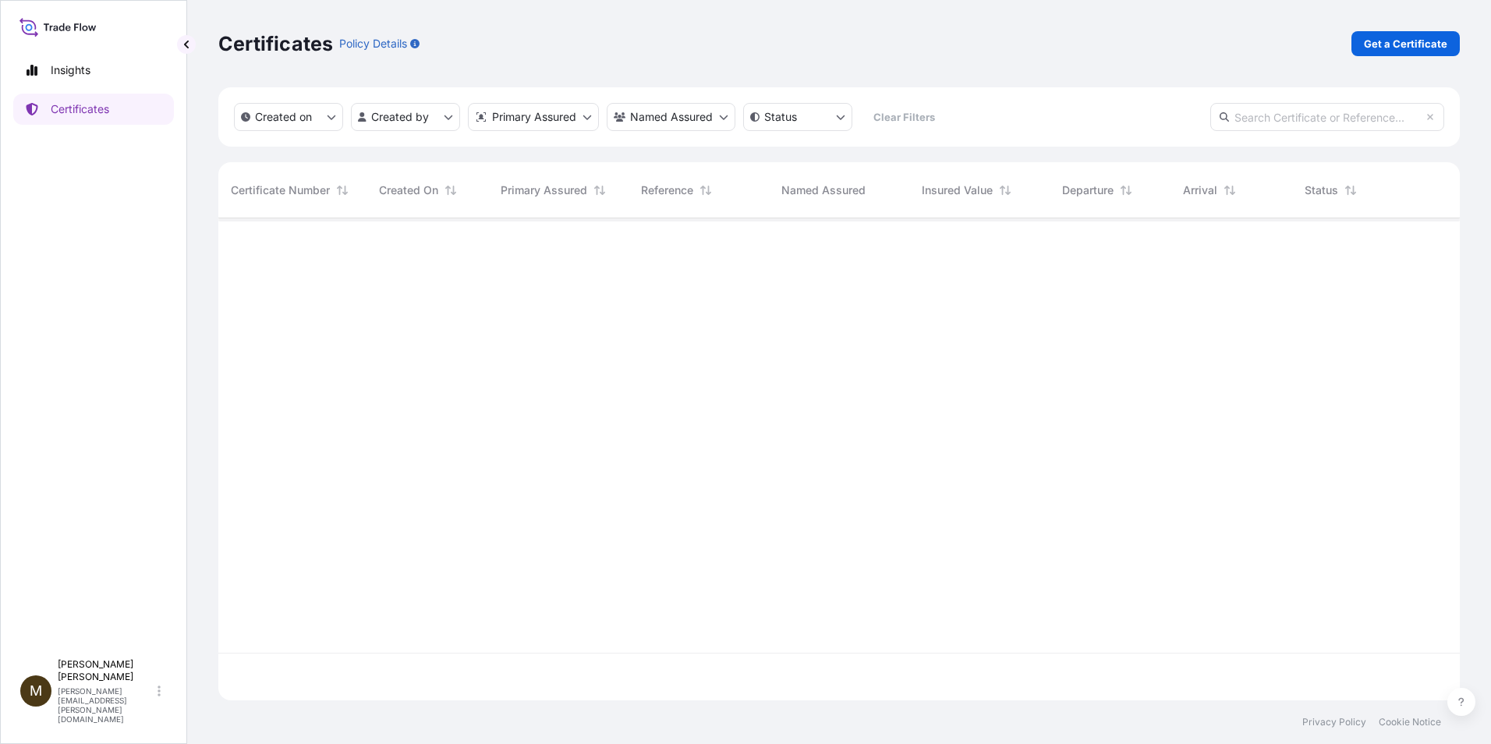
scroll to position [479, 1230]
click at [834, 41] on p "Get a Certificate" at bounding box center [1405, 44] width 83 height 16
select select "Barge"
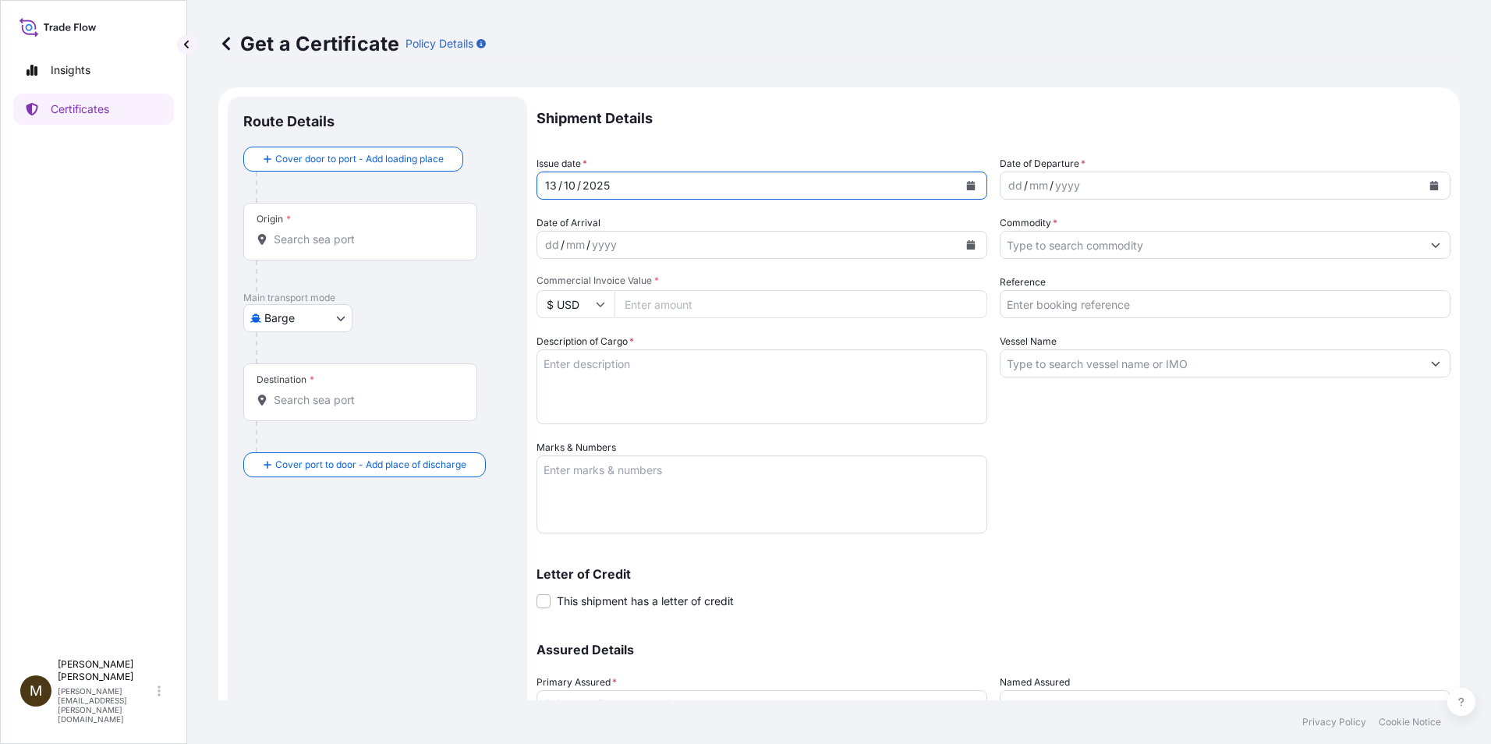
click at [834, 187] on icon "Calendar" at bounding box center [971, 185] width 9 height 9
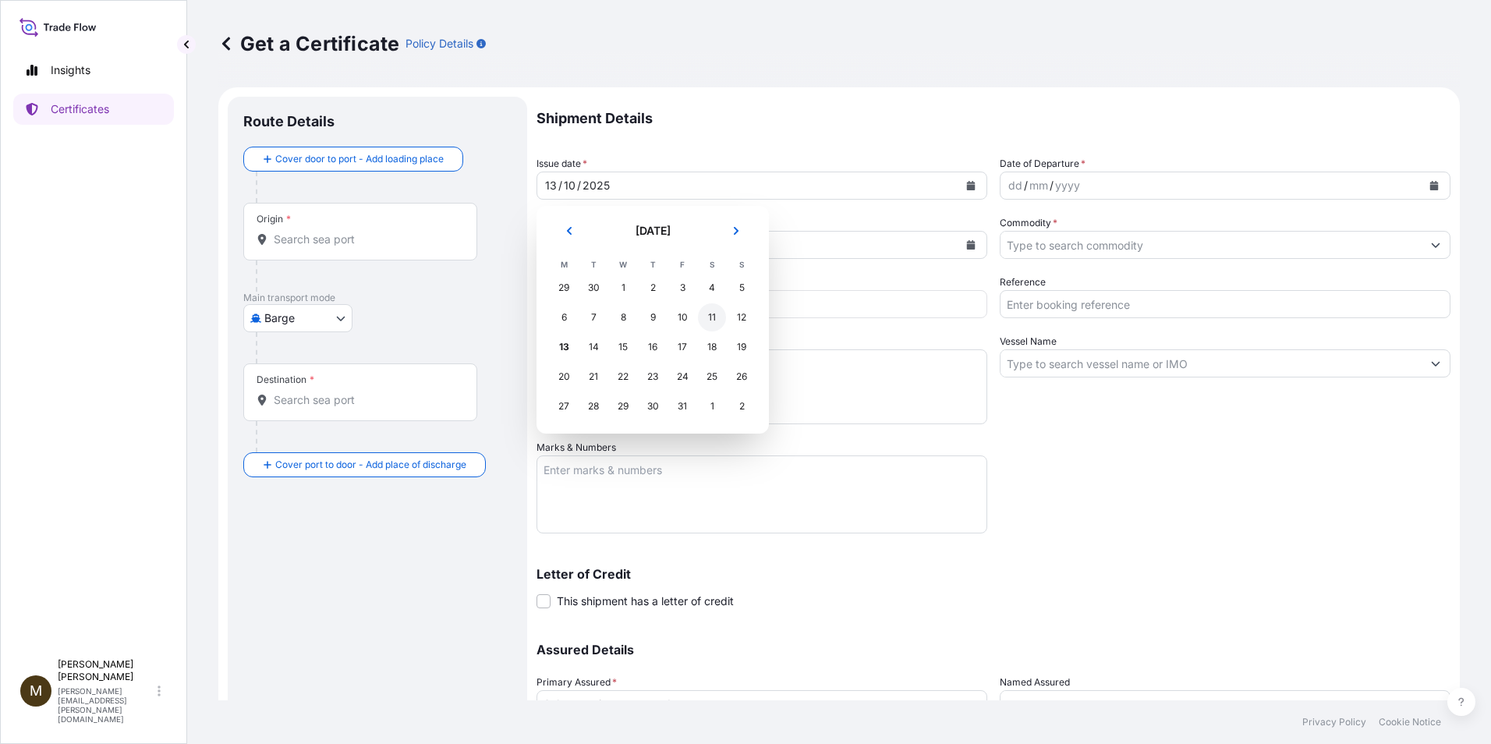
click at [710, 322] on div "11" at bounding box center [712, 317] width 28 height 28
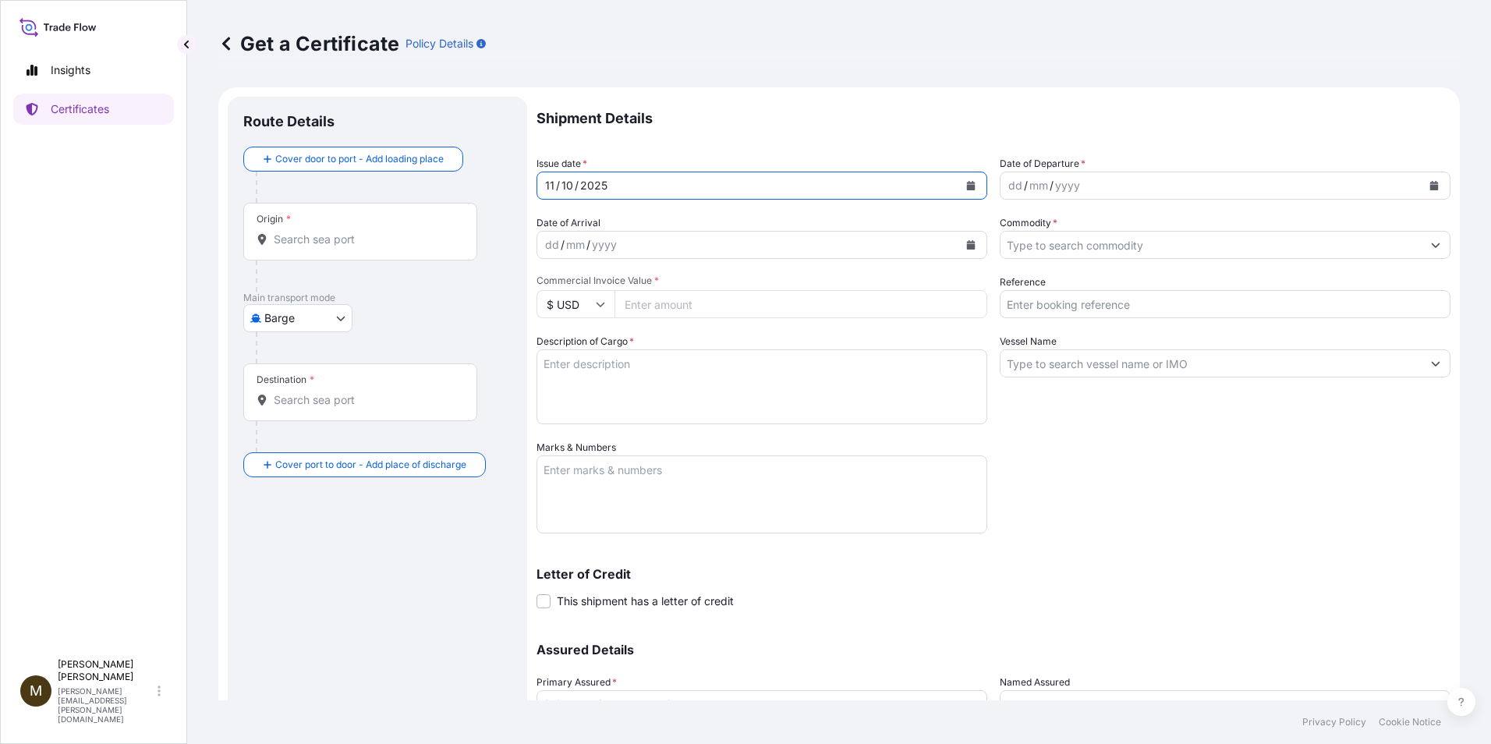
click at [834, 189] on icon "Calendar" at bounding box center [1434, 185] width 9 height 9
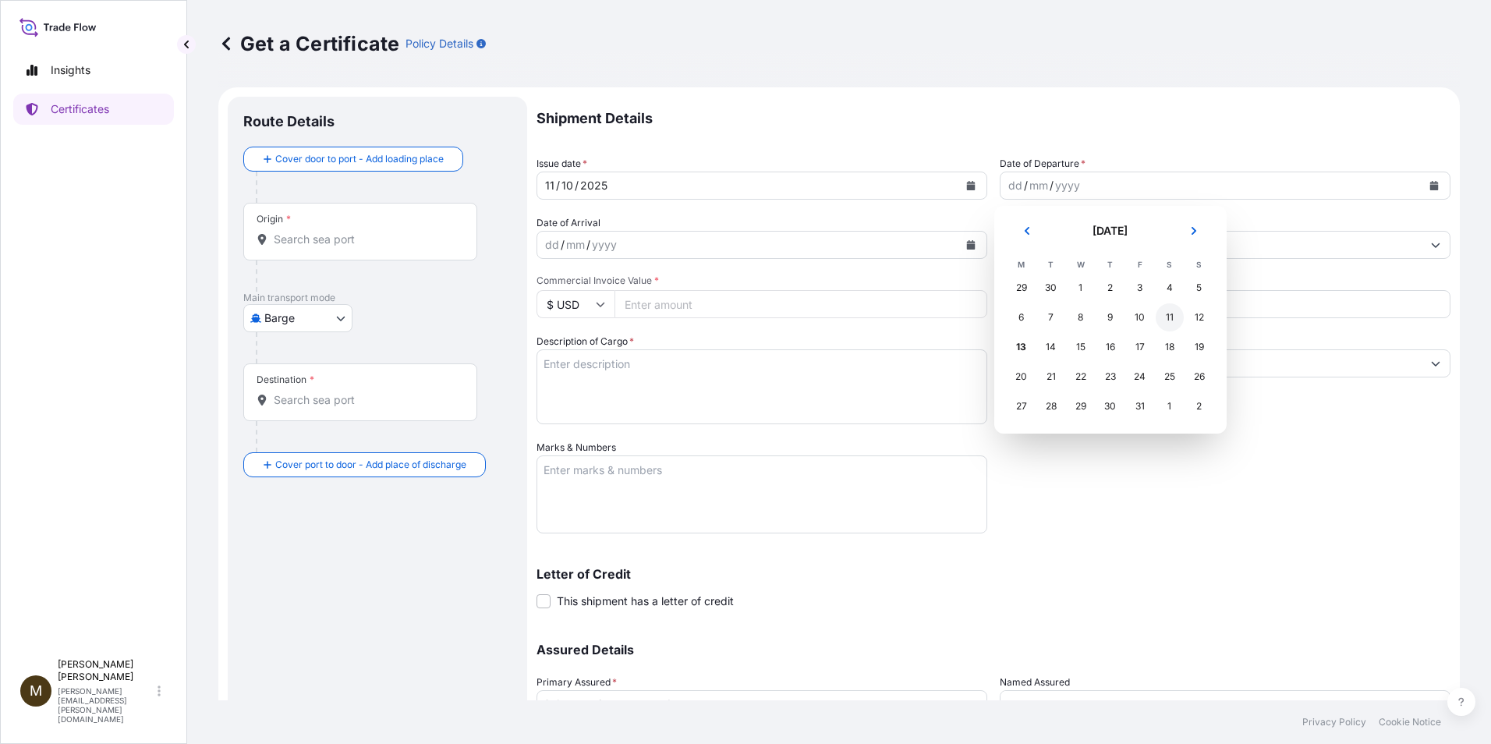
click at [834, 318] on div "11" at bounding box center [1170, 317] width 28 height 28
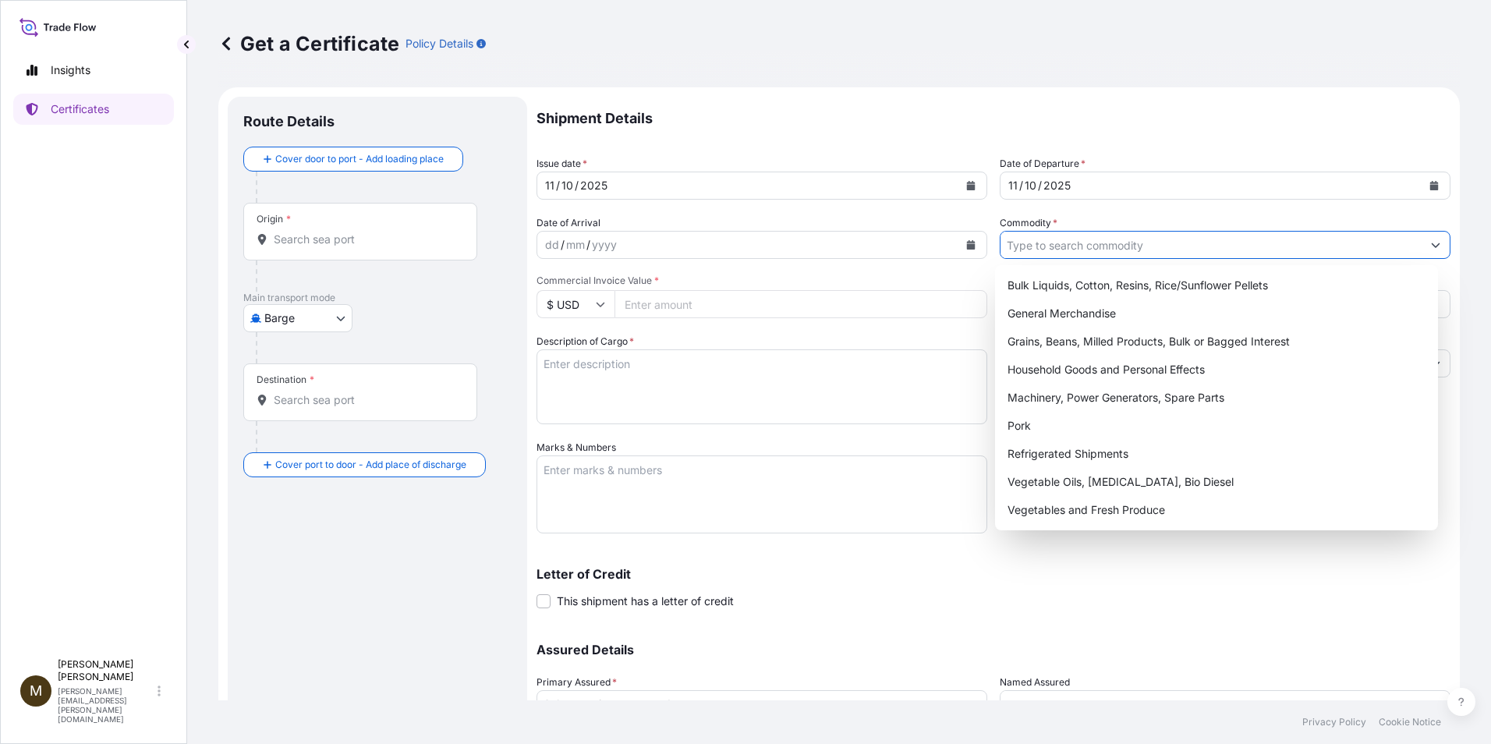
click at [834, 247] on input "Commodity *" at bounding box center [1210, 245] width 421 height 28
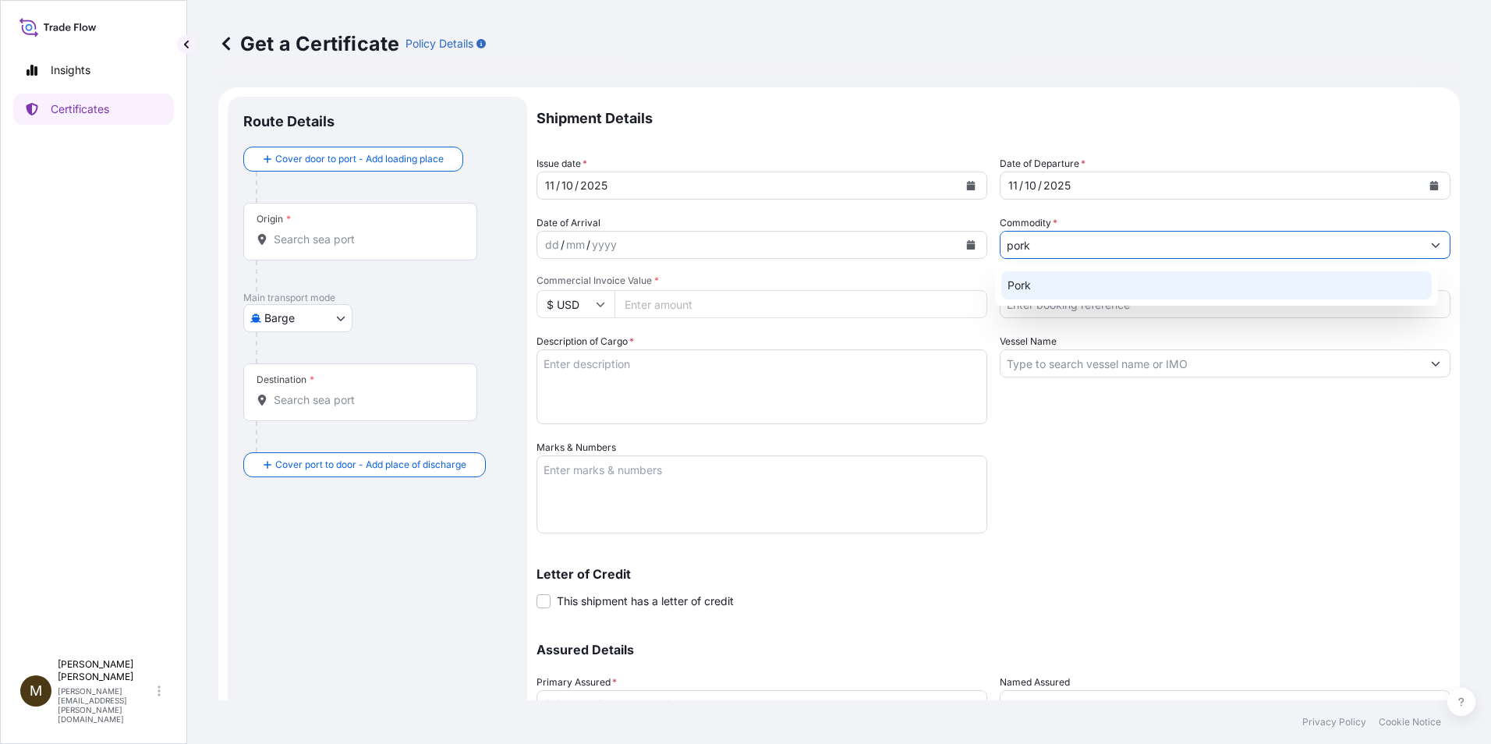
click at [834, 285] on div "Pork" at bounding box center [1216, 285] width 431 height 28
type input "H"
click at [834, 293] on div "Pork" at bounding box center [1216, 285] width 431 height 28
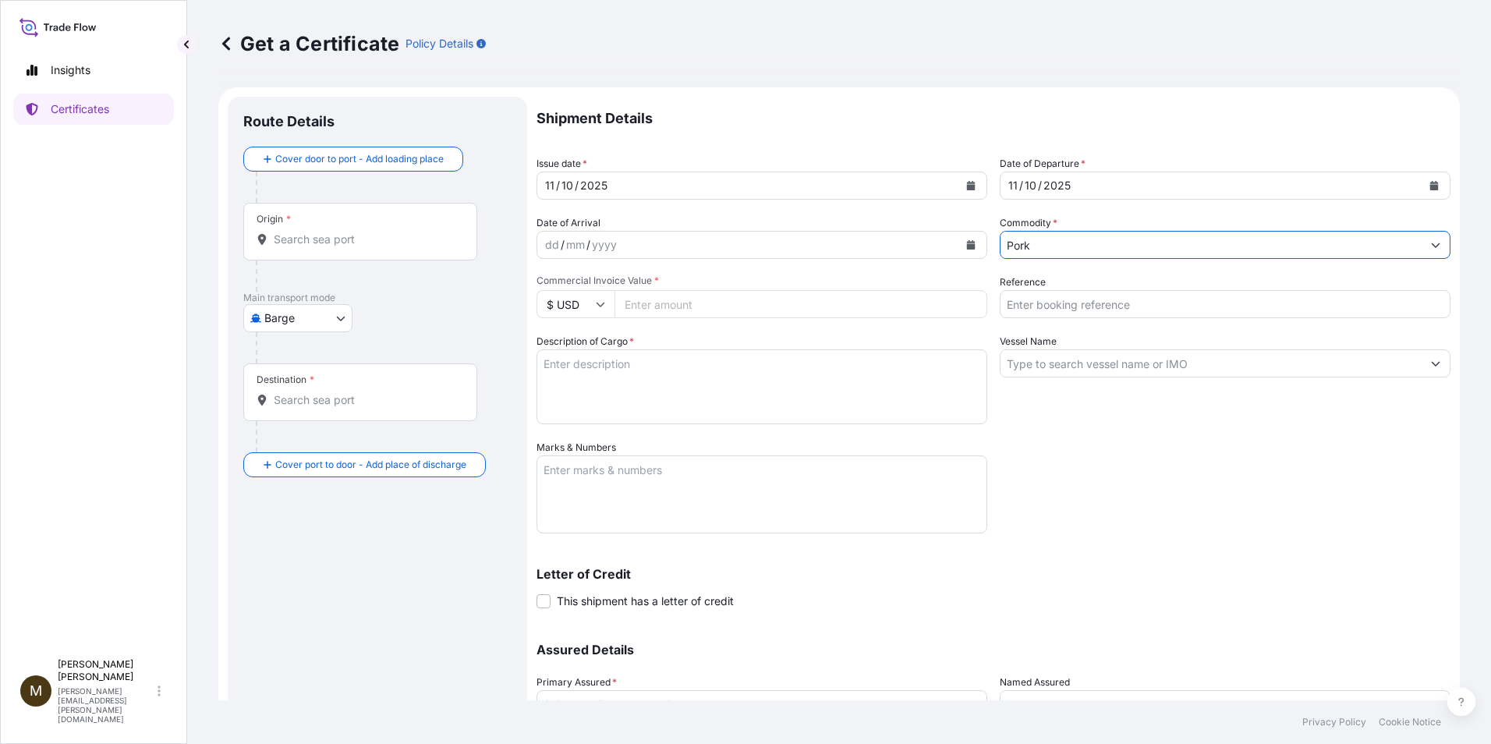
type input "Pork"
click at [834, 373] on input "Vessel Name" at bounding box center [1210, 363] width 421 height 28
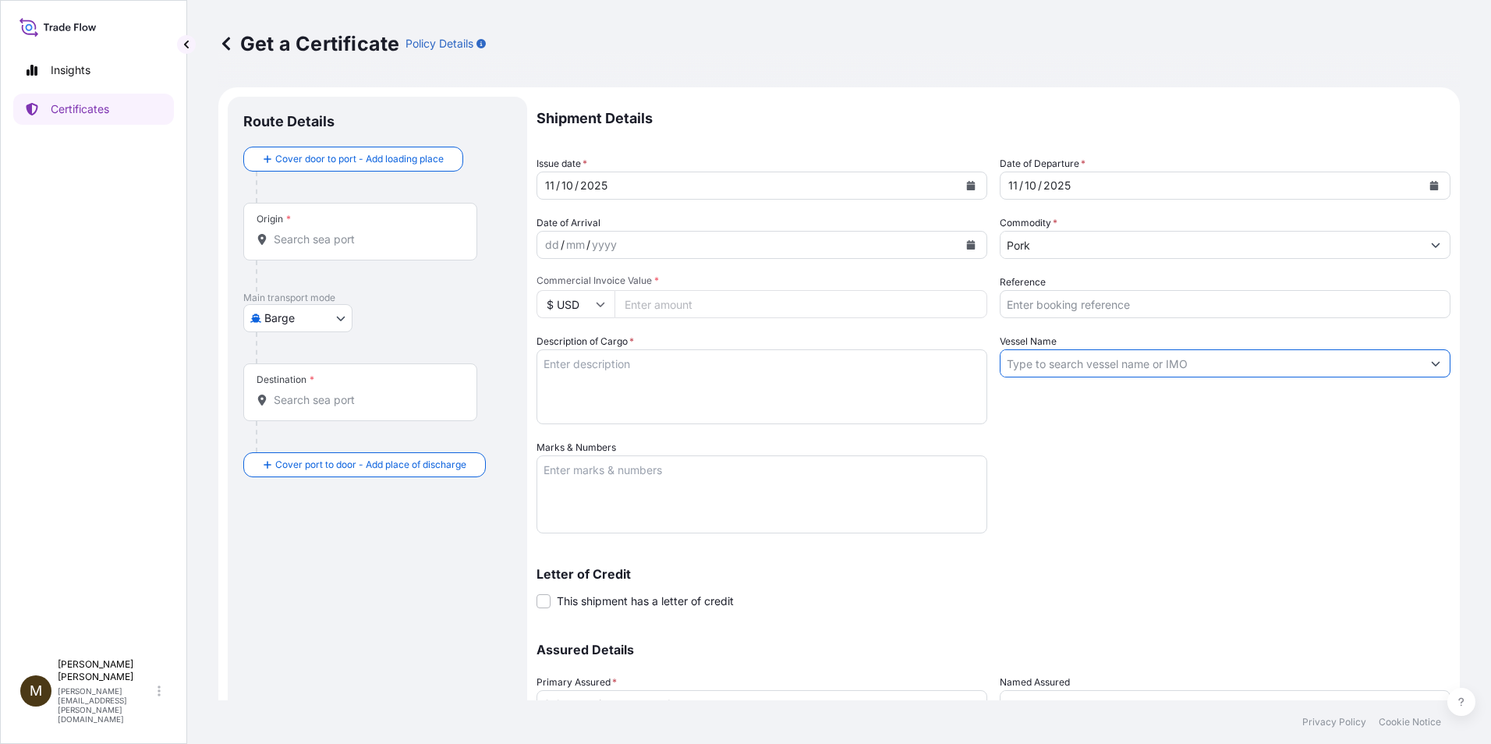
click at [834, 306] on input "Reference" at bounding box center [1225, 304] width 451 height 28
paste input "ATL8747413A"
drag, startPoint x: 1080, startPoint y: 305, endPoint x: 926, endPoint y: 303, distance: 153.6
click at [834, 305] on div "Shipment Details Issue date * [DATE] Date of Departure * [DATE] Date of Arrival…" at bounding box center [993, 439] width 914 height 684
click at [834, 310] on input "ATL8747413A" at bounding box center [1225, 304] width 451 height 28
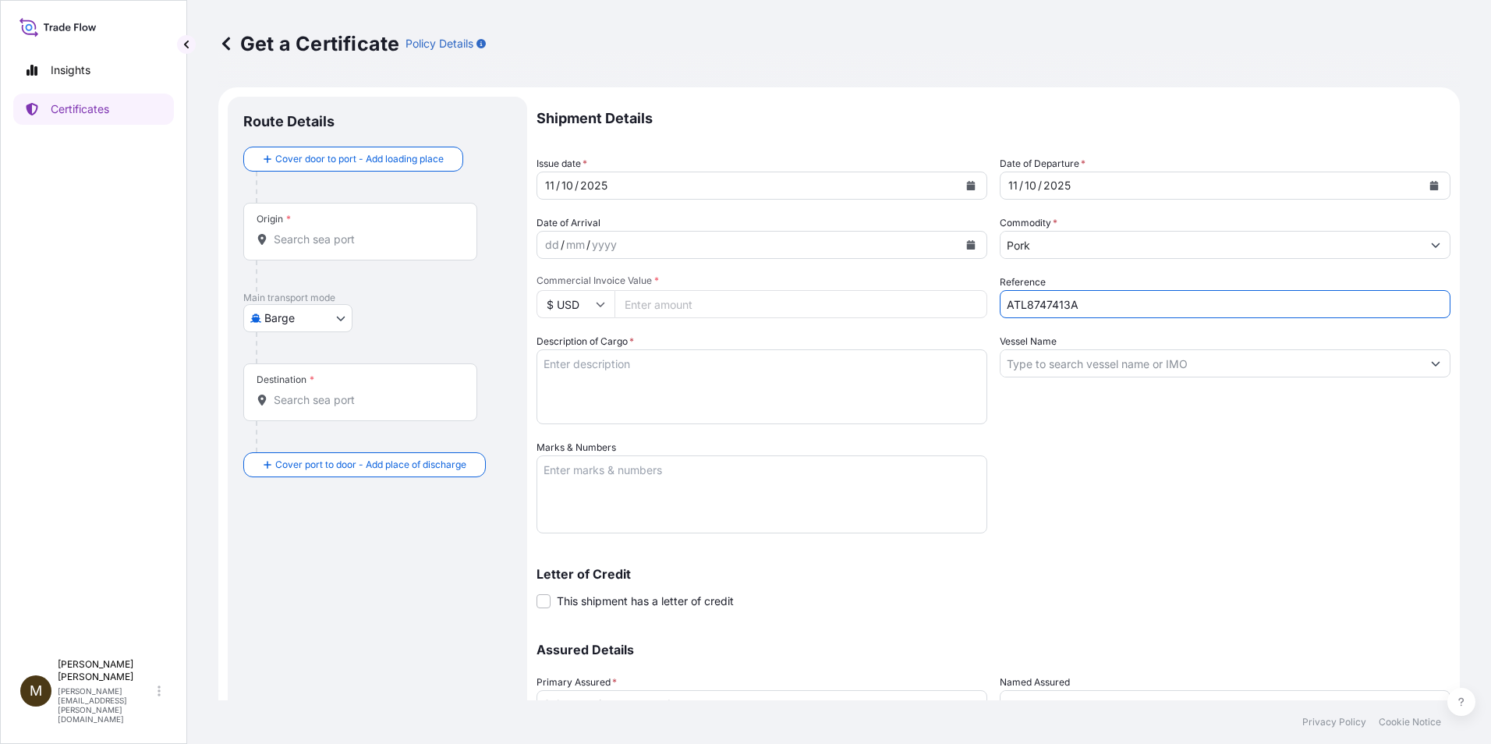
drag, startPoint x: 1088, startPoint y: 306, endPoint x: 999, endPoint y: 309, distance: 89.7
click at [834, 309] on input "ATL8747413A" at bounding box center [1225, 304] width 451 height 28
paste input "2910890"
type input "2910890"
click at [834, 365] on input "Vessel Name" at bounding box center [1210, 363] width 421 height 28
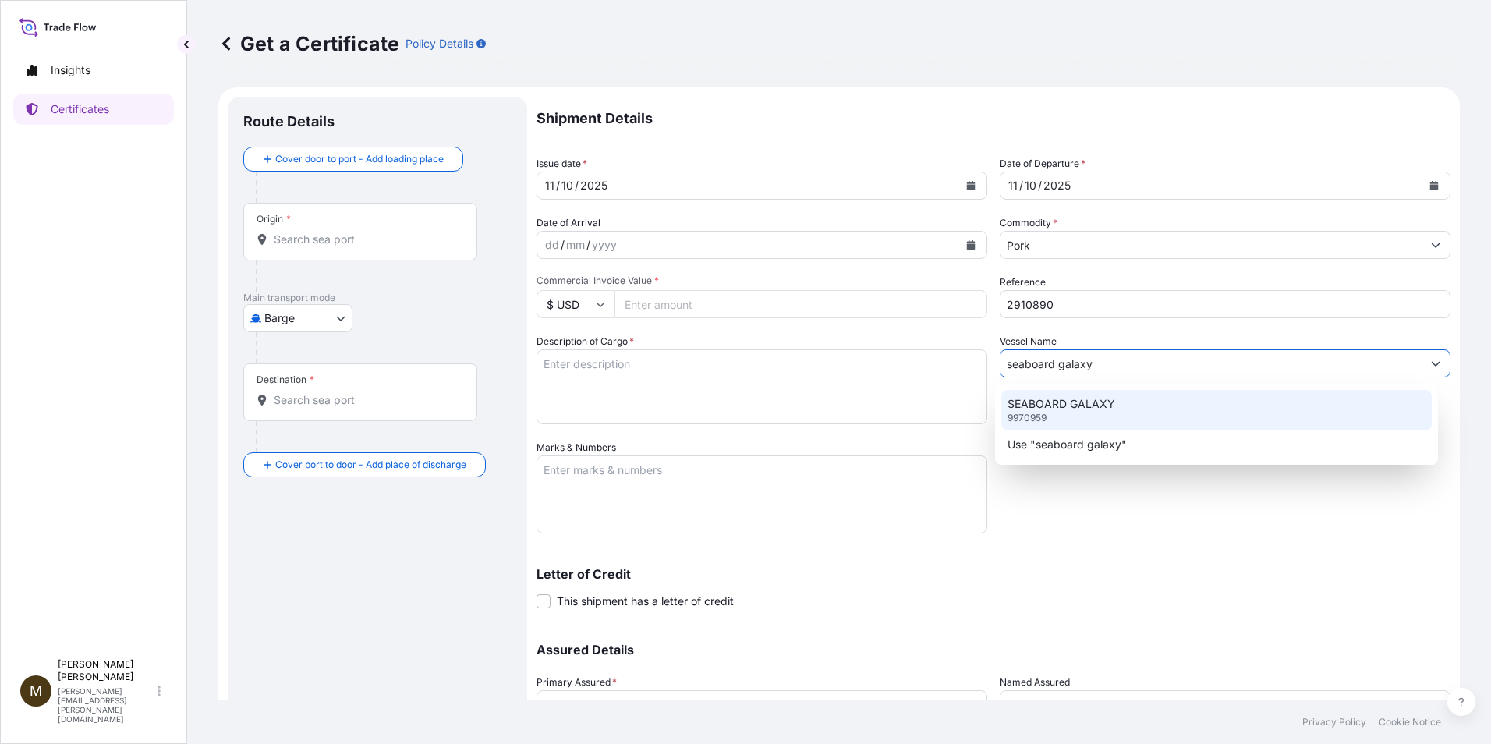
click at [834, 414] on div "SEABOARD GALAXY 9970959" at bounding box center [1216, 410] width 431 height 41
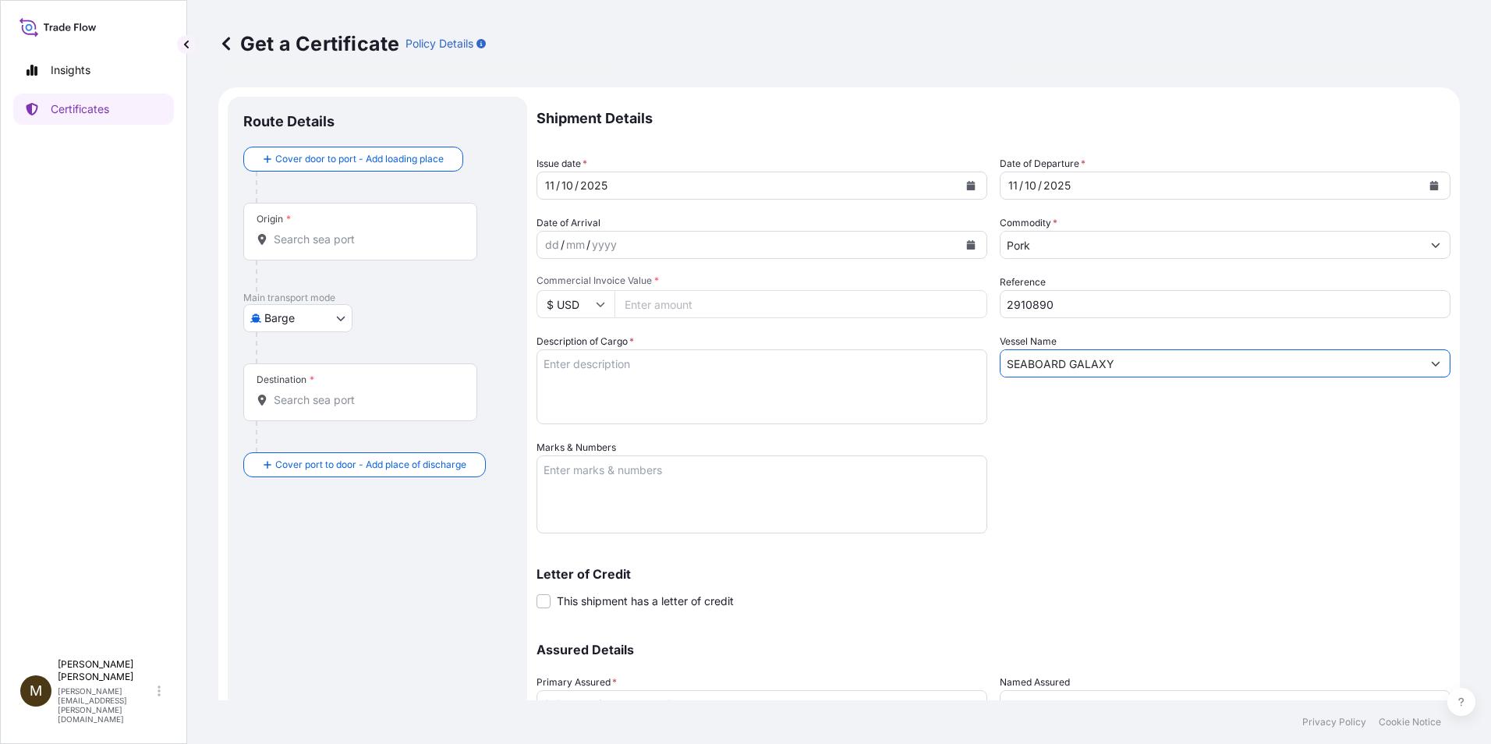
type input "SEABOARD GALAXY"
click at [644, 303] on input "Commercial Invoice Value *" at bounding box center [800, 304] width 373 height 28
paste input "75915.99"
type input "75915.99"
click at [593, 366] on textarea "Description of Cargo *" at bounding box center [761, 386] width 451 height 75
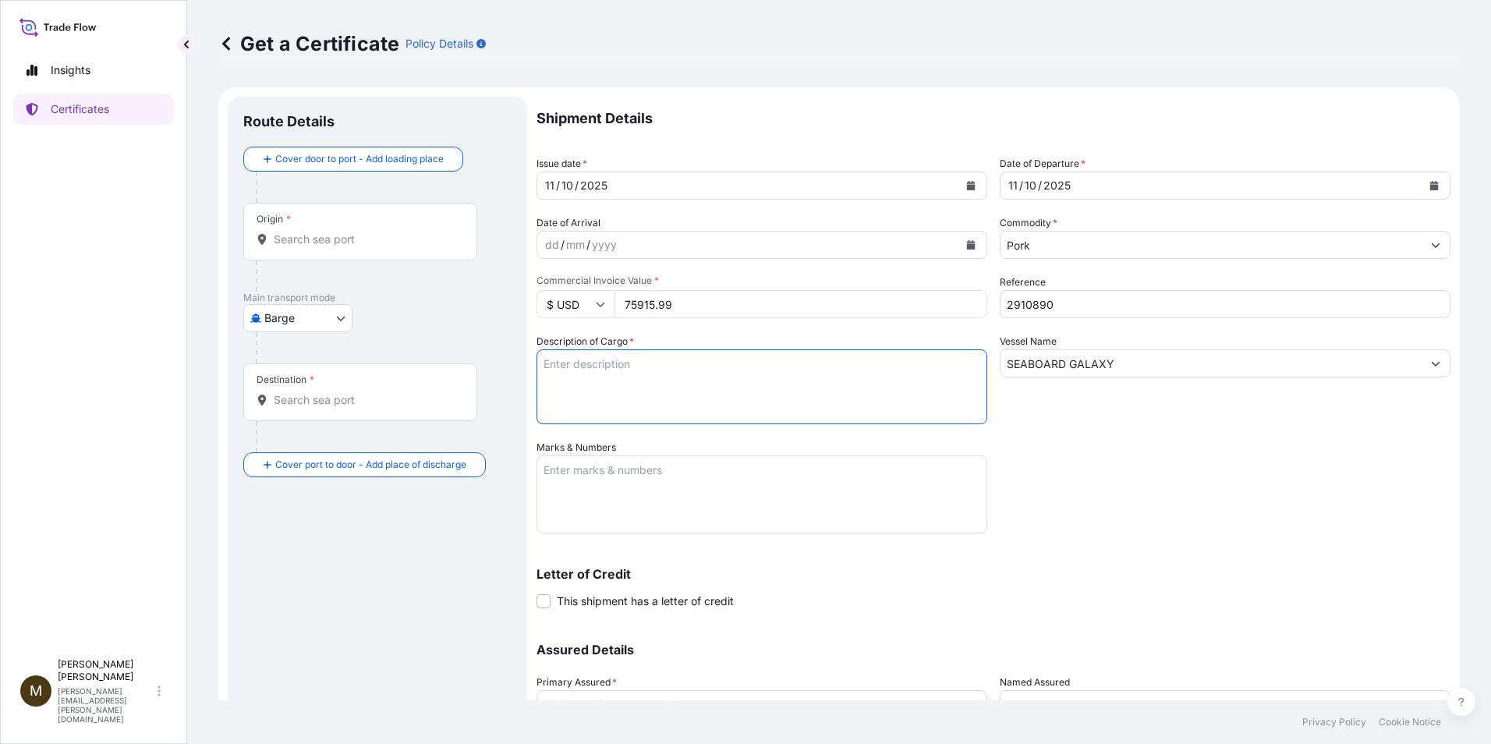
paste textarea "FROZEN PORK SIRLOIN BONELESS VP *ALL NATURAL SIRLOINE DE CERDO SIN HUESO CONGEL…"
type textarea "FROZEN PORK SIRLOIN BONELESS VP *ALL NATURAL SIRLOINE DE CERDO SIN HUESO CONGEL…"
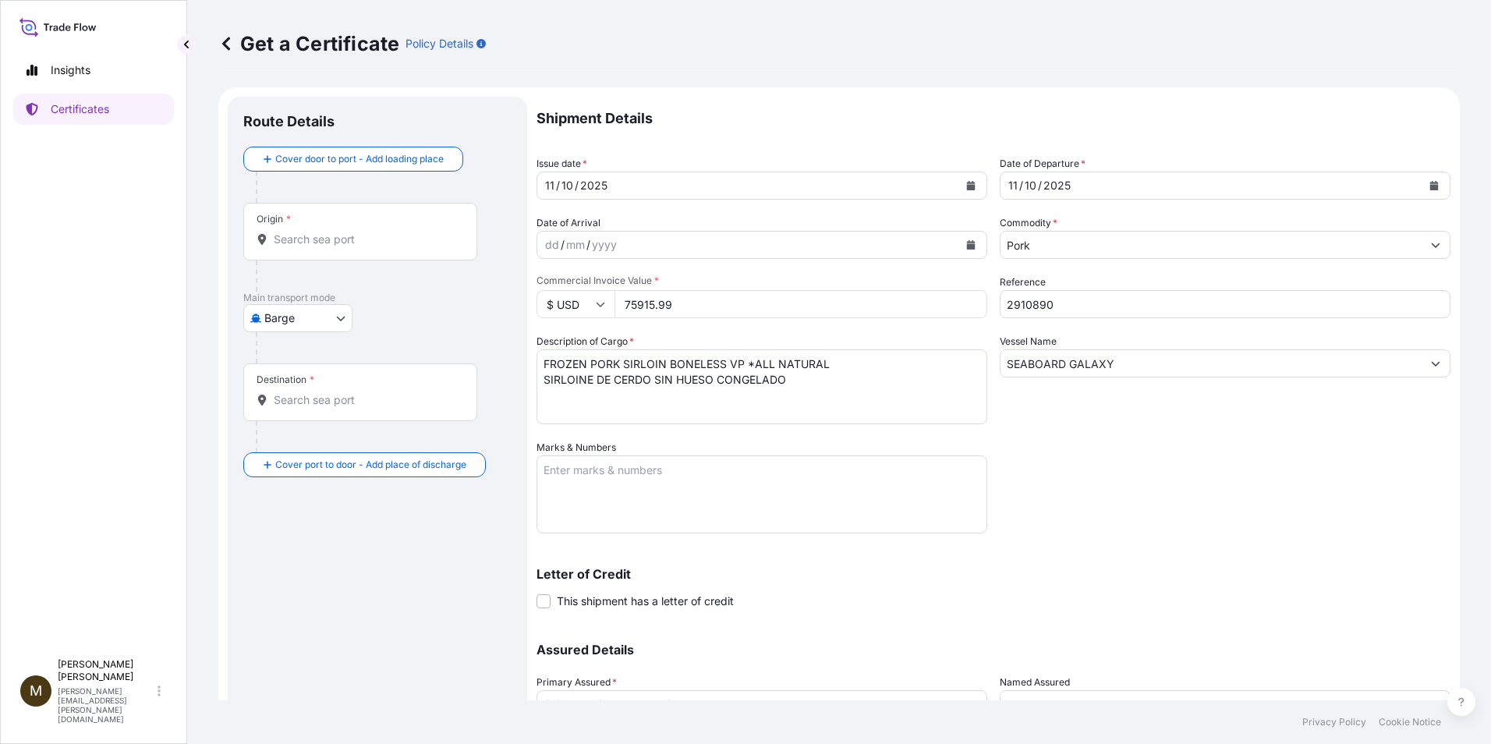
drag, startPoint x: 589, startPoint y: 476, endPoint x: 600, endPoint y: 471, distance: 12.2
click at [589, 476] on textarea "Marks & Numbers" at bounding box center [761, 494] width 451 height 78
paste textarea "2910890"
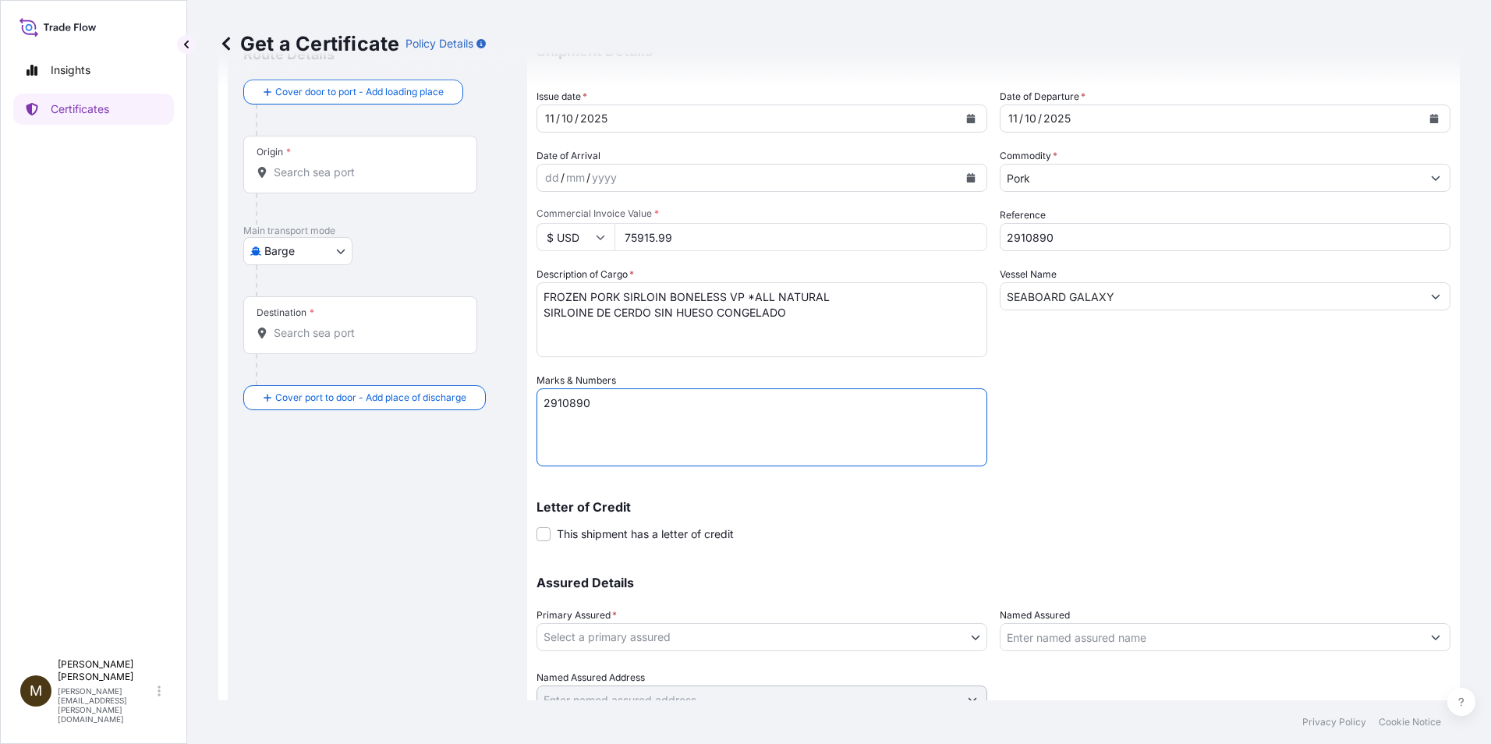
scroll to position [133, 0]
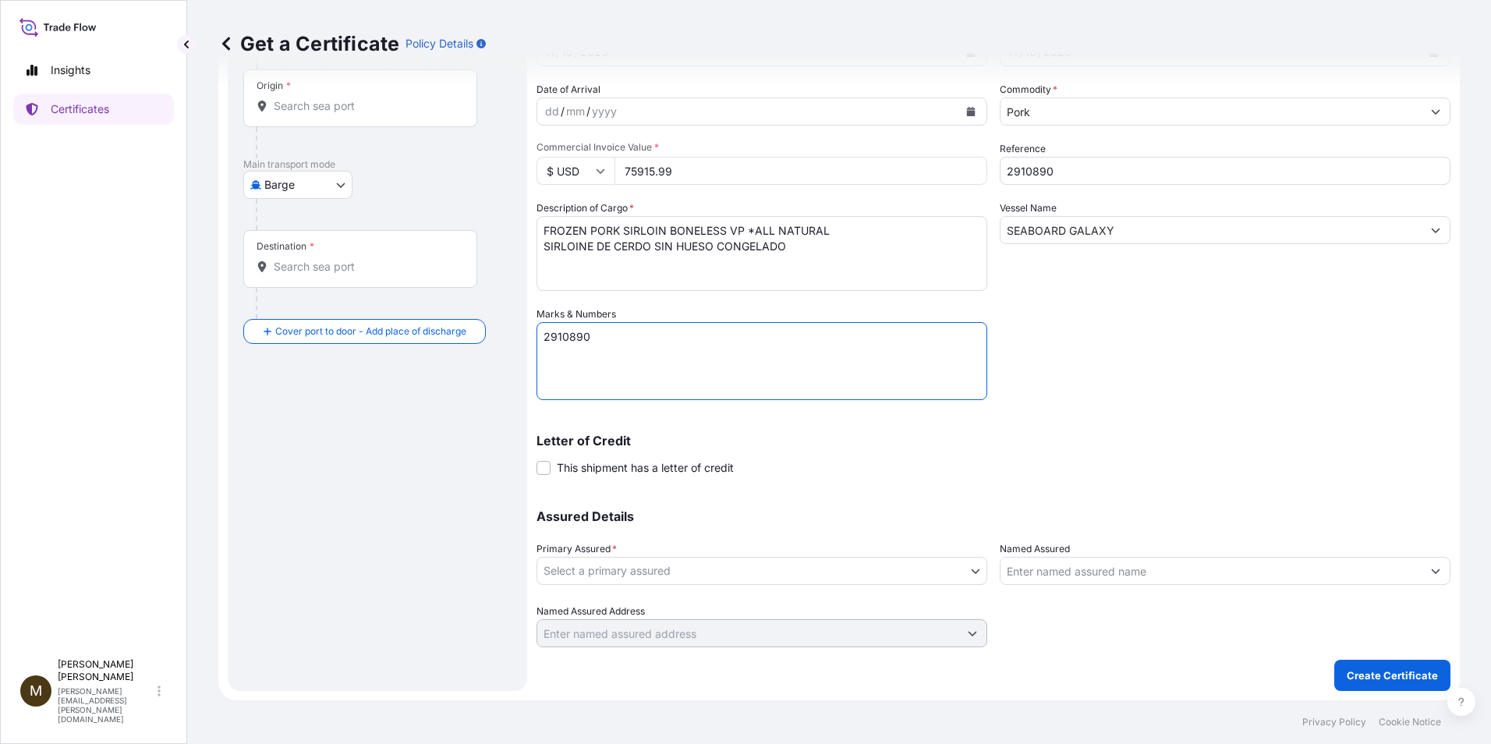
type textarea "2910890"
click at [617, 575] on body "Insights Certificates M [PERSON_NAME] [PERSON_NAME][EMAIL_ADDRESS][PERSON_NAME]…" at bounding box center [745, 372] width 1491 height 744
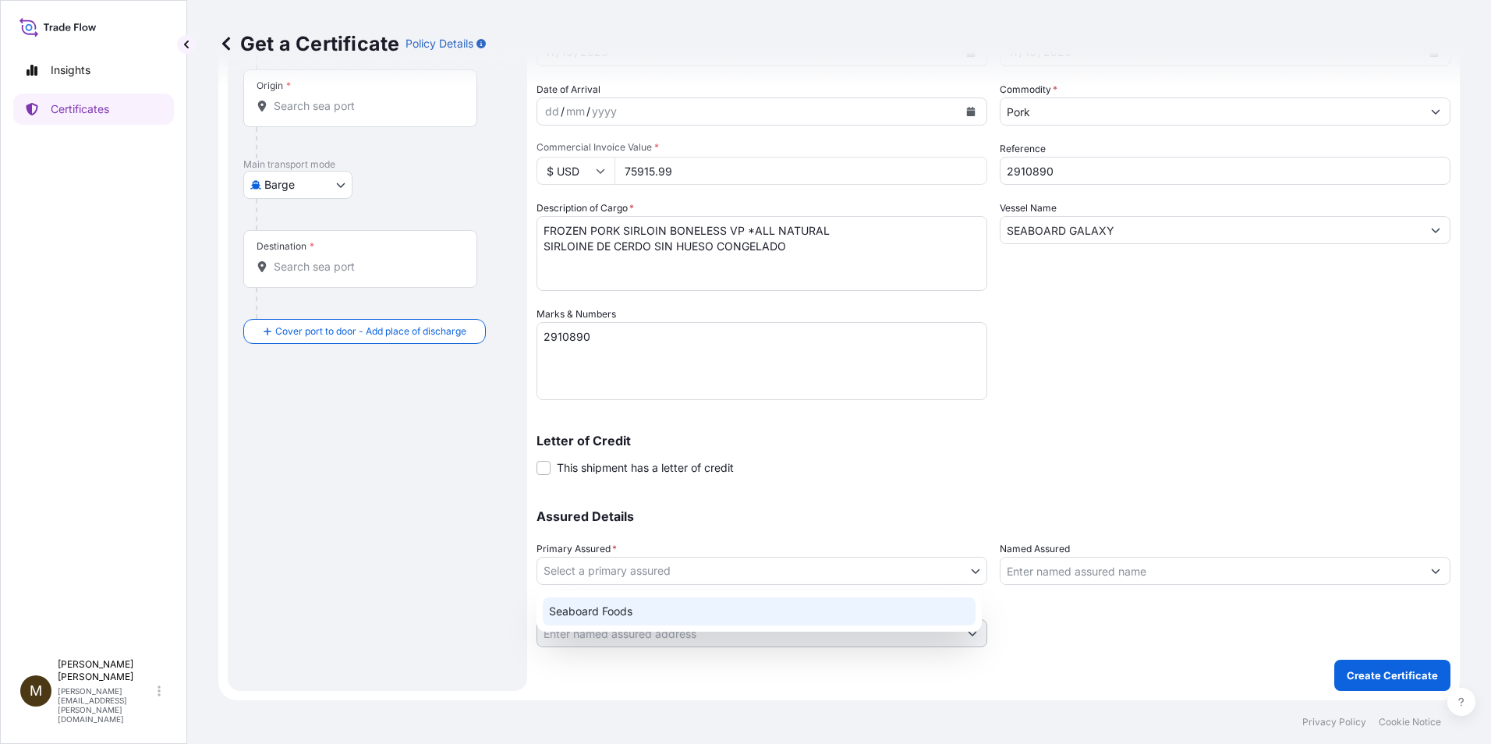
click at [613, 604] on div "Seaboard Foods" at bounding box center [759, 611] width 433 height 28
select select "31638"
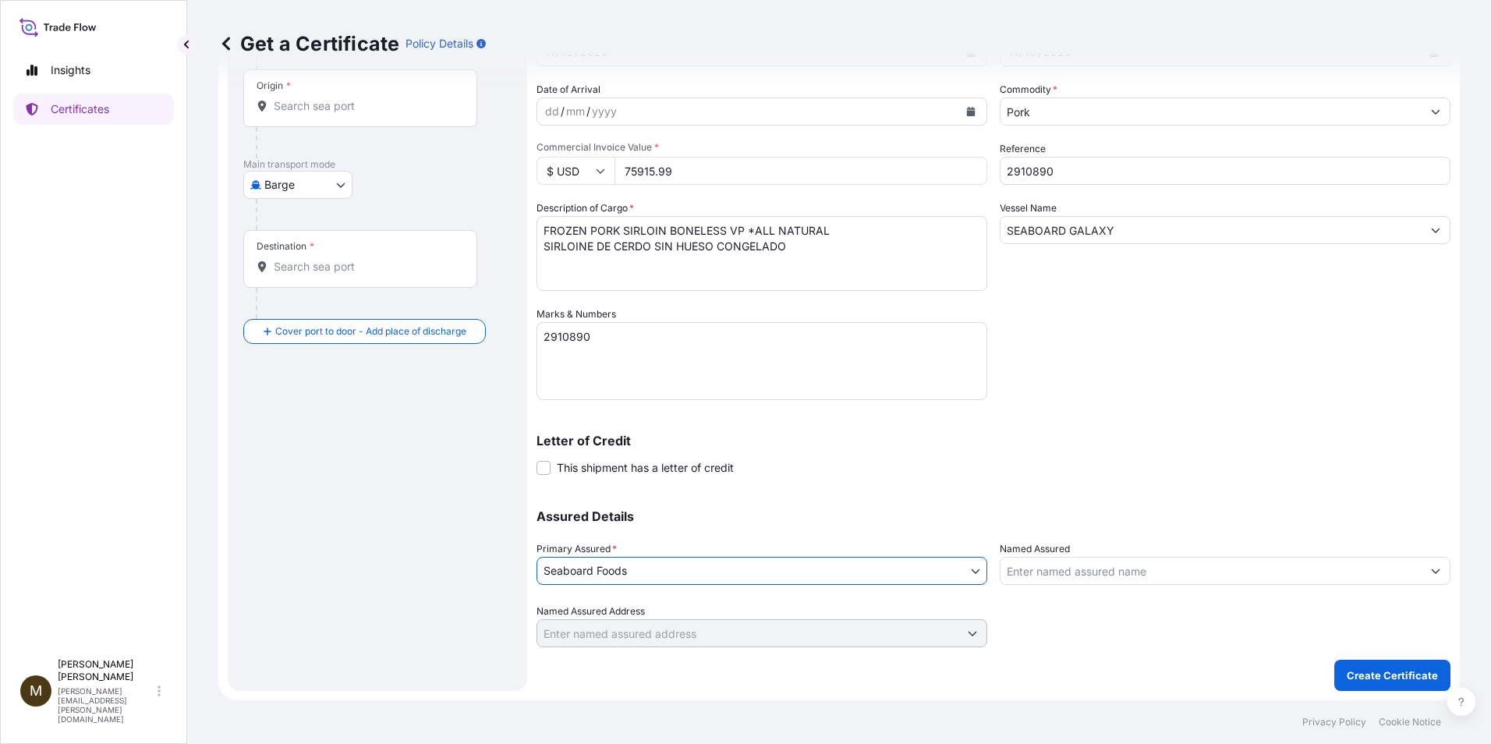
click at [834, 577] on input "Named Assured" at bounding box center [1210, 571] width 421 height 28
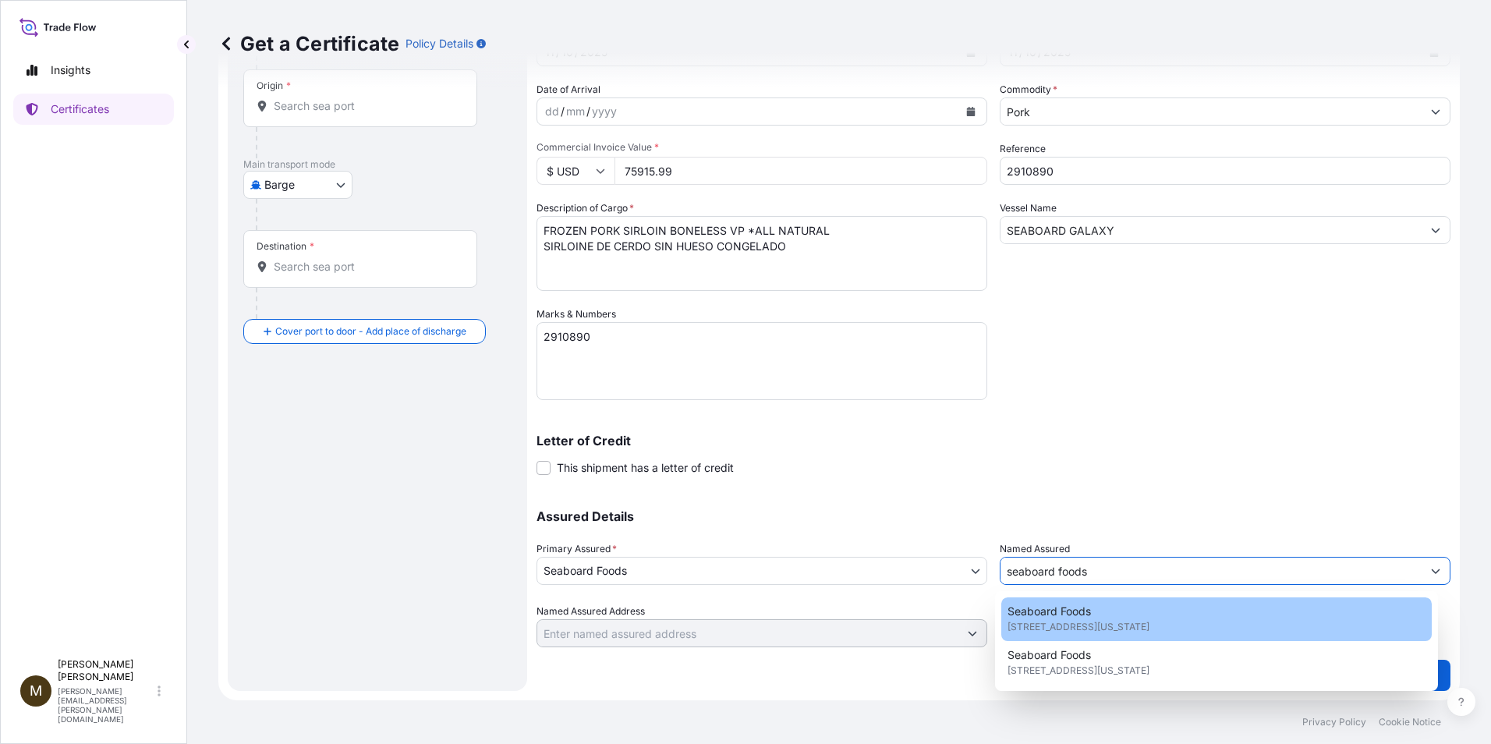
click at [834, 616] on span "Seaboard Foods" at bounding box center [1048, 612] width 83 height 16
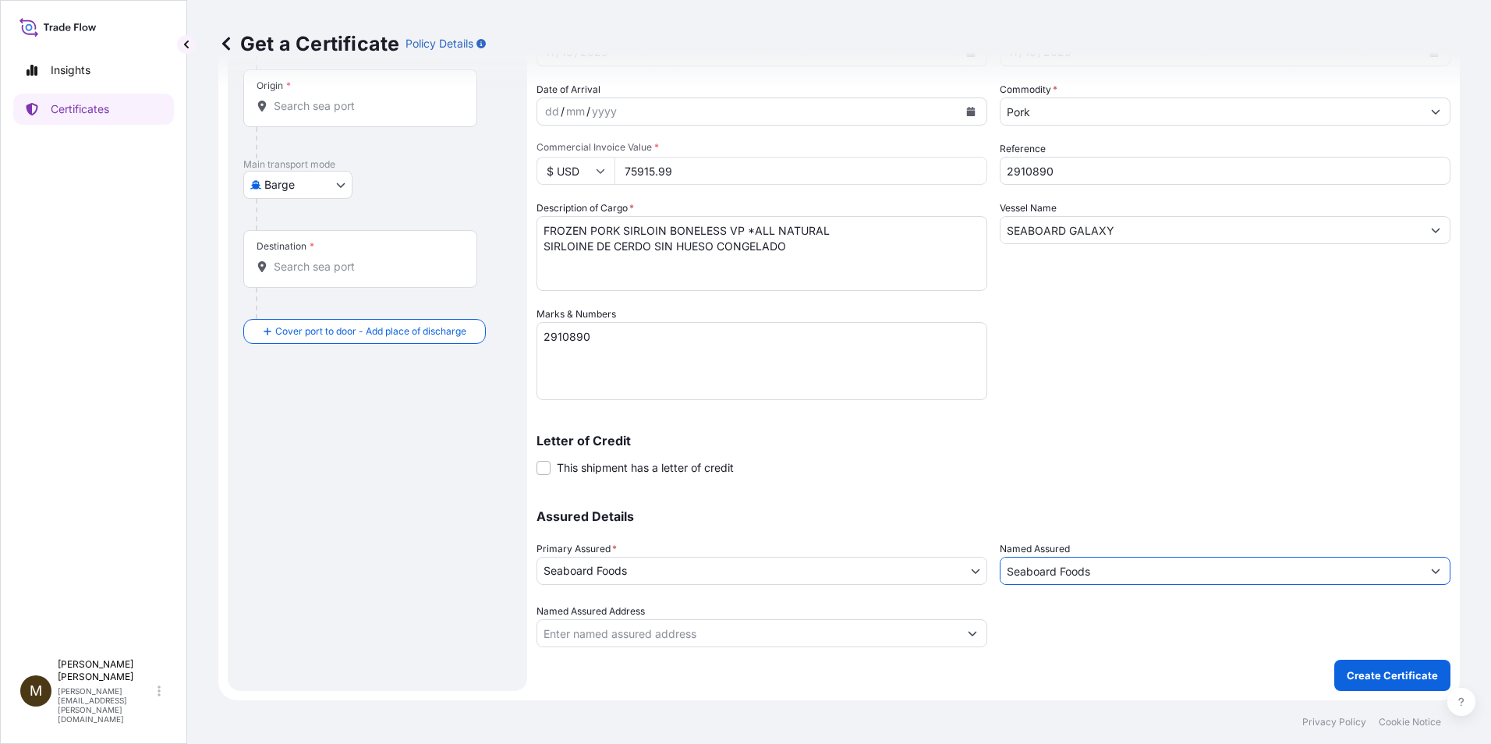
type input "Seaboard Foods"
click at [338, 189] on body "15 options available. 10 options available. 2 options available. 0 options avai…" at bounding box center [745, 372] width 1491 height 744
click at [303, 310] on span "Ocean Vessel" at bounding box center [307, 310] width 69 height 16
select select "Ocean Vessel"
click at [347, 126] on div "Origin *" at bounding box center [360, 105] width 234 height 58
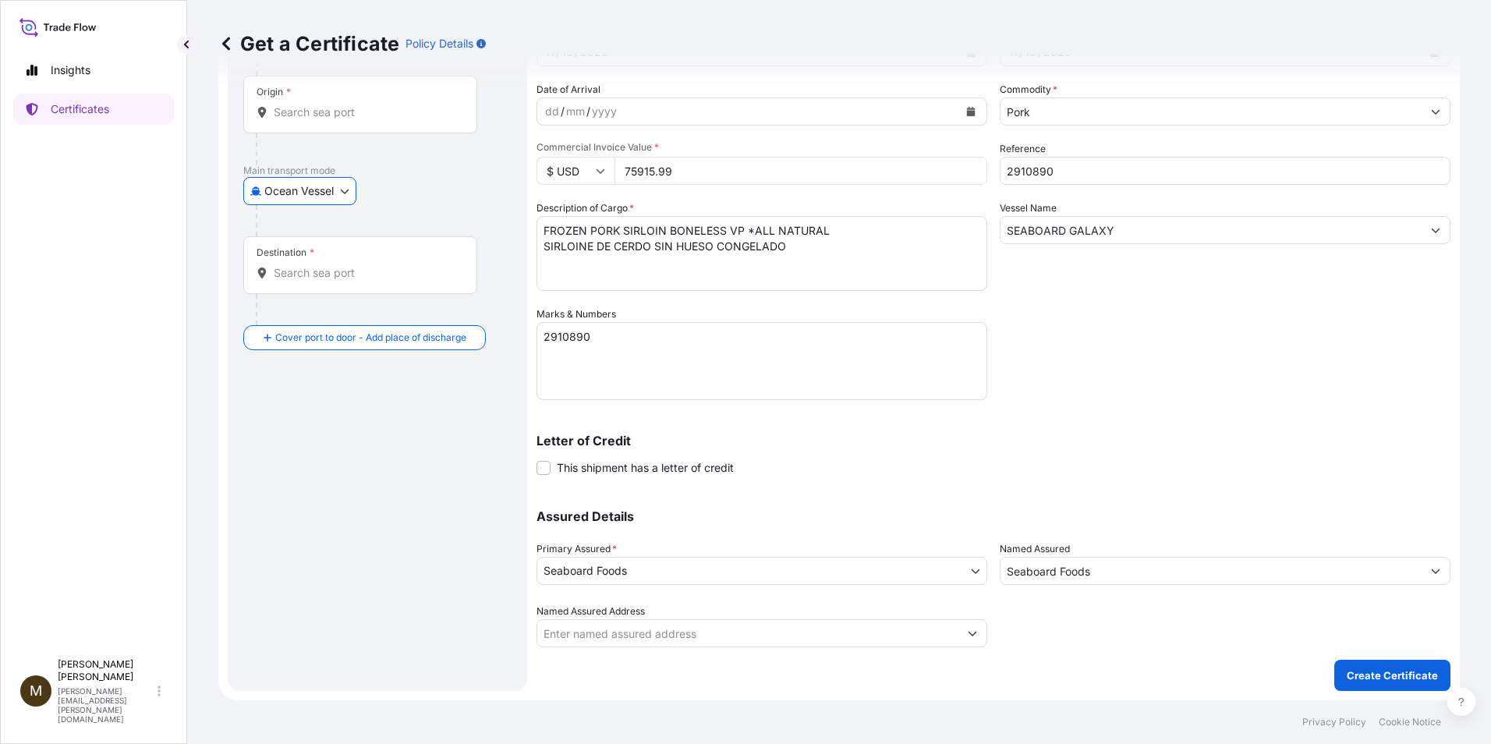
click at [347, 120] on input "Origin *" at bounding box center [366, 112] width 184 height 16
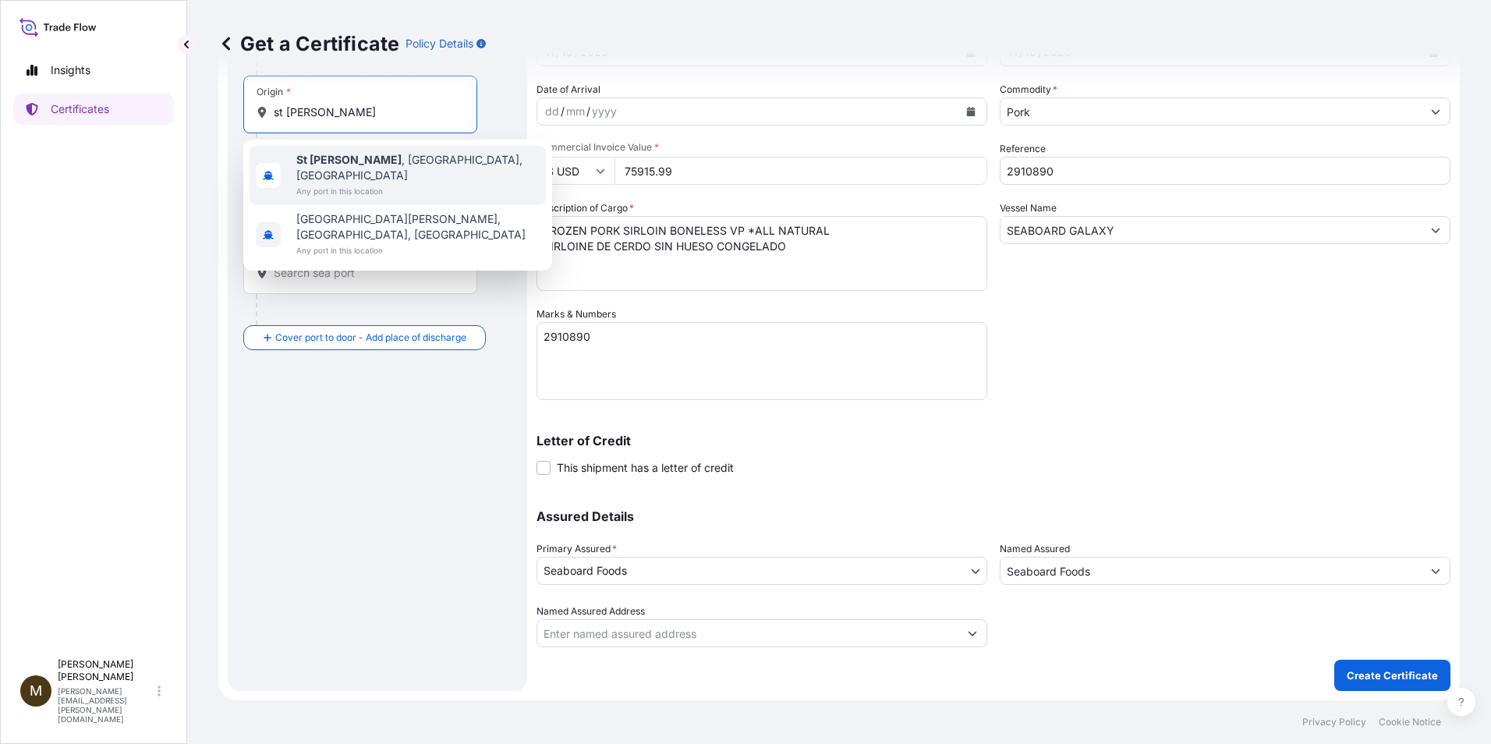
click at [383, 167] on span "[GEOGRAPHIC_DATA][PERSON_NAME] , [GEOGRAPHIC_DATA], [GEOGRAPHIC_DATA]" at bounding box center [417, 167] width 243 height 31
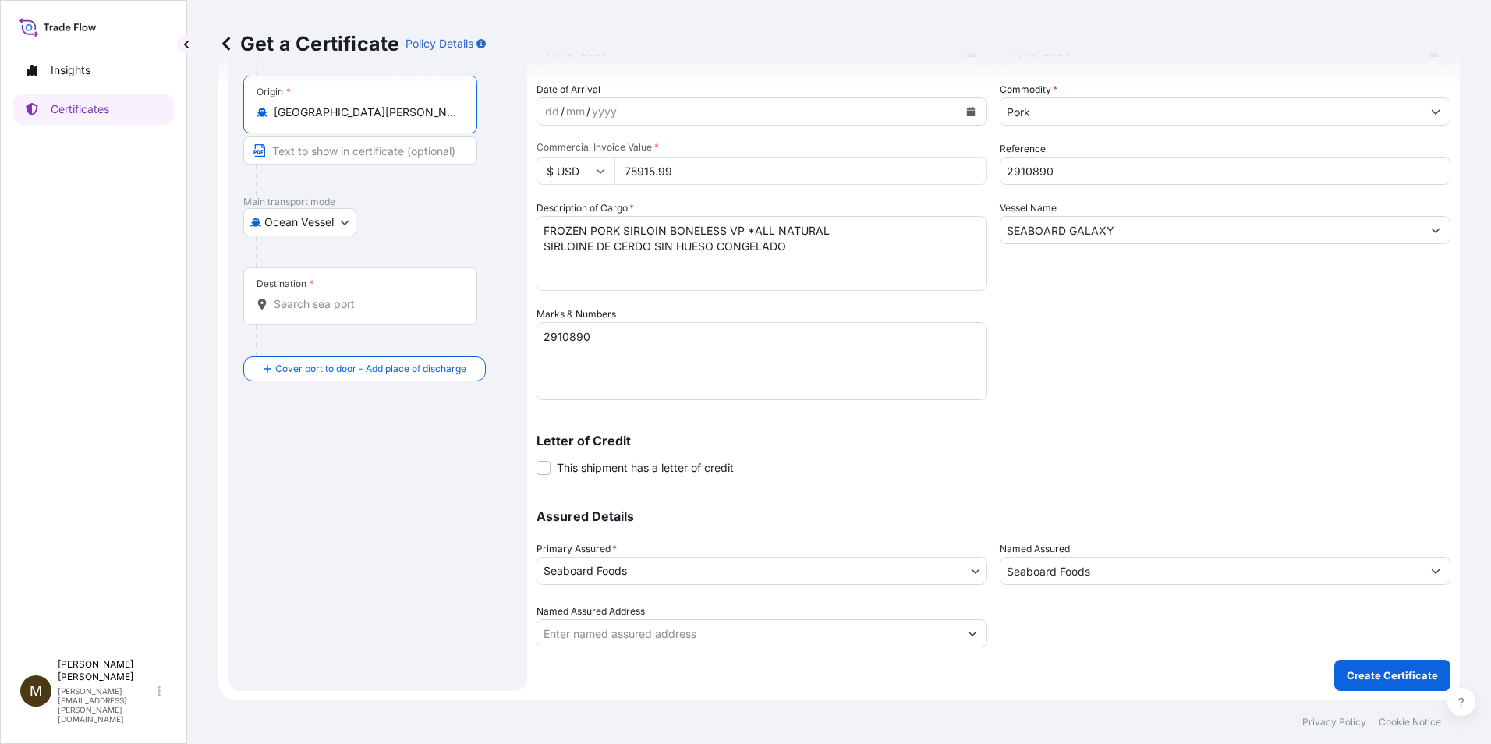
type input "[GEOGRAPHIC_DATA][PERSON_NAME], [GEOGRAPHIC_DATA], [GEOGRAPHIC_DATA]"
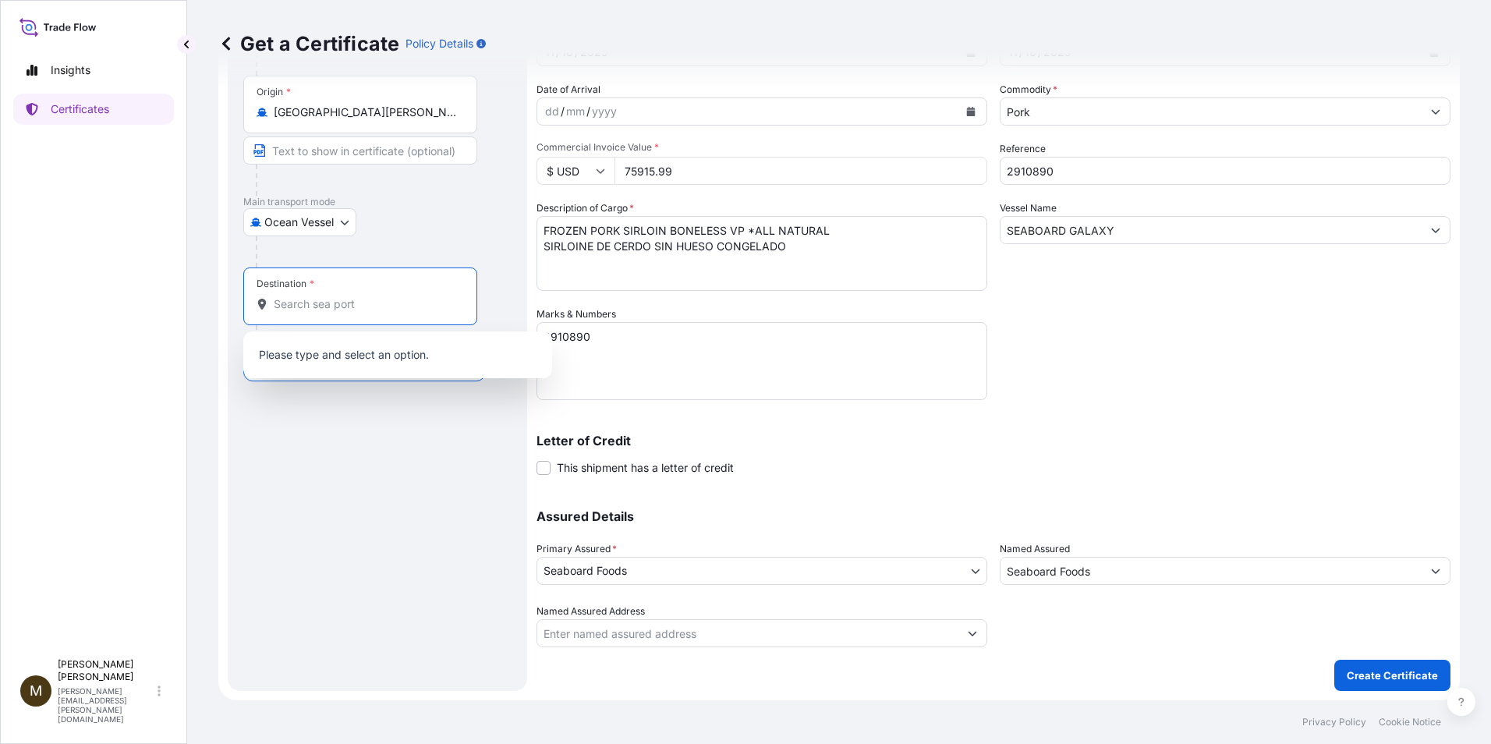
click at [310, 307] on input "Destination *" at bounding box center [366, 304] width 184 height 16
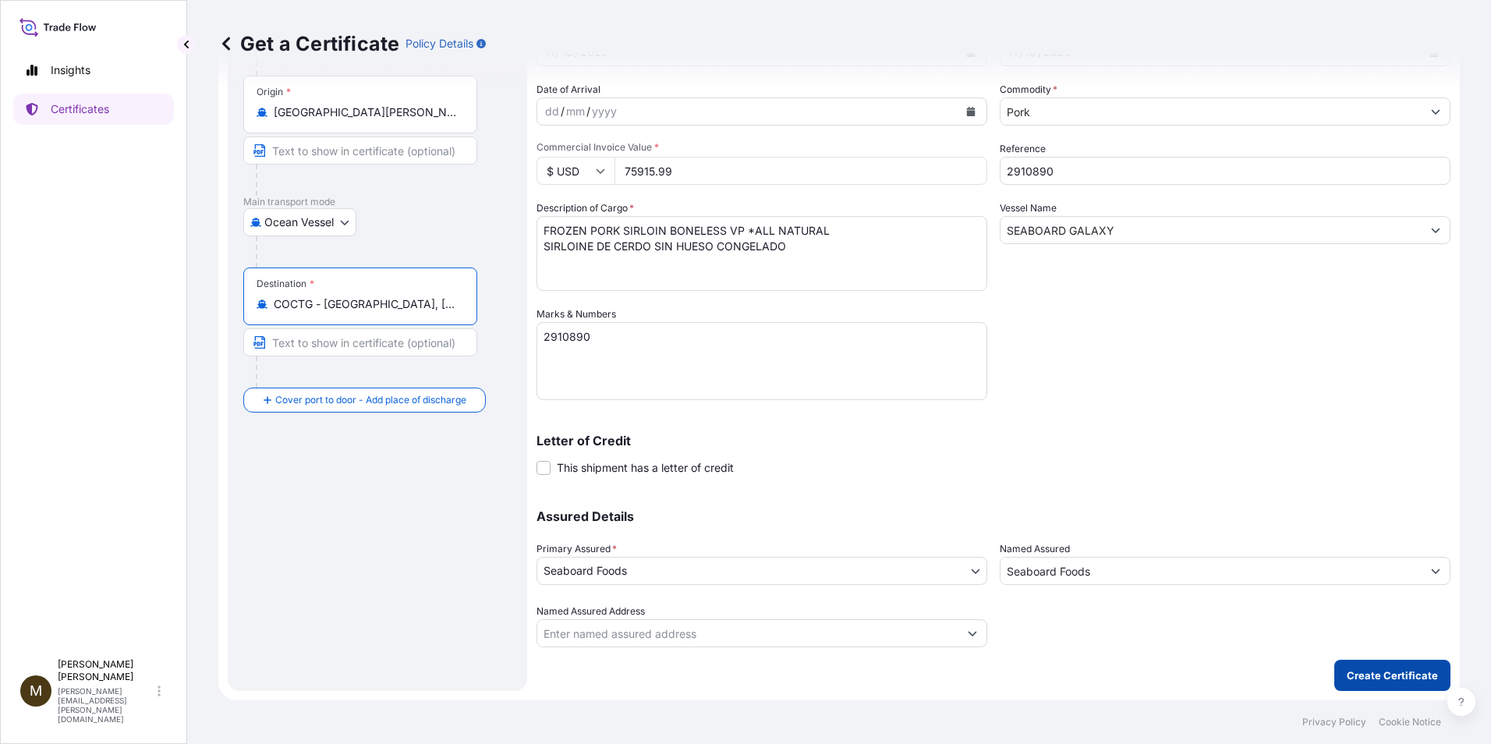
type input "COCTG - [GEOGRAPHIC_DATA], [GEOGRAPHIC_DATA]"
click at [834, 675] on p "Create Certificate" at bounding box center [1392, 675] width 91 height 16
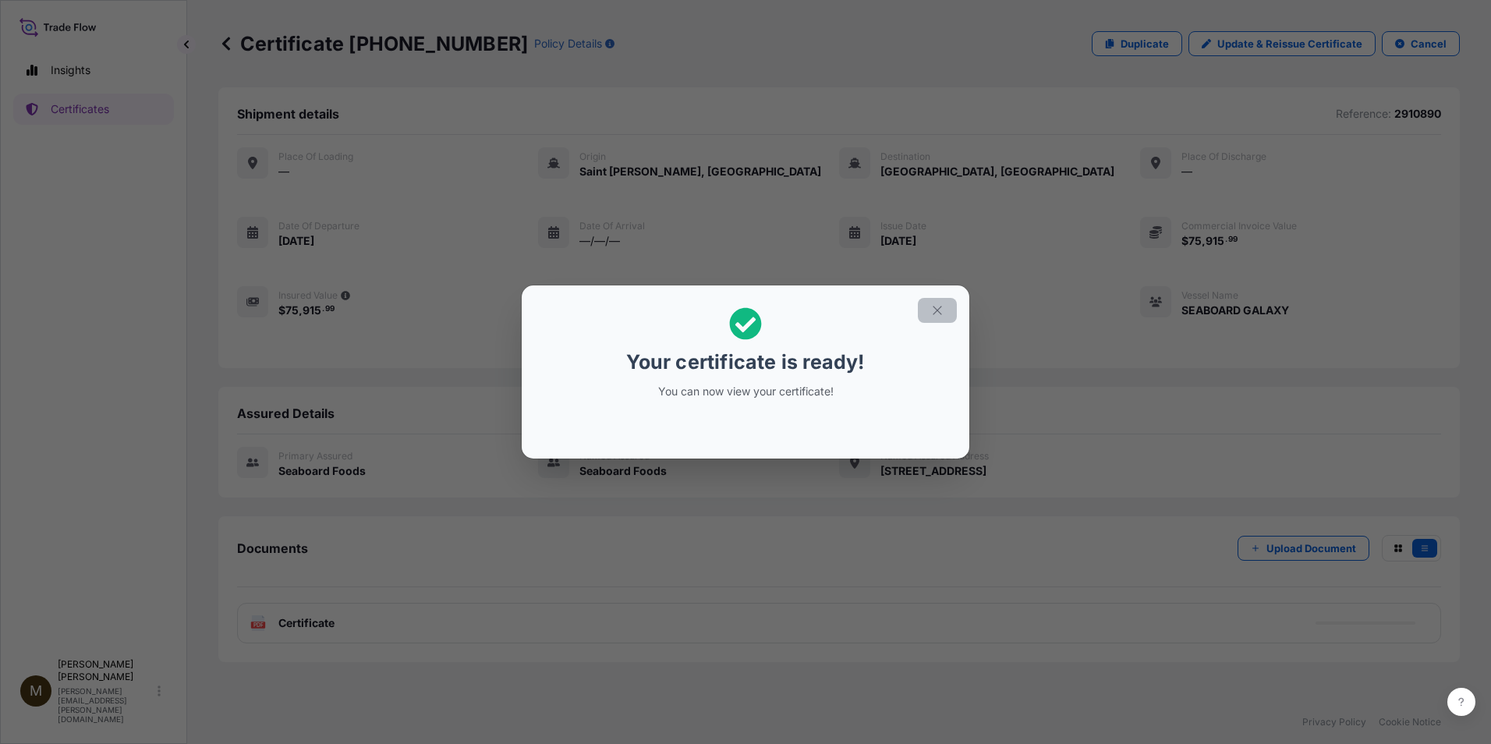
click at [834, 310] on icon "button" at bounding box center [937, 310] width 9 height 9
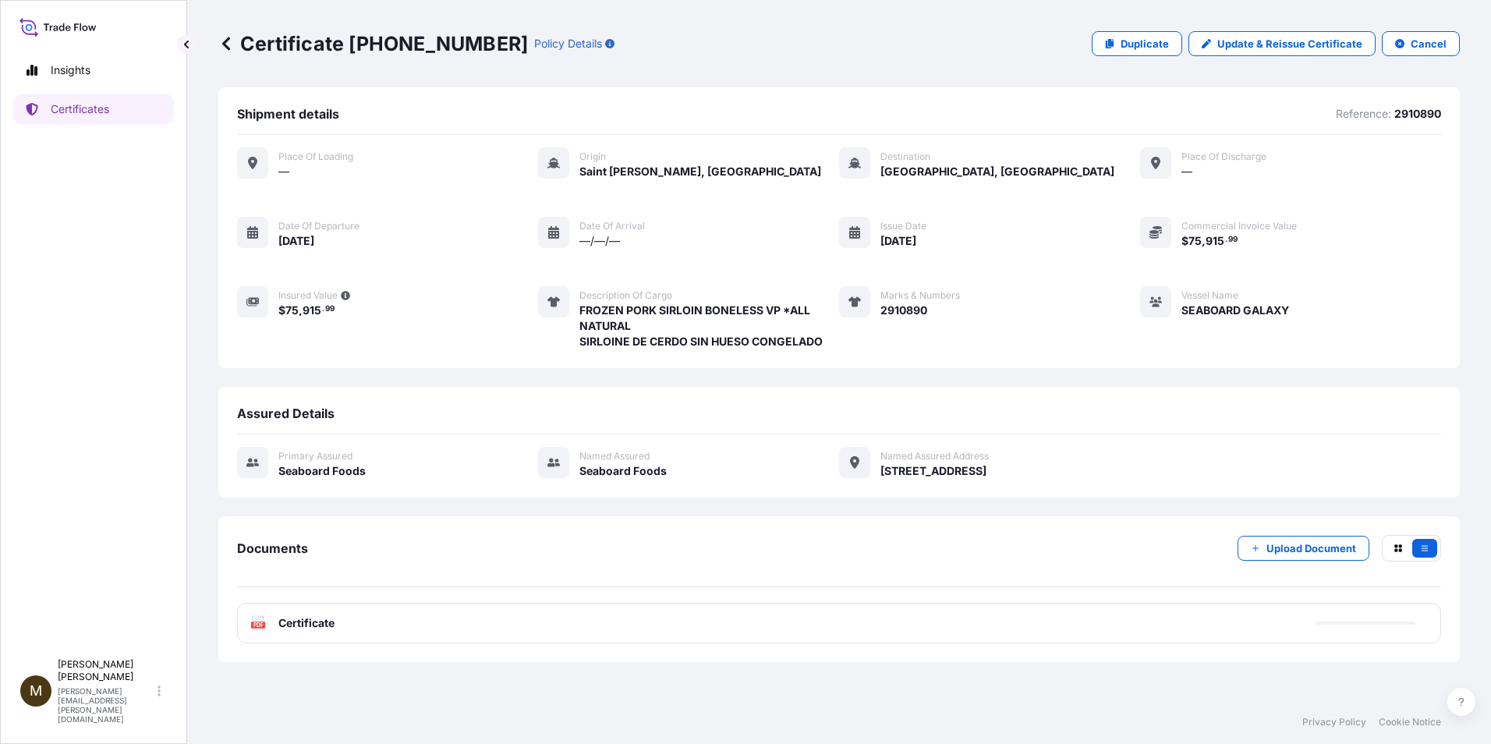
click at [257, 621] on icon at bounding box center [258, 623] width 13 height 16
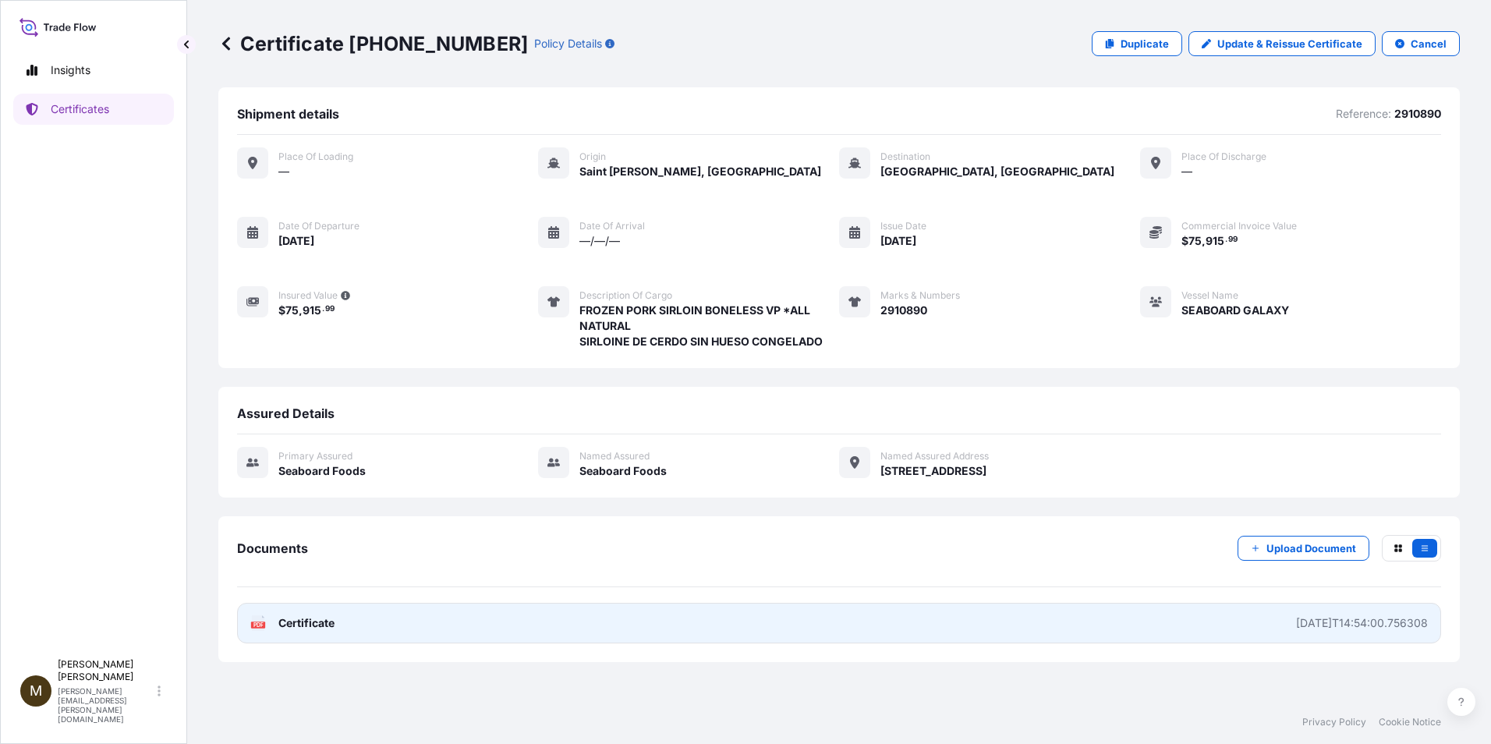
click at [259, 626] on text "PDF" at bounding box center [258, 624] width 10 height 5
